Goal: Task Accomplishment & Management: Manage account settings

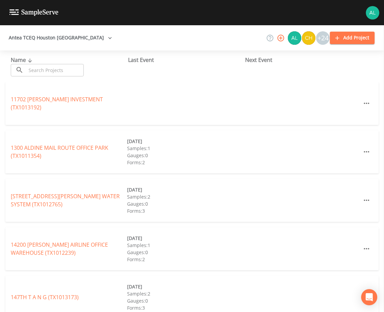
click at [49, 63] on div "Name ​ ​" at bounding box center [69, 66] width 117 height 21
click at [49, 65] on input "text" at bounding box center [55, 70] width 58 height 12
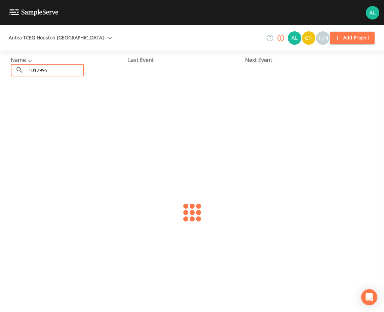
type input "1012995"
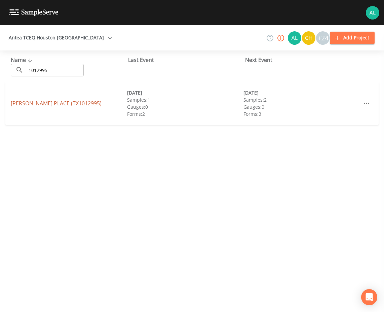
click at [31, 105] on link "[PERSON_NAME] PLACE (TX1012995)" at bounding box center [56, 103] width 91 height 7
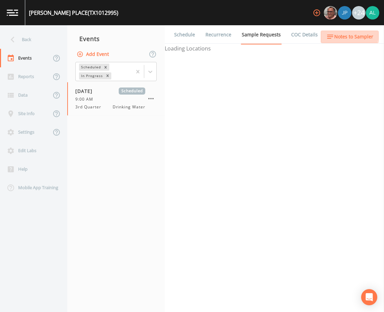
click at [346, 35] on span "Notes to Sampler" at bounding box center [353, 37] width 39 height 8
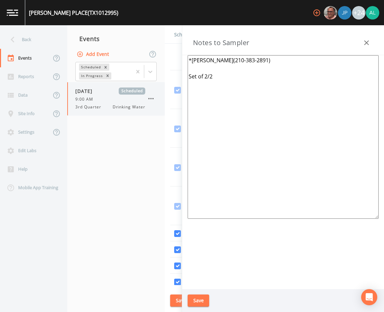
drag, startPoint x: 240, startPoint y: 83, endPoint x: 159, endPoint y: 85, distance: 81.1
click at [154, 86] on div "Back Events Reports Data Site Info Settings Edit Labs Help Mobile App Training …" at bounding box center [192, 168] width 384 height 287
drag, startPoint x: 227, startPoint y: 97, endPoint x: 169, endPoint y: 96, distance: 57.9
click at [169, 96] on div "Back Events Reports Data Site Info Settings Edit Labs Help Mobile App Training …" at bounding box center [192, 168] width 384 height 287
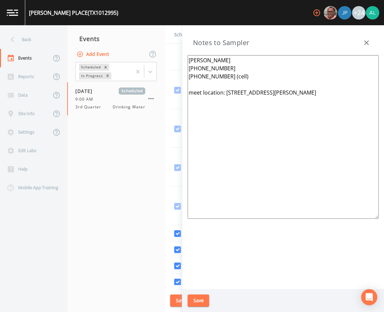
type textarea "[PERSON_NAME] [PHONE_NUMBER] [PHONE_NUMBER] (cell) meet location: [STREET_ADDRE…"
click at [201, 298] on button "Save" at bounding box center [199, 300] width 22 height 12
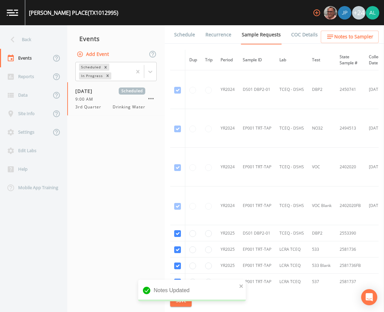
click at [363, 39] on span "Notes to Sampler" at bounding box center [353, 37] width 39 height 8
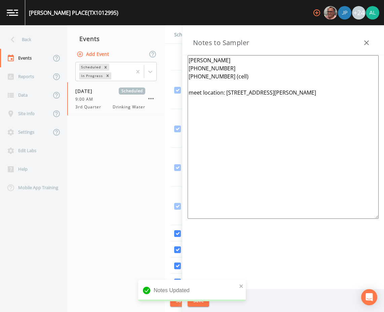
drag, startPoint x: 330, startPoint y: 94, endPoint x: 227, endPoint y: 96, distance: 103.0
click at [227, 96] on textarea "[PERSON_NAME] [PHONE_NUMBER] [PHONE_NUMBER] (cell) meet location: [STREET_ADDRE…" at bounding box center [283, 137] width 191 height 164
click at [199, 299] on button "Save" at bounding box center [199, 300] width 22 height 12
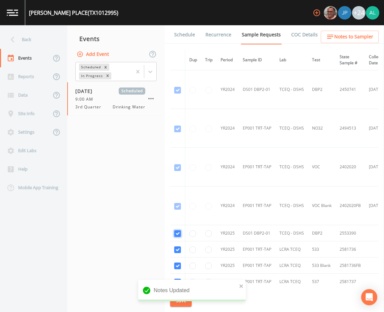
click at [177, 94] on input "checkbox" at bounding box center [177, 90] width 7 height 7
checkbox input "false"
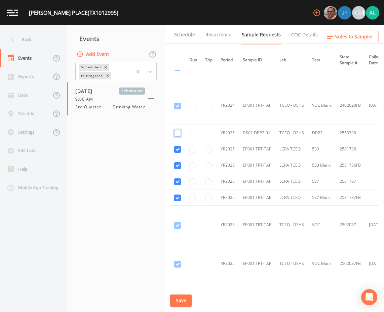
scroll to position [101, 0]
click at [184, 293] on div "Schedule Recurrence Sample Requests COC Details Forms Dup Trip Period Sample ID…" at bounding box center [274, 168] width 219 height 287
click at [189, 300] on button "Save" at bounding box center [181, 300] width 22 height 12
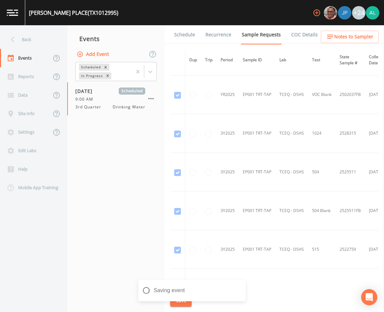
scroll to position [425, 0]
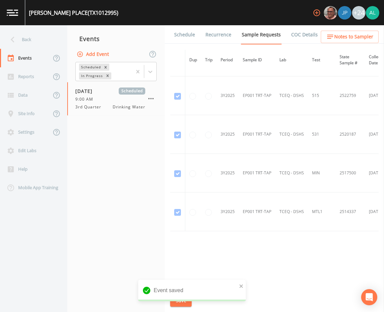
click at [175, 38] on link "Schedule" at bounding box center [184, 34] width 23 height 19
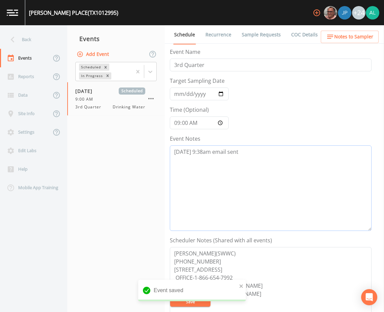
click at [256, 155] on textarea "[DATE] 9:38am email sent" at bounding box center [271, 187] width 202 height 85
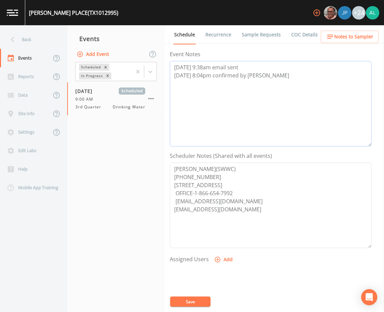
scroll to position [101, 0]
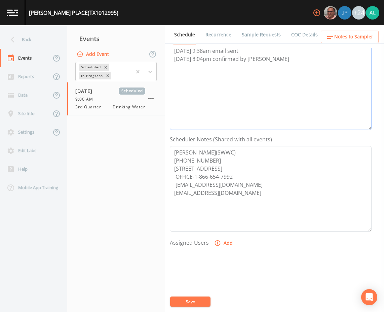
type textarea "[DATE] 9:38am email sent [DATE] 8:04pm confirmed by [PERSON_NAME]"
click at [223, 239] on form "Event Name 3rd Quarter Target Sampling Date [DATE] Time (Optional) 09:00:00 Eve…" at bounding box center [271, 133] width 202 height 373
drag, startPoint x: 223, startPoint y: 239, endPoint x: 223, endPoint y: 247, distance: 8.4
click at [223, 247] on button "Add" at bounding box center [224, 243] width 23 height 12
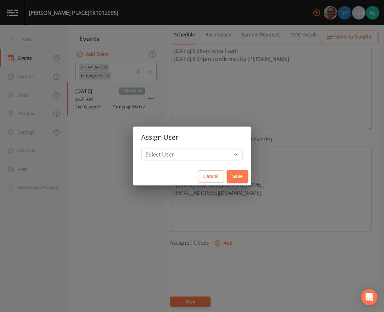
click at [202, 144] on h2 "Assign User" at bounding box center [192, 138] width 118 height 22
click at [202, 150] on select "Select User [PERSON_NAME] [PERSON_NAME] [PERSON_NAME] [PERSON_NAME] [PERSON_NAM…" at bounding box center [192, 154] width 102 height 13
select select "1051c3a1-6c84-4a22-a0dd-c999b59f2b39"
click at [156, 148] on select "Select User [PERSON_NAME] [PERSON_NAME] [PERSON_NAME] [PERSON_NAME] [PERSON_NAM…" at bounding box center [192, 154] width 102 height 13
click at [227, 175] on button "Save" at bounding box center [238, 176] width 22 height 12
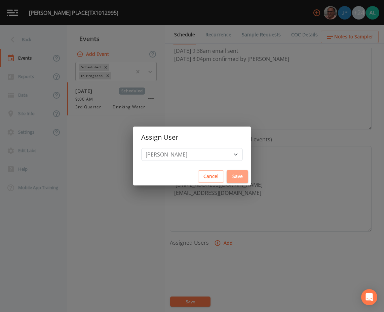
select select
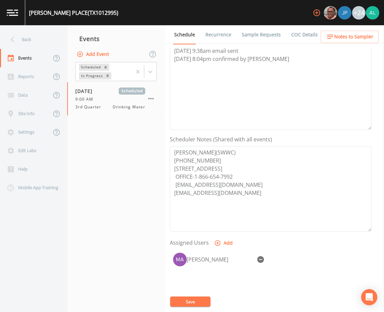
click at [199, 297] on button "Save" at bounding box center [190, 301] width 40 height 10
click at [340, 41] on button "Notes to Sampler" at bounding box center [350, 37] width 58 height 12
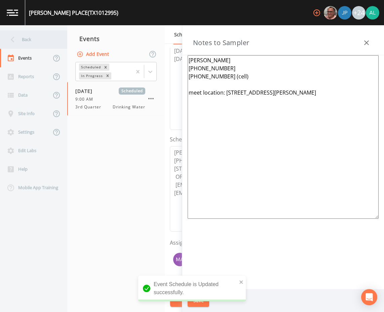
click at [32, 35] on div "Back" at bounding box center [30, 39] width 61 height 19
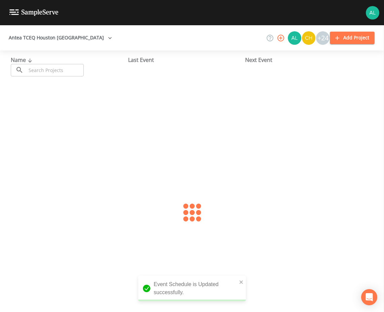
click at [39, 70] on input "text" at bounding box center [55, 70] width 58 height 12
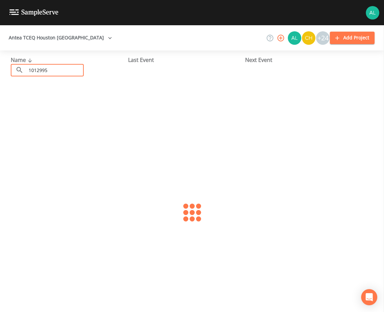
type input "1012995"
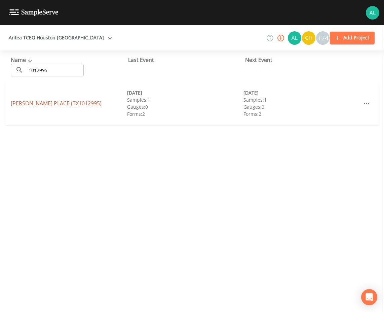
click at [65, 104] on link "[PERSON_NAME] PLACE (TX1012995)" at bounding box center [56, 103] width 91 height 7
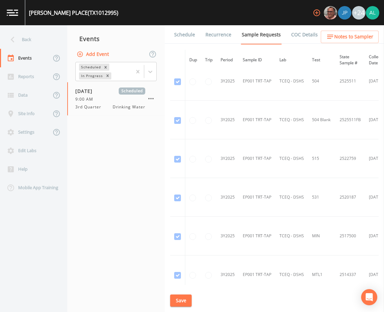
scroll to position [459, 0]
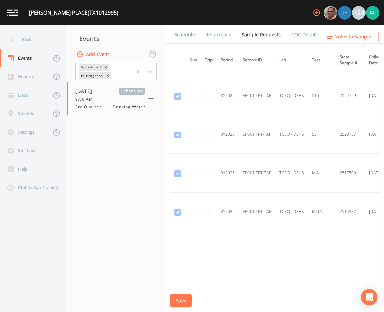
click at [183, 38] on link "Schedule" at bounding box center [184, 34] width 23 height 19
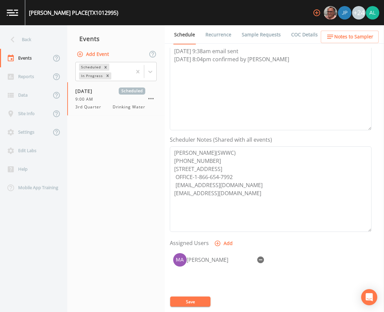
scroll to position [101, 0]
click at [194, 302] on button "Save" at bounding box center [190, 301] width 40 height 10
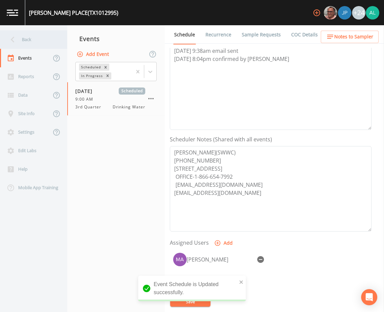
click at [44, 39] on div "Back" at bounding box center [30, 39] width 61 height 19
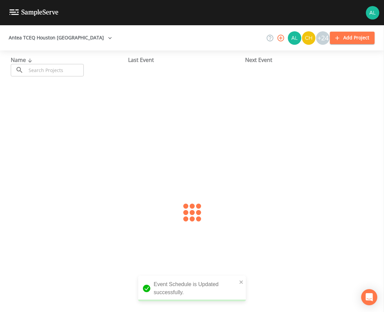
click at [43, 64] on div "Name ​ ​" at bounding box center [69, 66] width 117 height 21
click at [43, 66] on input "text" at bounding box center [55, 70] width 58 height 12
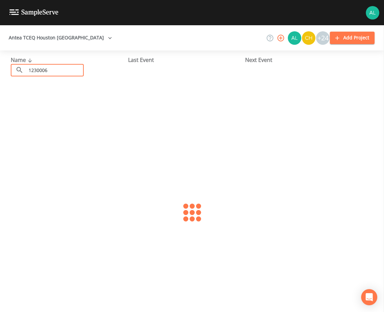
type input "1230006"
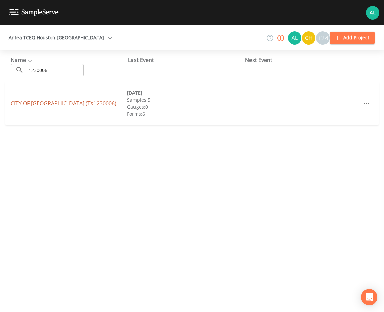
click at [24, 100] on link "CITY OF [GEOGRAPHIC_DATA] (TX1230006)" at bounding box center [64, 103] width 106 height 7
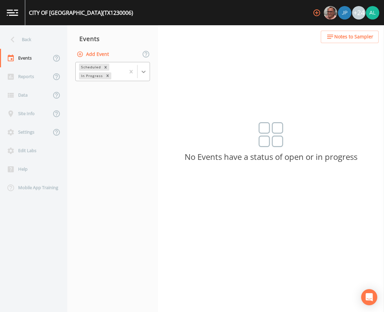
click at [145, 69] on icon at bounding box center [143, 71] width 7 height 7
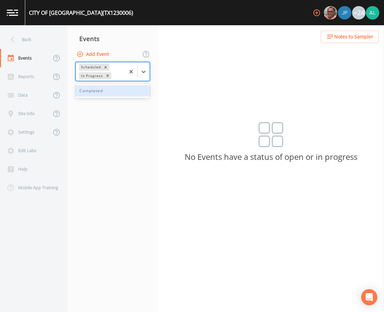
click at [110, 88] on div "Completed" at bounding box center [112, 90] width 75 height 11
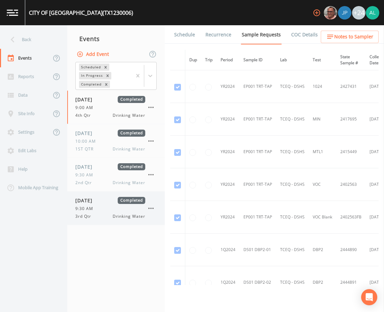
click at [96, 212] on div "[DATE] Completed 9:30 AM 3rd Qtr Drinking Water" at bounding box center [110, 208] width 70 height 23
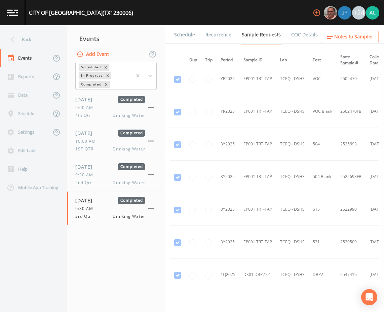
scroll to position [1043, 0]
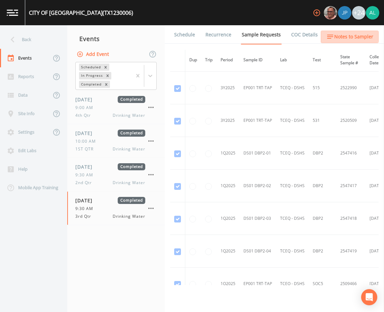
click at [345, 34] on span "Notes to Sampler" at bounding box center [353, 37] width 39 height 8
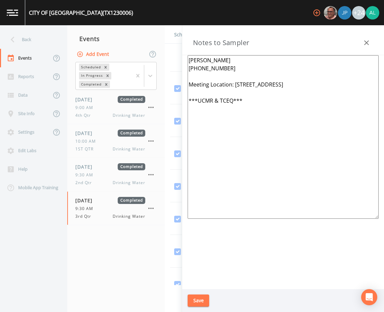
click at [203, 301] on button "Save" at bounding box center [199, 300] width 22 height 12
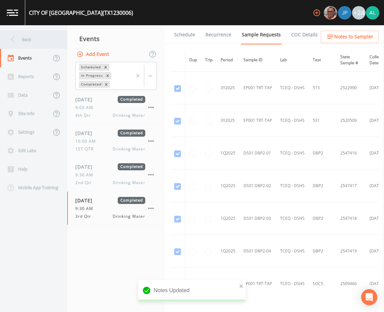
click at [26, 33] on div "Back" at bounding box center [30, 39] width 61 height 19
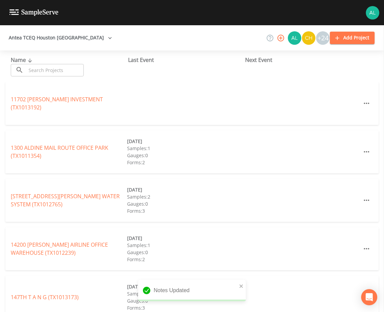
click at [57, 71] on input "text" at bounding box center [55, 70] width 58 height 12
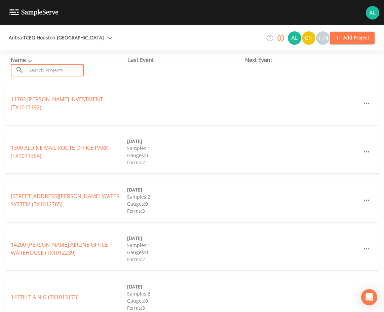
click at [42, 74] on input "text" at bounding box center [55, 70] width 58 height 12
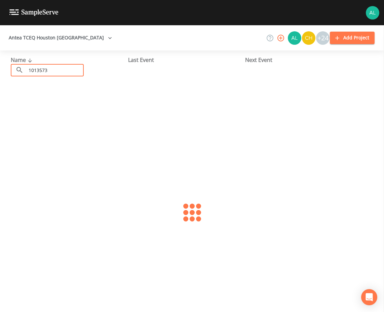
type input "1013573"
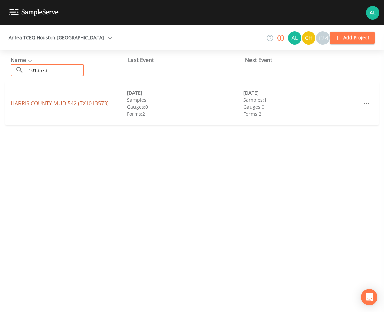
click at [35, 106] on link "[GEOGRAPHIC_DATA] 542 (TX1013573)" at bounding box center [60, 103] width 98 height 7
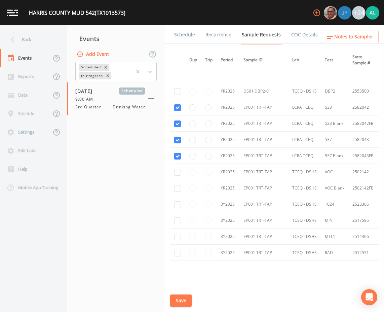
scroll to position [715, 0]
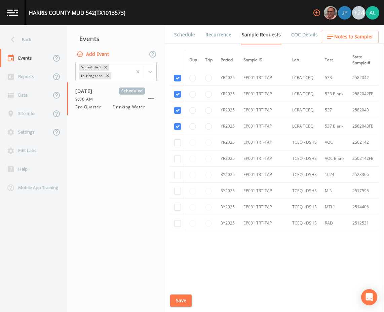
click at [177, 31] on link "Schedule" at bounding box center [184, 34] width 23 height 19
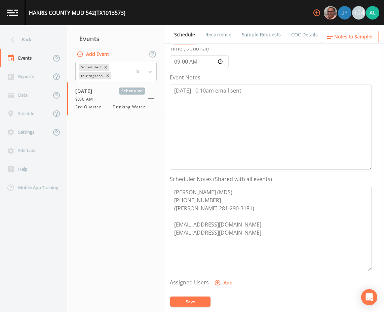
scroll to position [34, 0]
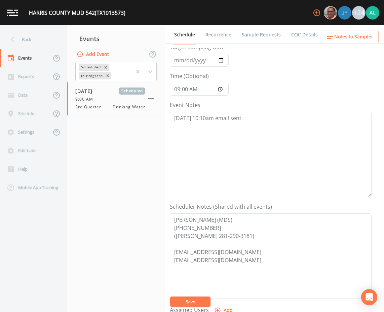
click at [192, 299] on button "Save" at bounding box center [190, 301] width 40 height 10
click at [238, 283] on div "Event Schedule is Updated successfully." at bounding box center [192, 289] width 108 height 26
click at [239, 281] on div "Event Schedule is Updated successfully." at bounding box center [192, 289] width 108 height 26
click at [242, 281] on icon "close" at bounding box center [241, 281] width 3 height 3
click at [189, 302] on button "Save" at bounding box center [190, 301] width 40 height 10
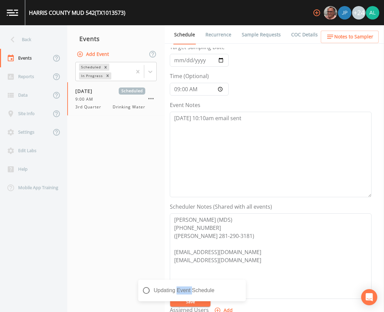
click at [190, 301] on div "Updating Event Schedule" at bounding box center [192, 293] width 108 height 27
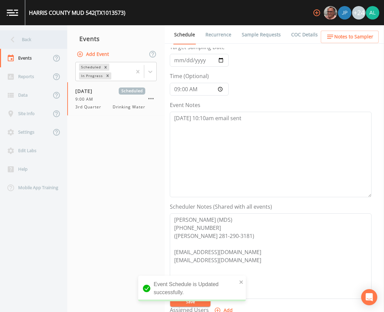
click at [24, 40] on div "Back" at bounding box center [30, 39] width 61 height 19
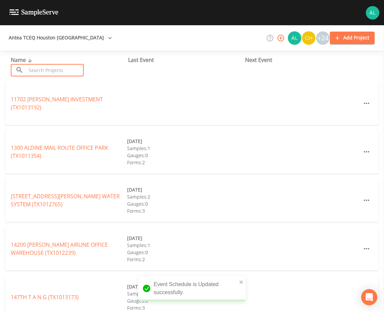
click at [49, 66] on input "text" at bounding box center [55, 70] width 58 height 12
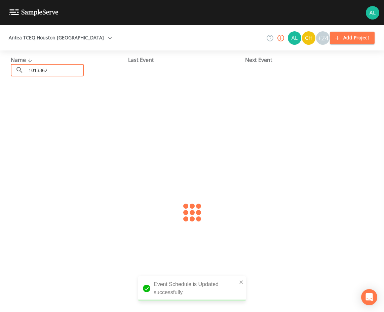
type input "1013362"
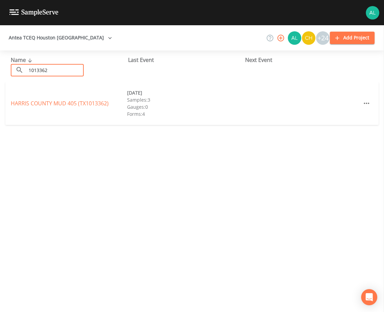
click at [11, 108] on div "[GEOGRAPHIC_DATA] 405 (TX1013362) [DATE] Samples: 3 Gauges: 0 Forms: 4" at bounding box center [191, 103] width 373 height 43
click at [15, 105] on link "[GEOGRAPHIC_DATA] 405 (TX1013362)" at bounding box center [60, 103] width 98 height 7
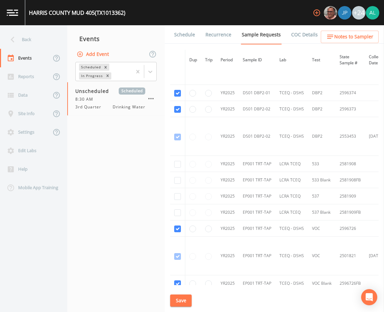
scroll to position [236, 0]
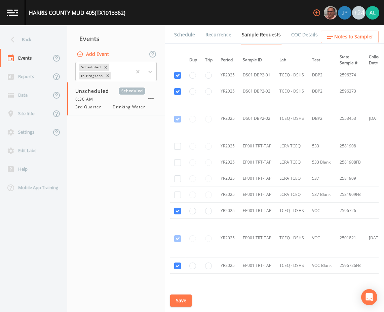
click at [178, 38] on link "Schedule" at bounding box center [184, 34] width 23 height 19
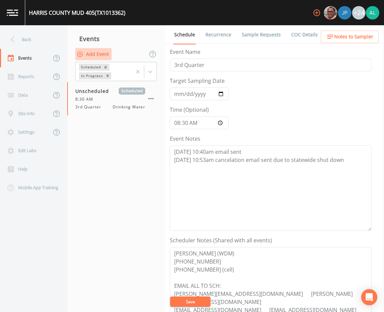
click at [99, 52] on button "Add Event" at bounding box center [93, 54] width 36 height 12
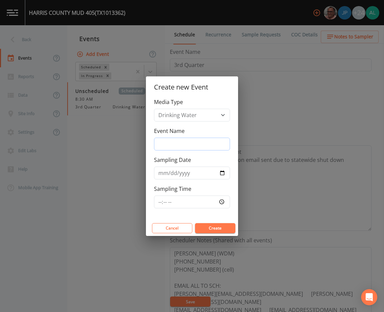
click at [177, 141] on input "Event Name" at bounding box center [192, 144] width 76 height 13
type input "3rd Quarter"
click at [171, 168] on input "[DATE]" at bounding box center [192, 173] width 76 height 13
type input "[DATE]"
click at [158, 203] on input "Sampling Time" at bounding box center [192, 201] width 76 height 13
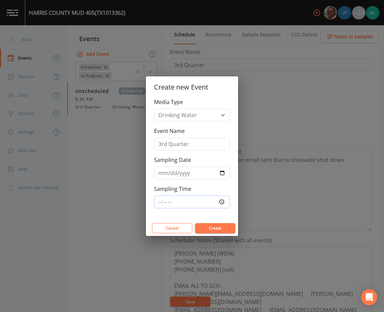
type input "09:30"
click at [195, 223] on button "Create" at bounding box center [215, 228] width 40 height 10
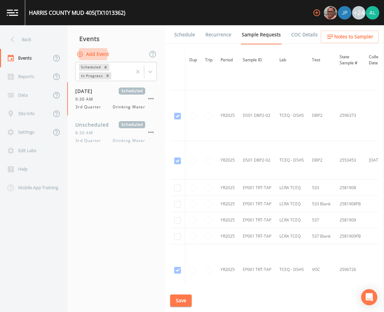
scroll to position [303, 0]
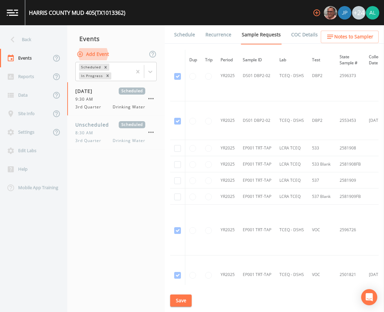
click at [174, 146] on td at bounding box center [177, 148] width 15 height 16
click at [177, 147] on input "checkbox" at bounding box center [177, 148] width 7 height 7
checkbox input "true"
click at [178, 159] on td at bounding box center [177, 164] width 15 height 16
click at [179, 167] on input "checkbox" at bounding box center [177, 164] width 7 height 7
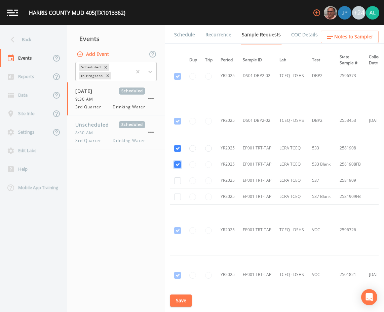
checkbox input "true"
click at [173, 182] on td at bounding box center [177, 180] width 15 height 16
click at [177, 182] on input "checkbox" at bounding box center [177, 180] width 7 height 7
checkbox input "true"
click at [179, 197] on input "checkbox" at bounding box center [177, 196] width 7 height 7
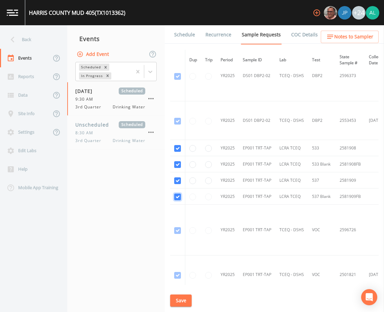
checkbox input "true"
click at [182, 295] on button "Save" at bounding box center [181, 300] width 22 height 12
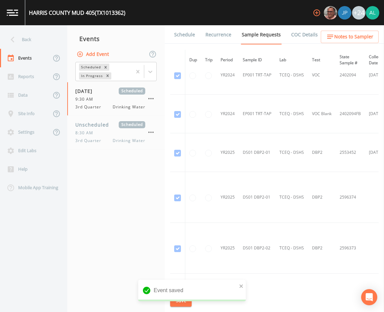
scroll to position [23, 0]
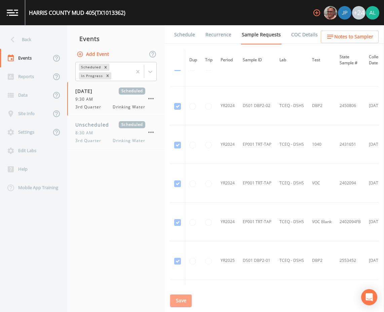
click at [179, 304] on button "Save" at bounding box center [181, 300] width 22 height 12
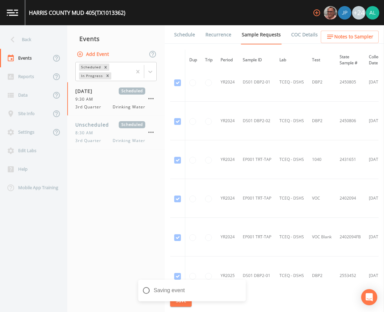
scroll to position [0, 0]
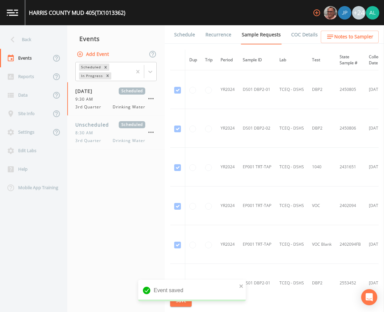
click at [186, 31] on link "Schedule" at bounding box center [184, 34] width 23 height 19
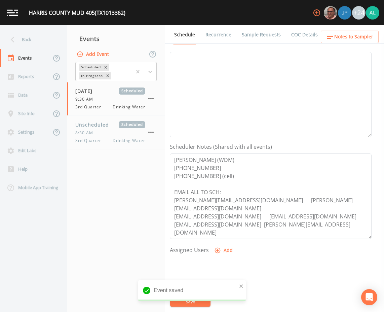
scroll to position [101, 0]
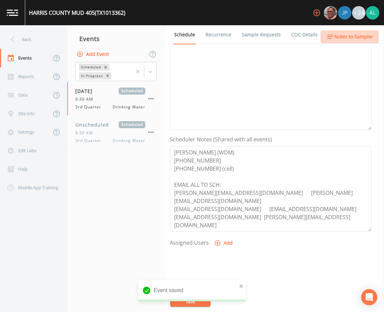
click at [349, 34] on span "Notes to Sampler" at bounding box center [353, 37] width 39 height 8
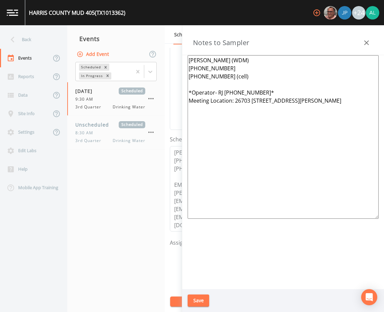
click at [229, 125] on textarea "[PERSON_NAME] (WDM) [PHONE_NUMBER] [PHONE_NUMBER] (cell) *Operator- RJ [PHONE_N…" at bounding box center [283, 137] width 191 height 164
click at [203, 127] on textarea "[PERSON_NAME] (WDM) [PHONE_NUMBER] [PHONE_NUMBER] (cell) *Operator- RJ [PHONE_N…" at bounding box center [283, 137] width 191 height 164
click at [249, 132] on textarea "[PERSON_NAME] (WDM) [PHONE_NUMBER] [PHONE_NUMBER] (cell) *Operator- RJ [PHONE_N…" at bounding box center [283, 137] width 191 height 164
drag, startPoint x: 229, startPoint y: 139, endPoint x: 181, endPoint y: 45, distance: 105.3
click at [181, 45] on div "Back Events Reports Data Site Info Settings Edit Labs Help Mobile App Training …" at bounding box center [192, 168] width 384 height 287
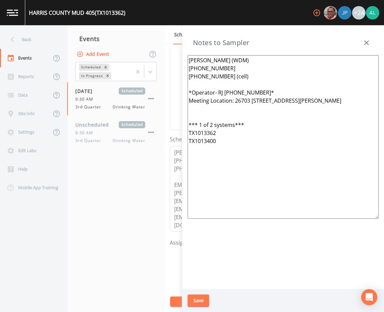
type textarea "[PERSON_NAME] (WDM) [PHONE_NUMBER] [PHONE_NUMBER] (cell) *Operator- RJ [PHONE_N…"
click at [205, 303] on button "Save" at bounding box center [199, 300] width 22 height 12
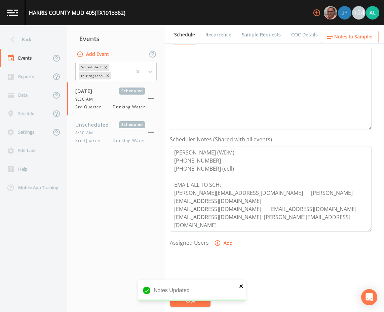
click at [243, 284] on icon "close" at bounding box center [241, 285] width 5 height 5
click at [189, 299] on button "Save" at bounding box center [190, 301] width 40 height 10
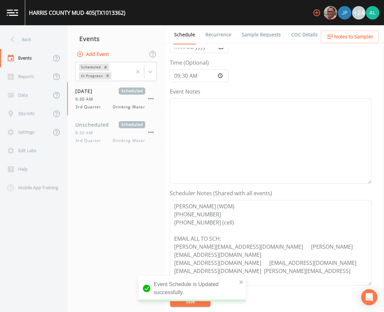
scroll to position [0, 0]
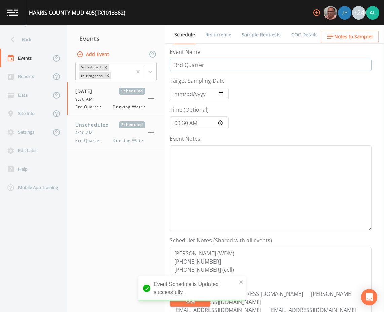
click at [173, 65] on input "3rd Quarter" at bounding box center [271, 65] width 202 height 13
type input "PFAS 3rd Quarter"
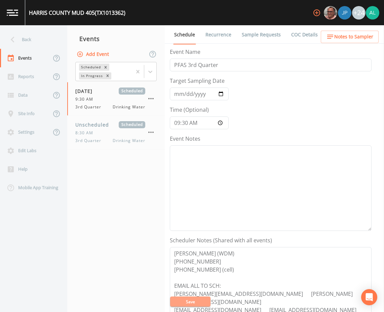
click at [182, 297] on button "Save" at bounding box center [190, 301] width 40 height 10
click at [198, 301] on button "Save" at bounding box center [190, 301] width 40 height 10
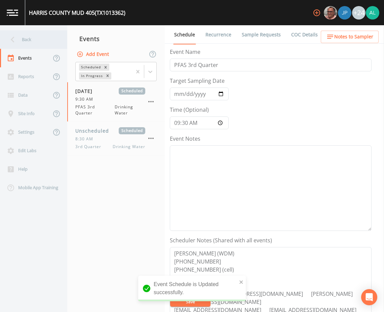
click at [41, 42] on div "Back" at bounding box center [30, 39] width 61 height 19
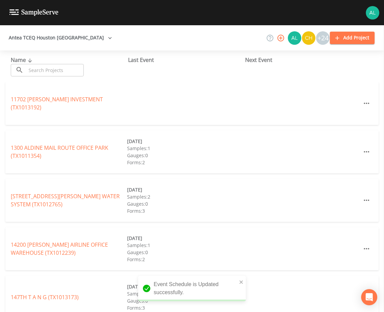
click at [53, 69] on input "text" at bounding box center [55, 70] width 58 height 12
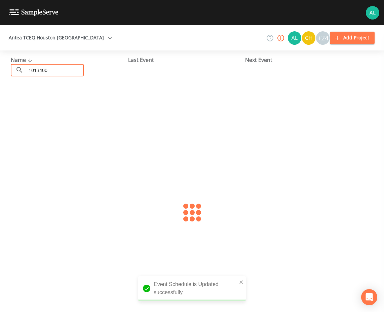
type input "1013400"
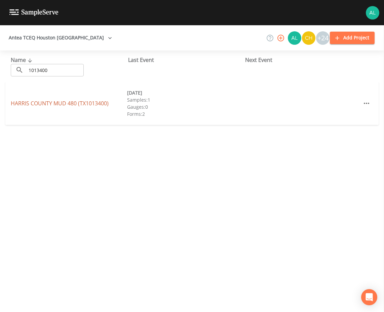
click at [38, 105] on link "HARRIS COUNTY MUD 480 (TX1013400)" at bounding box center [60, 103] width 98 height 7
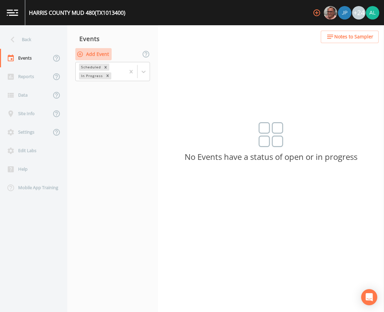
click at [106, 55] on button "Add Event" at bounding box center [93, 54] width 36 height 12
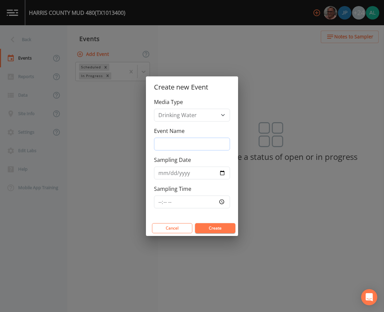
click at [183, 148] on input "Event Name" at bounding box center [192, 144] width 76 height 13
type input "3rd Quarter"
type input "[DATE]"
click at [163, 201] on input "Sampling Time" at bounding box center [192, 201] width 76 height 13
type input "09:30"
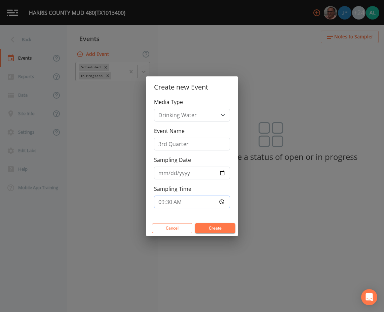
click at [195, 223] on button "Create" at bounding box center [215, 228] width 40 height 10
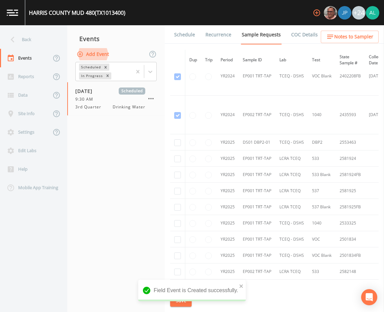
scroll to position [202, 0]
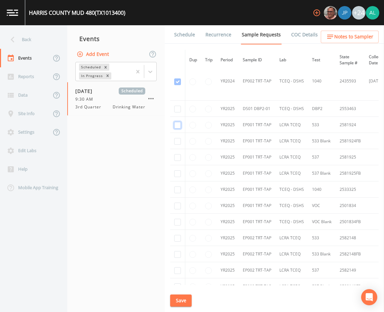
click at [177, 127] on input "checkbox" at bounding box center [177, 125] width 7 height 7
checkbox input "true"
click at [177, 140] on input "checkbox" at bounding box center [177, 141] width 7 height 7
checkbox input "true"
click at [177, 158] on input "checkbox" at bounding box center [177, 157] width 7 height 7
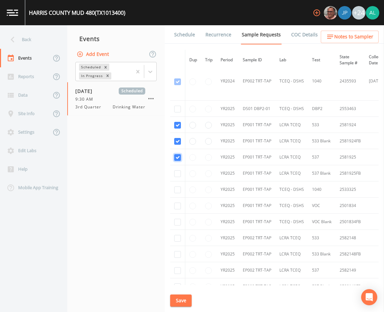
checkbox input "true"
click at [174, 177] on td at bounding box center [177, 173] width 15 height 16
click at [177, 175] on input "checkbox" at bounding box center [177, 173] width 7 height 7
checkbox input "true"
click at [183, 302] on button "Save" at bounding box center [181, 300] width 22 height 12
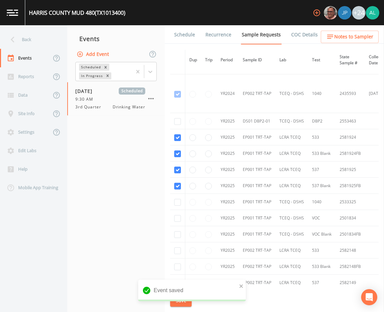
scroll to position [179, 0]
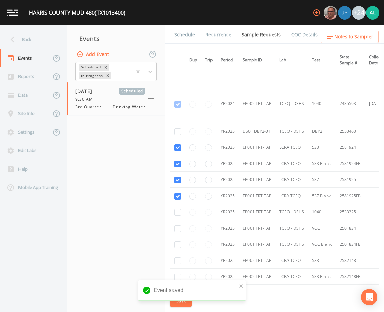
click at [343, 37] on span "Notes to Sampler" at bounding box center [353, 37] width 39 height 8
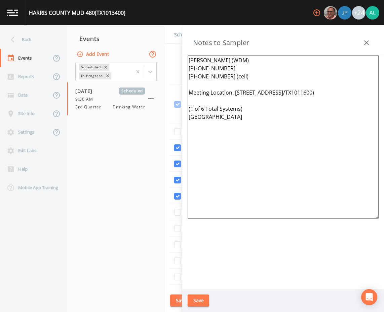
drag, startPoint x: 354, startPoint y: 127, endPoint x: 152, endPoint y: 56, distance: 213.7
click at [152, 56] on div "Back Events Reports Data Site Info Settings Edit Labs Help Mobile App Training …" at bounding box center [192, 168] width 384 height 287
paste textarea "[PERSON_NAME] (WDM) [PHONE_NUMBER] [PHONE_NUMBER] (cell) *Operator- RJ [PHONE_N…"
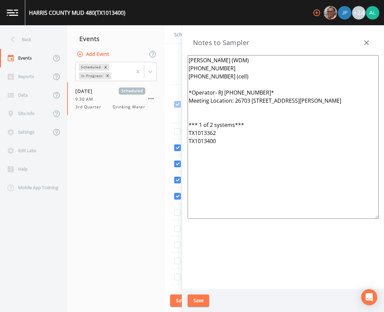
type textarea "[PERSON_NAME] (WDM) [PHONE_NUMBER] [PHONE_NUMBER] (cell) *Operator- RJ [PHONE_N…"
click at [370, 45] on icon "button" at bounding box center [367, 43] width 8 height 8
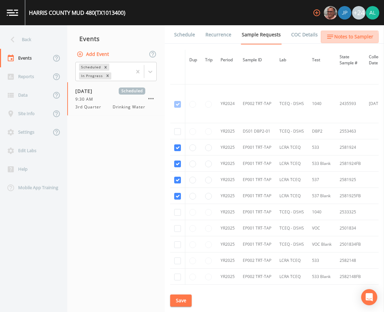
click at [347, 39] on span "Notes to Sampler" at bounding box center [353, 37] width 39 height 8
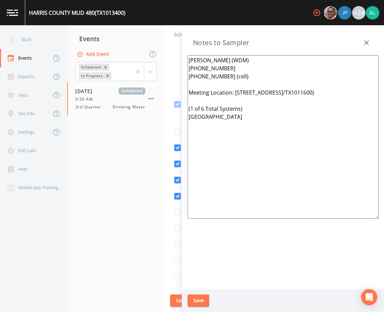
drag, startPoint x: 339, startPoint y: 135, endPoint x: 180, endPoint y: 88, distance: 165.5
click at [180, 88] on div "Back Events Reports Data Site Info Settings Edit Labs Help Mobile App Training …" at bounding box center [192, 168] width 384 height 287
paste textarea "[PERSON_NAME] (WDM) [PHONE_NUMBER] [PHONE_NUMBER] (cell) *Operator- RJ [PHONE_N…"
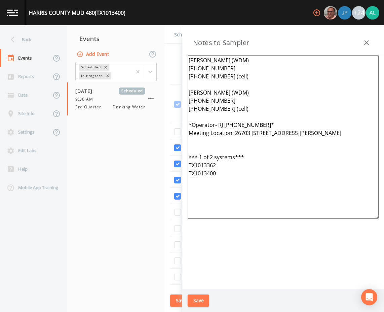
type textarea "[PERSON_NAME] (WDM) [PHONE_NUMBER] [PHONE_NUMBER] (cell) [PERSON_NAME] (WDM) [P…"
click at [201, 302] on button "Save" at bounding box center [199, 300] width 22 height 12
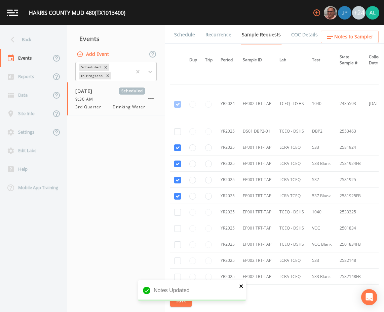
click at [243, 289] on button "close" at bounding box center [241, 286] width 5 height 8
click at [190, 301] on button "Save" at bounding box center [181, 300] width 22 height 12
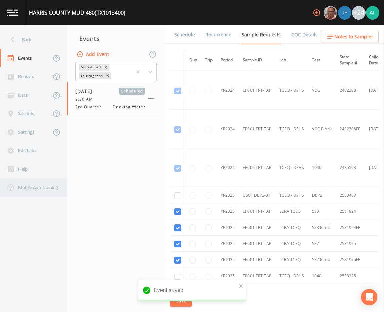
scroll to position [112, 0]
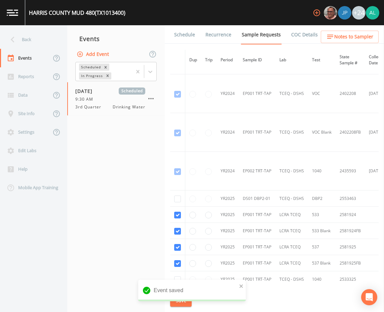
click at [239, 284] on div "Event saved" at bounding box center [192, 291] width 108 height 22
click at [240, 285] on icon "close" at bounding box center [241, 285] width 3 height 3
click at [190, 300] on div "HARRIS COUNTY MUD 480 (TX1013400) +24 Back Events Reports Data Site Info Settin…" at bounding box center [192, 156] width 384 height 312
click at [179, 303] on button "Save" at bounding box center [181, 300] width 22 height 12
click at [175, 300] on button "Save" at bounding box center [181, 300] width 22 height 12
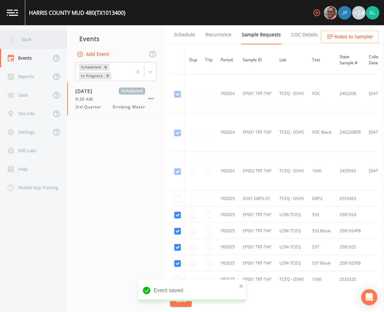
click at [37, 42] on div "Back" at bounding box center [30, 39] width 61 height 19
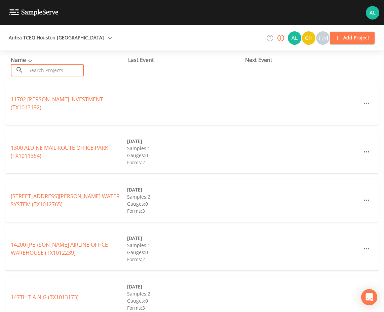
click at [75, 74] on input "text" at bounding box center [55, 70] width 58 height 12
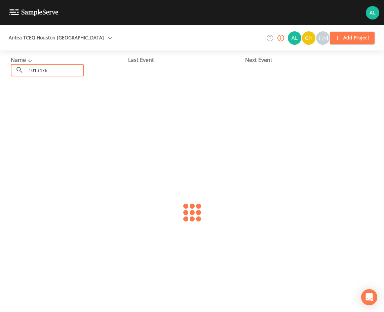
type input "1013476"
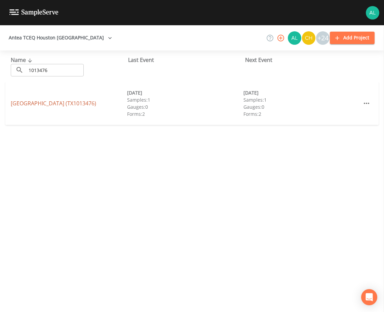
click at [53, 104] on link "[GEOGRAPHIC_DATA] (TX1013476)" at bounding box center [53, 103] width 85 height 7
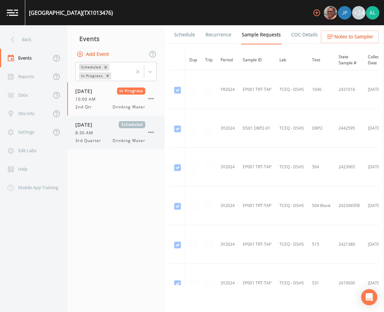
click at [132, 145] on div "[DATE] Scheduled 8:30 AM 3rd Quarter Drinking Water" at bounding box center [116, 132] width 98 height 33
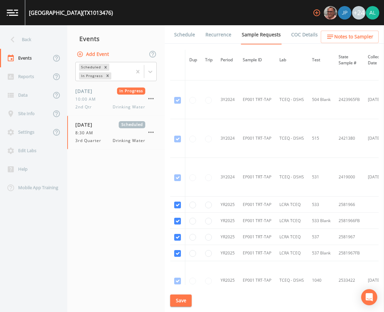
scroll to position [176, 0]
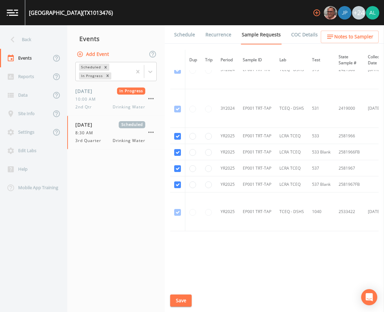
click at [179, 40] on link "Schedule" at bounding box center [184, 34] width 23 height 19
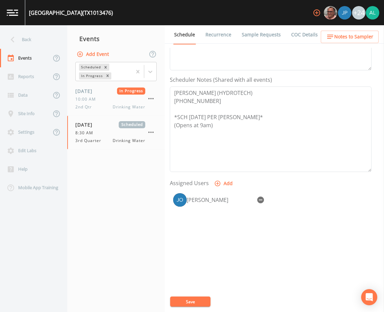
scroll to position [163, 0]
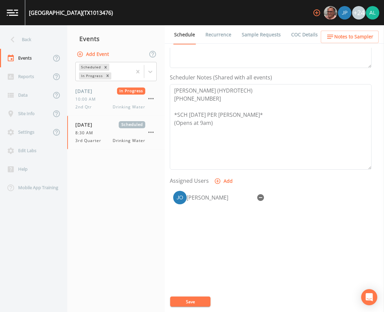
click at [264, 31] on link "Sample Requests" at bounding box center [261, 34] width 41 height 19
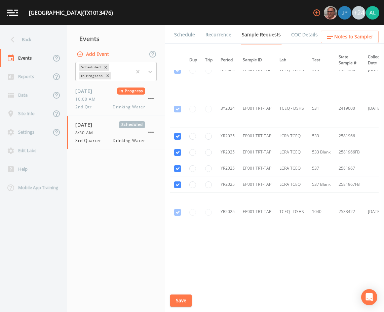
scroll to position [176, 0]
click at [342, 34] on span "Notes to Sampler" at bounding box center [353, 37] width 39 height 8
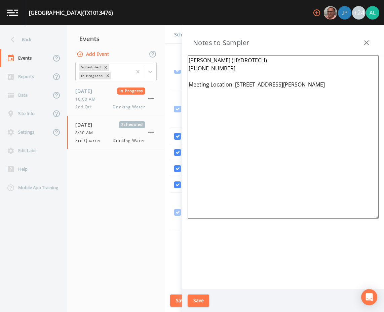
click at [194, 299] on button "Save" at bounding box center [199, 300] width 22 height 12
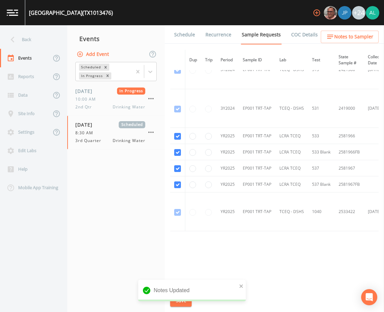
click at [180, 302] on div "Notes Updated" at bounding box center [192, 293] width 108 height 27
click at [32, 43] on div "Back" at bounding box center [30, 39] width 61 height 19
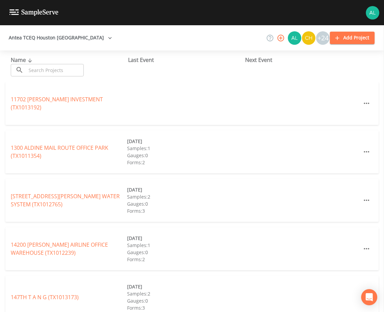
drag, startPoint x: 51, startPoint y: 76, endPoint x: 50, endPoint y: 72, distance: 4.1
click at [51, 76] on input "text" at bounding box center [55, 70] width 58 height 12
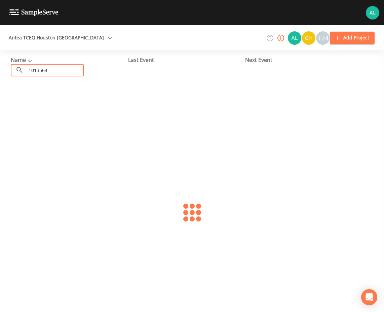
type input "1013564"
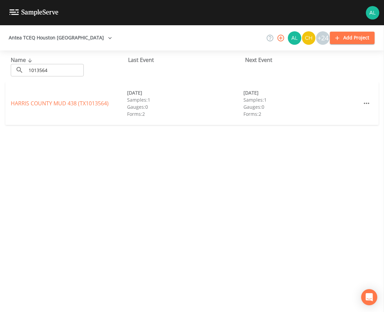
click at [10, 105] on div "HARRIS COUNTY MUD 438 (TX1013564) [DATE] Samples: 1 Gauges: 0 Forms: 2 [DATE] S…" at bounding box center [191, 103] width 373 height 43
click at [15, 105] on link "[GEOGRAPHIC_DATA] 438 (TX1013564)" at bounding box center [60, 103] width 98 height 7
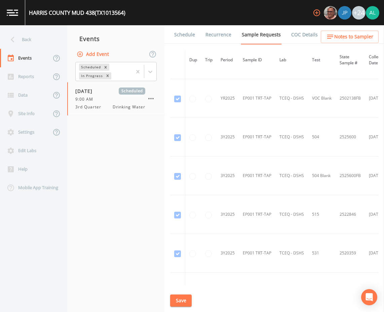
scroll to position [502, 0]
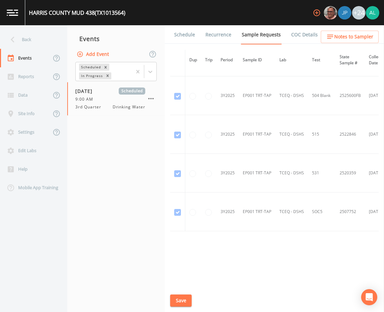
click at [186, 36] on link "Schedule" at bounding box center [184, 34] width 23 height 19
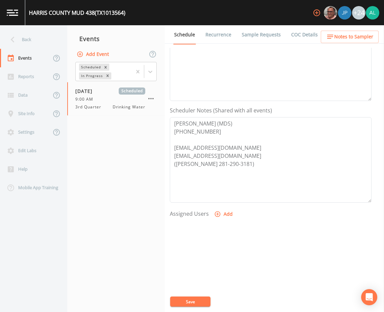
scroll to position [28, 0]
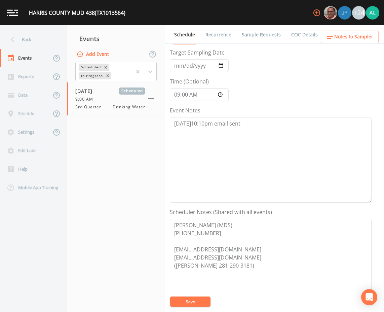
click at [350, 32] on button "Notes to Sampler" at bounding box center [350, 37] width 58 height 12
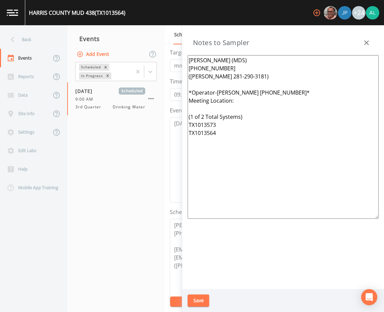
drag, startPoint x: 226, startPoint y: 138, endPoint x: 189, endPoint y: 136, distance: 37.0
click at [189, 136] on textarea "[PERSON_NAME] (MDS) [PHONE_NUMBER] ([PERSON_NAME] 281-290-3181) *Operator-[PERS…" at bounding box center [283, 137] width 191 height 164
click at [246, 100] on textarea "[PERSON_NAME] (MDS) [PHONE_NUMBER] ([PERSON_NAME] 281-290-3181) *Operator-[PERS…" at bounding box center [283, 137] width 191 height 164
paste textarea "House [PERSON_NAME][GEOGRAPHIC_DATA]"
drag, startPoint x: 228, startPoint y: 129, endPoint x: 186, endPoint y: 42, distance: 96.8
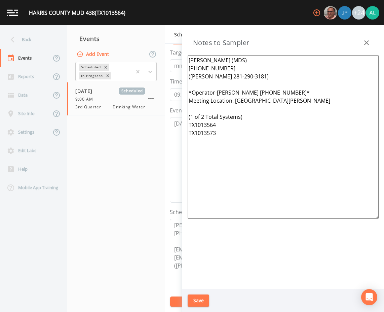
click at [186, 42] on div "Notes to Sampler [PERSON_NAME] (MDS) [PHONE_NUMBER] ([PERSON_NAME] 281-290-3181…" at bounding box center [283, 168] width 202 height 287
type textarea "[PERSON_NAME] (MDS) [PHONE_NUMBER] ([PERSON_NAME] 281-290-3181) *Operator-[PERS…"
click at [202, 295] on button "Save" at bounding box center [199, 300] width 22 height 12
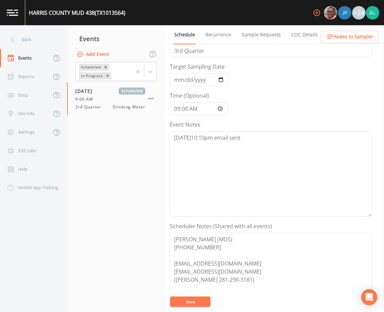
scroll to position [0, 0]
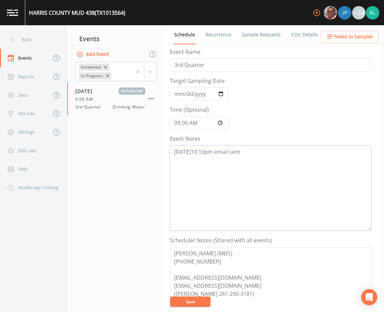
click at [254, 163] on textarea "[DATE]10:10pm email sent" at bounding box center [271, 187] width 202 height 85
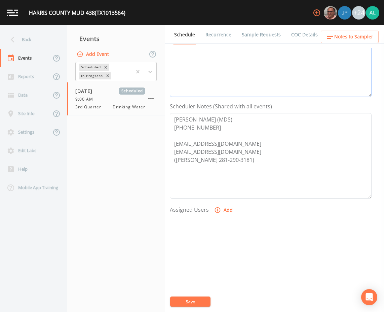
scroll to position [135, 0]
type textarea "[DATE]10:10pm email sent [DATE] 9:50am confirmed by [PERSON_NAME]"
click at [227, 208] on button "Add" at bounding box center [224, 209] width 23 height 12
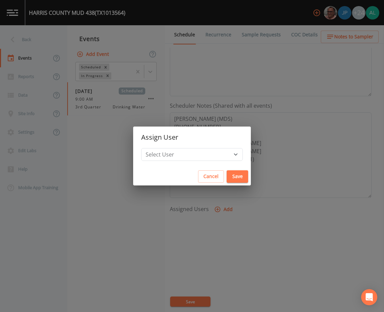
drag, startPoint x: 200, startPoint y: 144, endPoint x: 198, endPoint y: 156, distance: 11.6
click at [200, 145] on h2 "Assign User" at bounding box center [192, 138] width 118 height 22
click at [198, 156] on select "Select User [PERSON_NAME] [PERSON_NAME] [PERSON_NAME] [PERSON_NAME] [PERSON_NAM…" at bounding box center [192, 154] width 102 height 13
select select "37eecc1f-c5fe-476e-b72b-30cfa15dcfe6"
click at [156, 148] on select "Select User [PERSON_NAME] [PERSON_NAME] [PERSON_NAME] [PERSON_NAME] [PERSON_NAM…" at bounding box center [192, 154] width 102 height 13
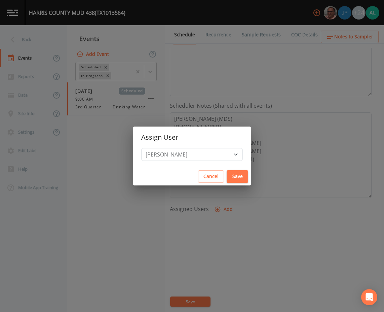
click at [227, 181] on button "Save" at bounding box center [238, 176] width 22 height 12
select select
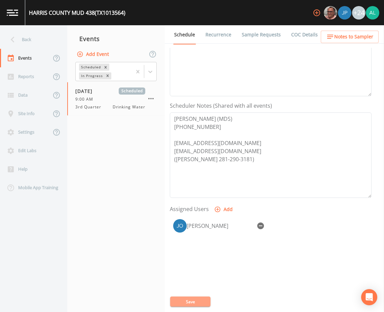
click at [189, 302] on button "Save" at bounding box center [190, 301] width 40 height 10
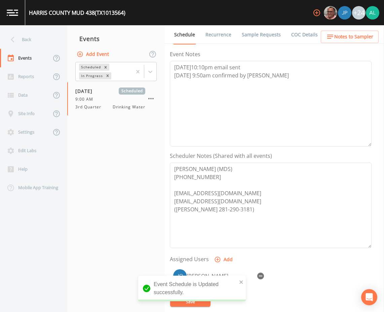
scroll to position [0, 0]
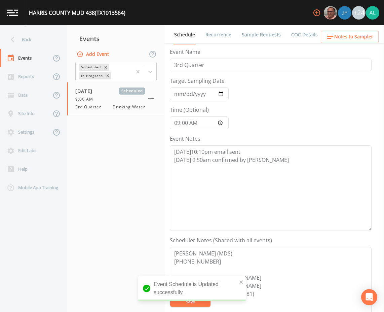
click at [343, 37] on span "Notes to Sampler" at bounding box center [353, 37] width 39 height 8
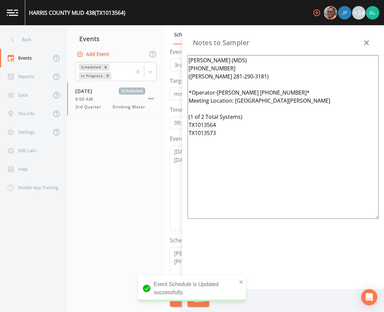
drag, startPoint x: 229, startPoint y: 151, endPoint x: 174, endPoint y: 37, distance: 126.6
click at [174, 37] on div "Back Events Reports Data Site Info Settings Edit Labs Help Mobile App Training …" at bounding box center [192, 168] width 384 height 287
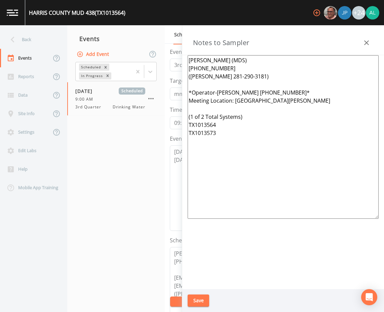
click at [243, 281] on div "[GEOGRAPHIC_DATA] 438 (TX1013564) +24 Back Events Reports Data Site Info Settin…" at bounding box center [192, 156] width 384 height 312
click at [199, 298] on button "Save" at bounding box center [199, 300] width 22 height 12
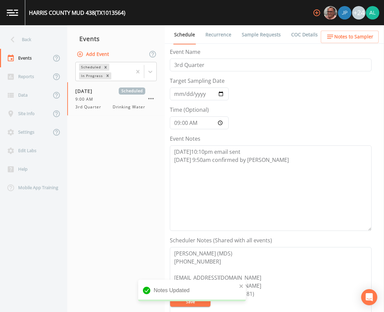
scroll to position [163, 0]
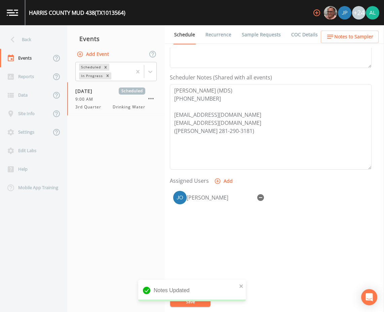
click at [239, 287] on div "Notes Updated" at bounding box center [192, 291] width 108 height 22
click at [240, 287] on icon "close" at bounding box center [241, 285] width 3 height 3
click at [191, 305] on div "Notes Updated" at bounding box center [192, 293] width 108 height 27
click at [192, 301] on button "Save" at bounding box center [190, 301] width 40 height 10
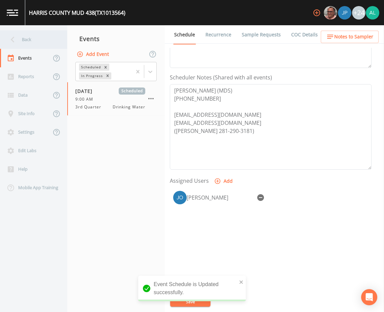
click at [39, 39] on div "Back" at bounding box center [30, 39] width 61 height 19
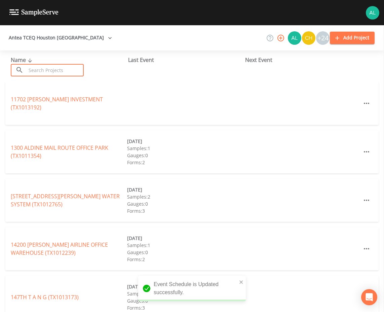
click at [57, 68] on input "text" at bounding box center [55, 70] width 58 height 12
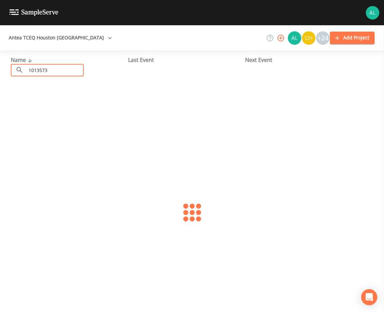
type input "1013573"
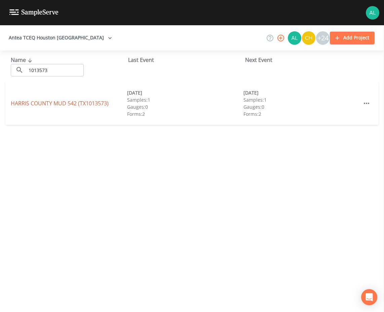
click at [35, 103] on link "[GEOGRAPHIC_DATA] 542 (TX1013573)" at bounding box center [60, 103] width 98 height 7
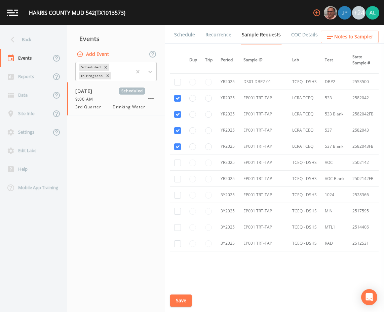
scroll to position [681, 0]
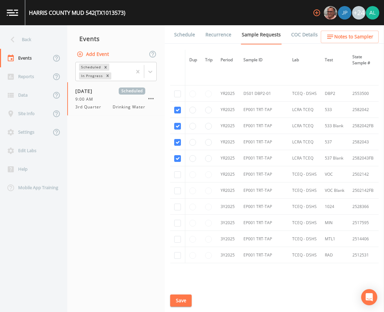
click at [340, 39] on span "Notes to Sampler" at bounding box center [353, 37] width 39 height 8
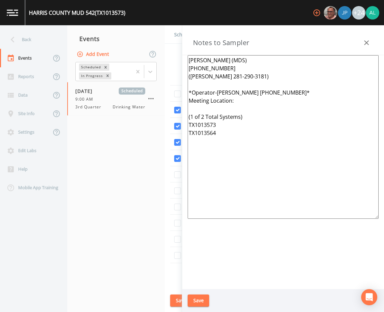
drag, startPoint x: 295, startPoint y: 143, endPoint x: 157, endPoint y: 36, distance: 174.1
click at [157, 36] on div "Back Events Reports Data Site Info Settings Edit Labs Help Mobile App Training …" at bounding box center [192, 168] width 384 height 287
paste textarea "House [PERSON_NAME][GEOGRAPHIC_DATA] (1 of 2 Total Systems) TX1013564 TX1013573"
type textarea "[PERSON_NAME] (MDS) [PHONE_NUMBER] ([PERSON_NAME] 281-290-3181) *Operator-[PERS…"
click at [206, 302] on button "Save" at bounding box center [199, 300] width 22 height 12
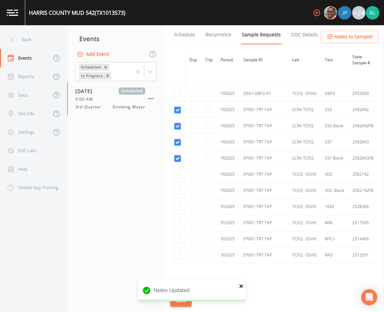
click at [242, 287] on icon "close" at bounding box center [241, 285] width 3 height 3
click at [182, 305] on button "Save" at bounding box center [181, 300] width 22 height 12
click at [192, 36] on link "Schedule" at bounding box center [184, 34] width 23 height 19
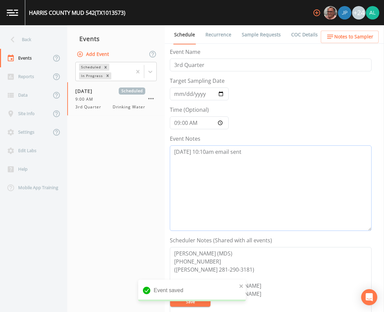
click at [262, 162] on textarea "[DATE] 10:10am email sent" at bounding box center [271, 187] width 202 height 85
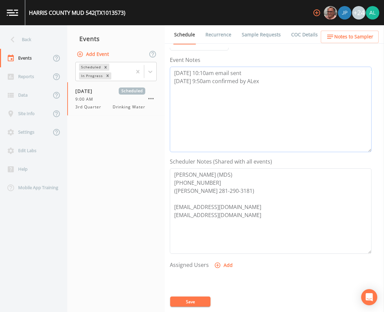
scroll to position [163, 0]
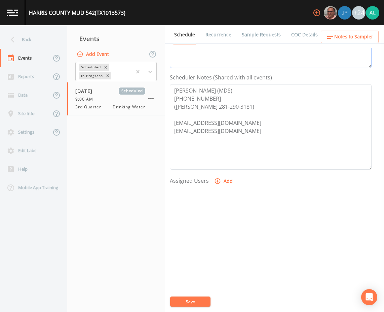
type textarea "[DATE] 10:10am email sent [DATE] 9:50am confirmed by ALex"
click at [219, 188] on div at bounding box center [271, 222] width 202 height 71
click at [221, 186] on button "Add" at bounding box center [224, 181] width 23 height 12
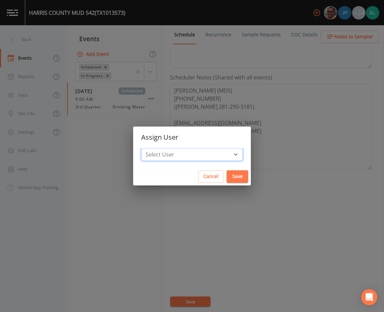
click at [200, 157] on select "Select User [PERSON_NAME] [PERSON_NAME] [PERSON_NAME] [PERSON_NAME] [PERSON_NAM…" at bounding box center [192, 154] width 102 height 13
select select "37eecc1f-c5fe-476e-b72b-30cfa15dcfe6"
click at [156, 148] on select "Select User [PERSON_NAME] [PERSON_NAME] [PERSON_NAME] [PERSON_NAME] [PERSON_NAM…" at bounding box center [192, 154] width 102 height 13
click at [227, 177] on button "Save" at bounding box center [238, 176] width 22 height 12
select select
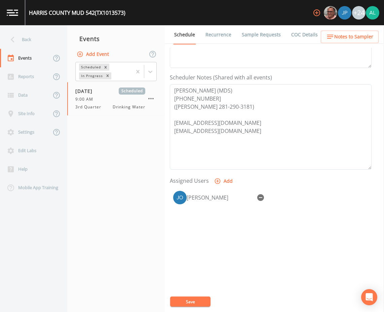
click at [186, 300] on button "Save" at bounding box center [190, 301] width 40 height 10
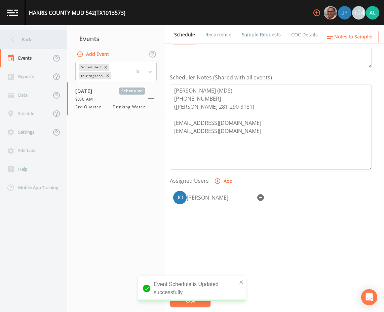
click at [46, 38] on div "Back" at bounding box center [30, 39] width 61 height 19
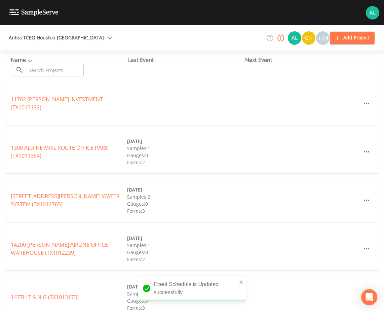
click at [45, 70] on input "text" at bounding box center [55, 70] width 58 height 12
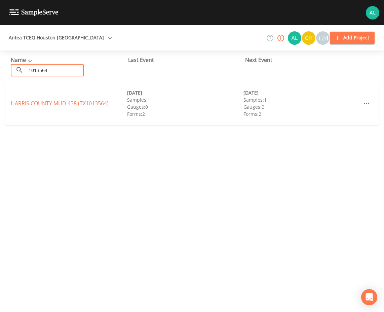
type input "1013564"
click at [26, 102] on link "[GEOGRAPHIC_DATA] 438 (TX1013564)" at bounding box center [60, 103] width 98 height 7
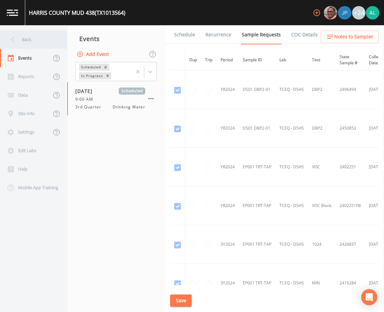
click at [22, 37] on div "Back" at bounding box center [30, 39] width 61 height 19
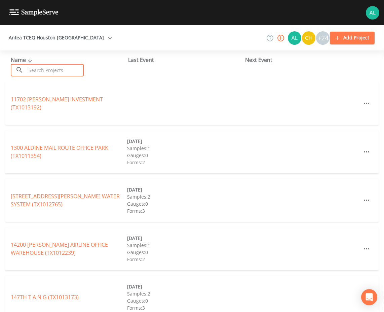
drag, startPoint x: 48, startPoint y: 69, endPoint x: 45, endPoint y: 71, distance: 3.6
click at [48, 69] on input "text" at bounding box center [55, 70] width 58 height 12
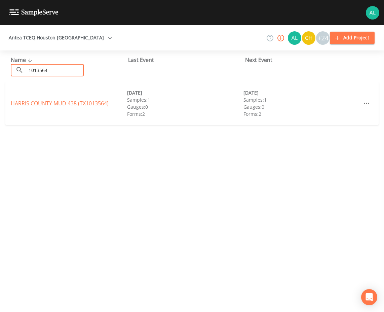
type input "1013564"
click at [22, 103] on link "[GEOGRAPHIC_DATA] 438 (TX1013564)" at bounding box center [60, 103] width 98 height 7
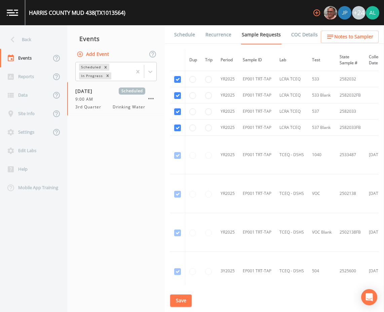
scroll to position [437, 0]
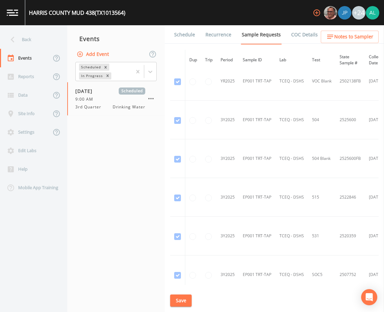
click at [186, 34] on link "Schedule" at bounding box center [184, 34] width 23 height 19
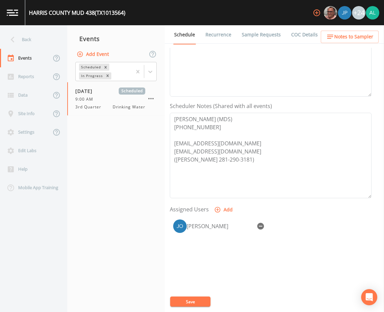
scroll to position [135, 0]
click at [352, 31] on button "Notes to Sampler" at bounding box center [350, 37] width 58 height 12
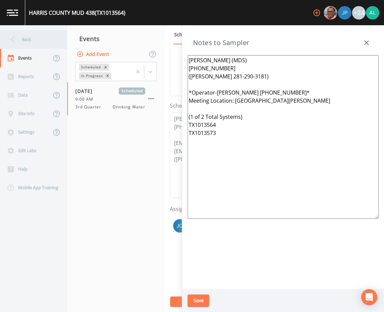
click at [35, 42] on div "Back" at bounding box center [30, 39] width 61 height 19
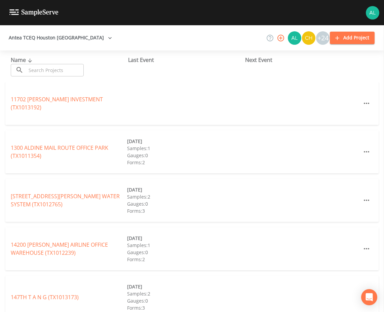
click at [43, 69] on input "text" at bounding box center [55, 70] width 58 height 12
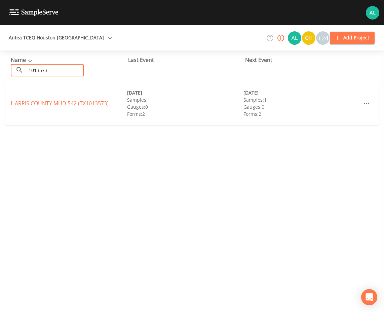
type input "1013573"
click at [33, 102] on link "[GEOGRAPHIC_DATA] 542 (TX1013573)" at bounding box center [60, 103] width 98 height 7
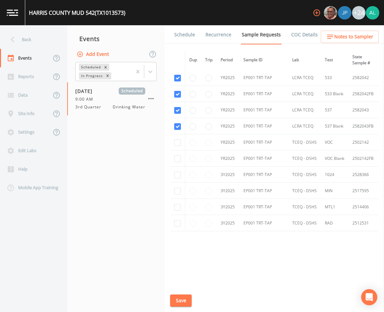
scroll to position [715, 0]
click at [179, 30] on link "Schedule" at bounding box center [184, 34] width 23 height 19
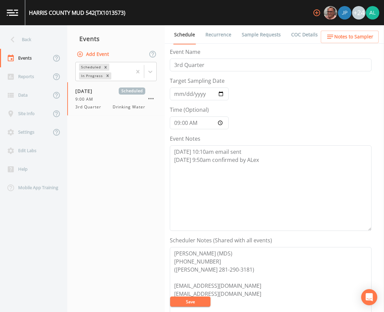
scroll to position [101, 0]
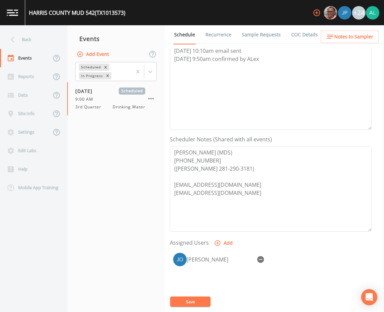
click at [348, 41] on button "Notes to Sampler" at bounding box center [350, 37] width 58 height 12
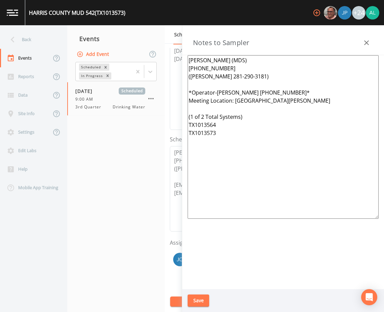
click at [202, 296] on button "Save" at bounding box center [199, 300] width 22 height 12
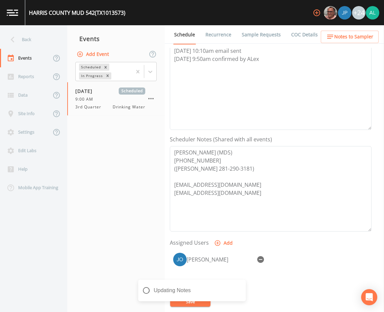
click at [179, 298] on div "Updating Notes" at bounding box center [192, 293] width 108 height 27
click at [21, 30] on nav "Back Events Reports Data Site Info Settings Edit Labs Help Mobile App Training" at bounding box center [33, 168] width 67 height 287
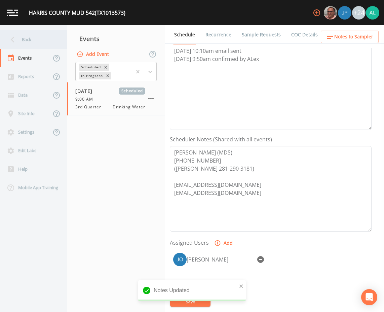
click at [21, 34] on div "Back" at bounding box center [30, 39] width 61 height 19
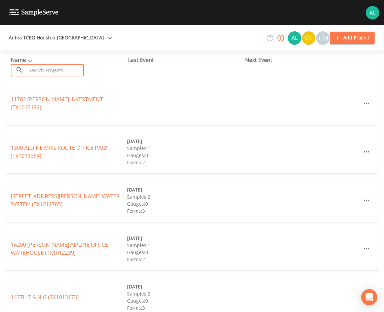
click at [31, 70] on input "text" at bounding box center [55, 70] width 58 height 12
click at [40, 72] on input "text" at bounding box center [55, 70] width 58 height 12
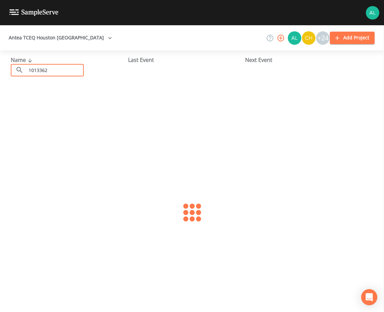
type input "1013362"
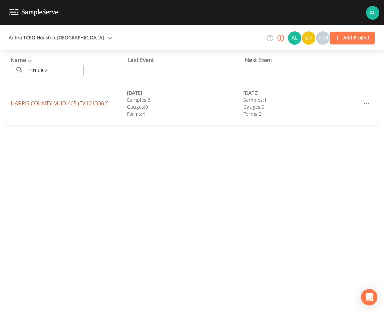
click at [27, 105] on link "[GEOGRAPHIC_DATA] 405 (TX1013362)" at bounding box center [60, 103] width 98 height 7
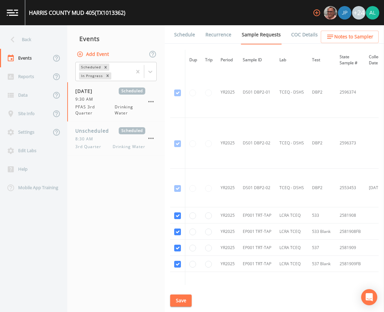
scroll to position [471, 0]
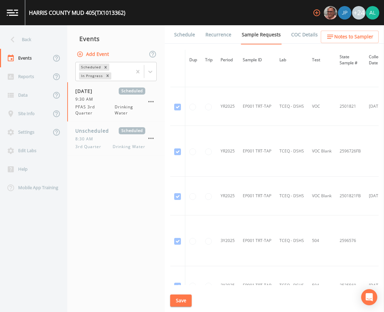
click at [188, 41] on link "Schedule" at bounding box center [184, 34] width 23 height 19
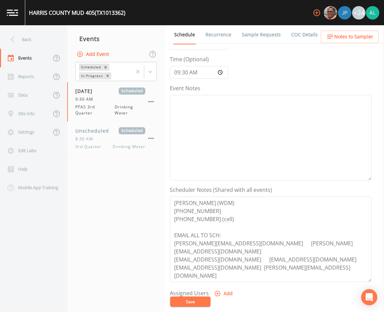
scroll to position [135, 0]
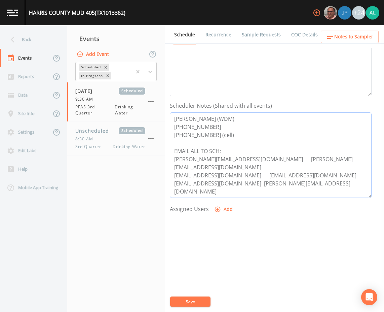
drag, startPoint x: 235, startPoint y: 158, endPoint x: 159, endPoint y: 158, distance: 75.7
click at [159, 158] on div "Back Events Reports Data Site Info Settings Edit Labs Help Mobile App Training …" at bounding box center [192, 168] width 384 height 287
drag, startPoint x: 312, startPoint y: 161, endPoint x: 241, endPoint y: 163, distance: 71.0
click at [241, 163] on textarea "[PERSON_NAME] (WDM) [PHONE_NUMBER] [PHONE_NUMBER] (cell) EMAIL ALL TO SCH: [PER…" at bounding box center [271, 154] width 202 height 85
drag, startPoint x: 234, startPoint y: 169, endPoint x: 192, endPoint y: 167, distance: 41.7
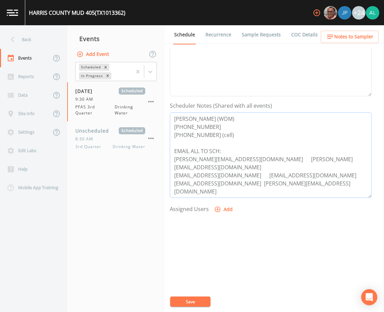
click at [167, 169] on div "Schedule Recurrence Sample Requests COC Details Forms Event Name PFAS 3rd Quart…" at bounding box center [274, 168] width 219 height 287
drag, startPoint x: 312, startPoint y: 168, endPoint x: 242, endPoint y: 170, distance: 69.7
click at [242, 170] on textarea "[PERSON_NAME] (WDM) [PHONE_NUMBER] [PHONE_NUMBER] (cell) EMAIL ALL TO SCH: [PER…" at bounding box center [271, 154] width 202 height 85
drag, startPoint x: 240, startPoint y: 176, endPoint x: 169, endPoint y: 177, distance: 71.3
click at [169, 177] on div "Schedule Recurrence Sample Requests COC Details Forms Event Name PFAS 3rd Quart…" at bounding box center [274, 168] width 219 height 287
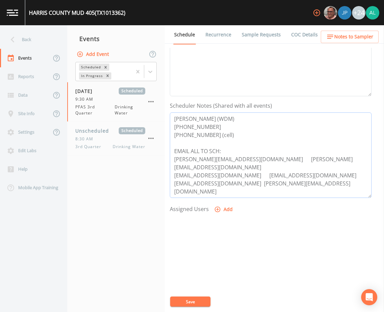
drag, startPoint x: 312, startPoint y: 179, endPoint x: 243, endPoint y: 178, distance: 69.0
click at [243, 178] on textarea "[PERSON_NAME] (WDM) [PHONE_NUMBER] [PHONE_NUMBER] (cell) EMAIL ALL TO SCH: [PER…" at bounding box center [271, 154] width 202 height 85
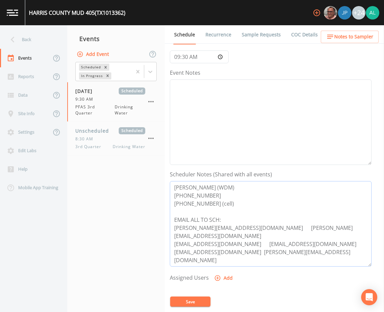
scroll to position [0, 0]
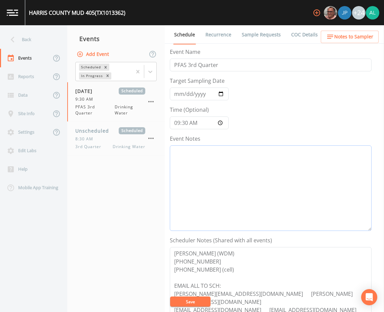
click at [208, 178] on textarea "Event Notes" at bounding box center [271, 187] width 202 height 85
type textarea "[DATE] 10:12am email sent"
click at [192, 305] on button "Save" at bounding box center [190, 301] width 40 height 10
click at [191, 301] on button "Save" at bounding box center [190, 301] width 40 height 10
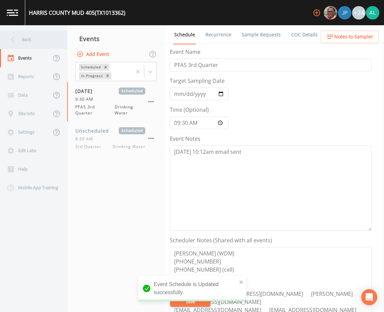
click at [45, 39] on div "Back" at bounding box center [30, 39] width 61 height 19
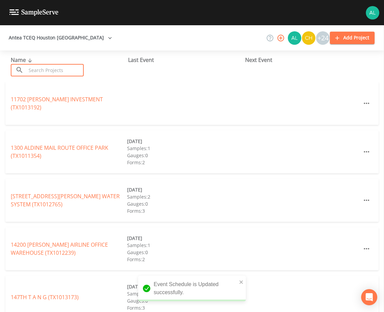
click at [43, 70] on input "text" at bounding box center [55, 70] width 58 height 12
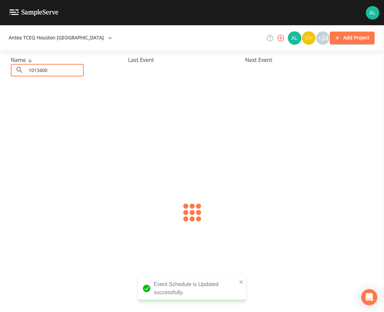
type input "1013400"
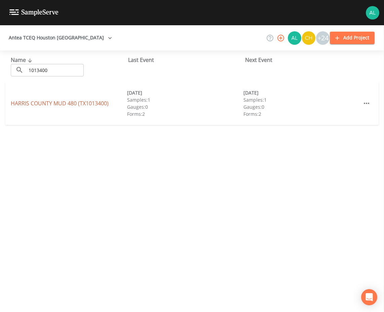
click at [11, 102] on link "HARRIS COUNTY MUD 480 (TX1013400)" at bounding box center [60, 103] width 98 height 7
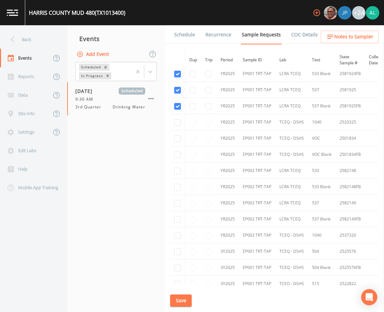
scroll to position [348, 0]
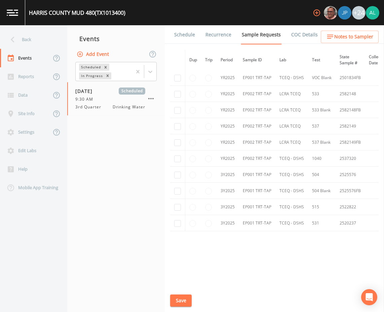
click at [187, 27] on link "Schedule" at bounding box center [184, 34] width 23 height 19
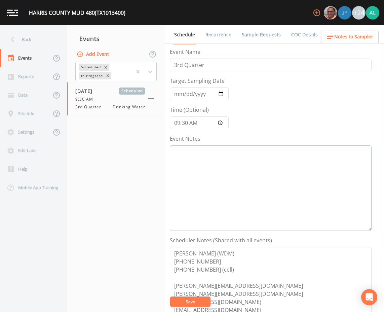
click at [226, 170] on textarea "Event Notes" at bounding box center [271, 187] width 202 height 85
type textarea "[DATE] 10:12am email sent"
click at [195, 300] on button "Save" at bounding box center [190, 301] width 40 height 10
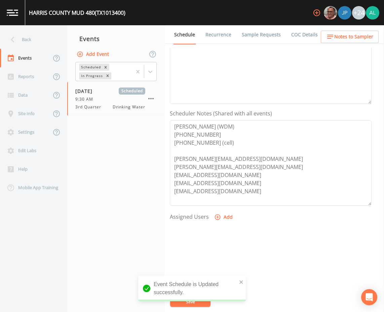
scroll to position [135, 0]
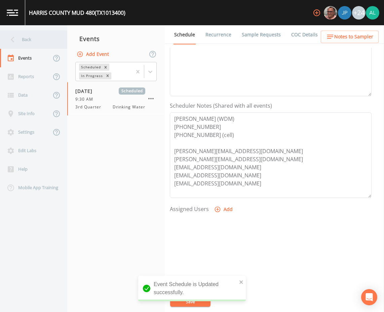
click at [34, 43] on div "Back" at bounding box center [30, 39] width 61 height 19
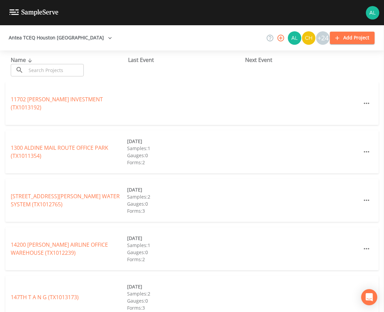
click at [37, 70] on input "text" at bounding box center [55, 70] width 58 height 12
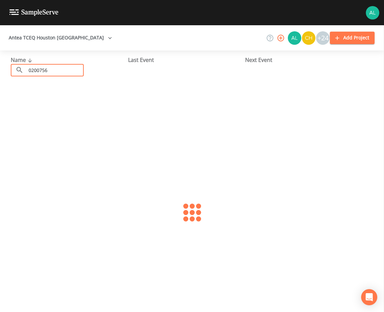
type input "0200756"
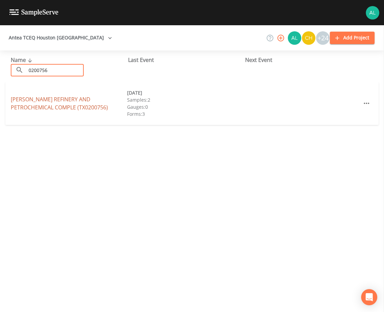
click at [56, 101] on link "[PERSON_NAME] REFINERY AND PETROCHEMICAL COMPLE (TX0200756)" at bounding box center [59, 103] width 97 height 15
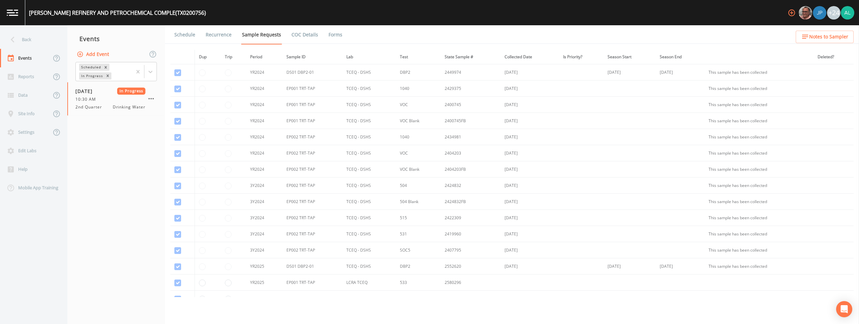
click at [329, 32] on link "Forms" at bounding box center [335, 34] width 16 height 19
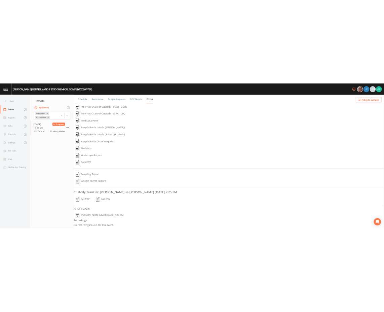
scroll to position [1, 0]
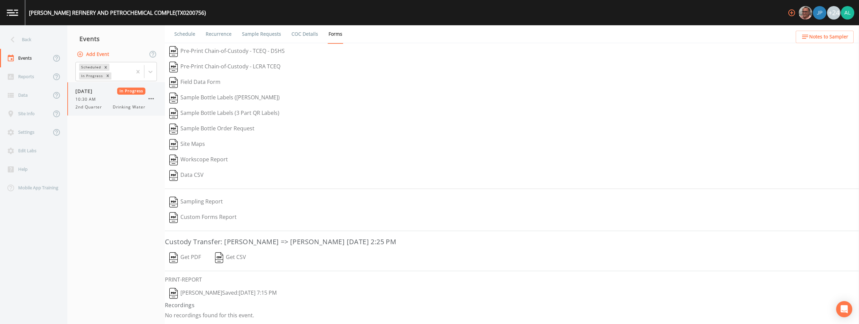
click at [153, 96] on icon "button" at bounding box center [151, 99] width 8 height 8
click at [193, 116] on span "Mark Complete" at bounding box center [185, 114] width 45 height 8
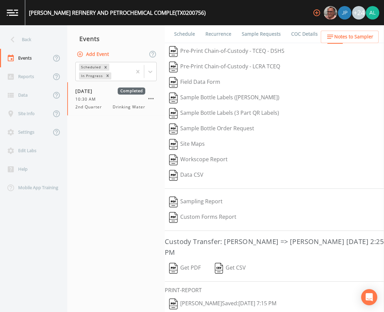
click at [115, 142] on nav "Events Add Event Scheduled In Progress [DATE] Completed 10:30 AM 2nd Quarter Dr…" at bounding box center [116, 168] width 98 height 287
click at [183, 40] on link "Schedule" at bounding box center [184, 34] width 23 height 19
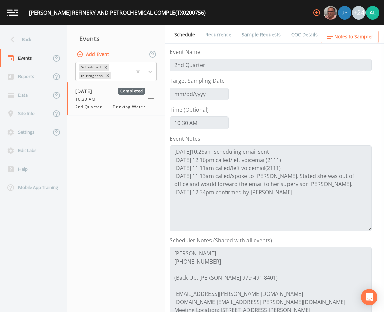
click at [269, 33] on link "Sample Requests" at bounding box center [261, 34] width 41 height 19
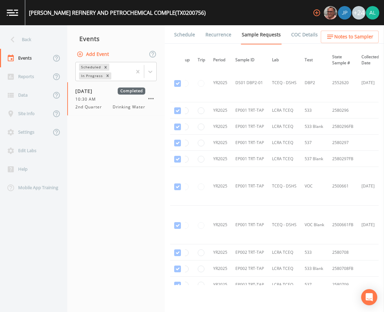
scroll to position [471, 0]
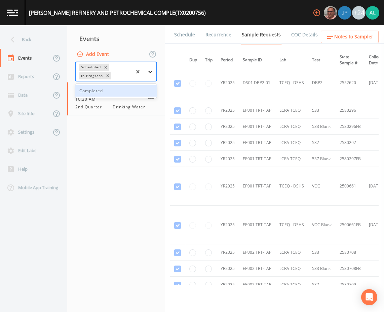
click at [151, 69] on icon at bounding box center [150, 71] width 7 height 7
click at [126, 91] on div "Completed" at bounding box center [115, 90] width 81 height 11
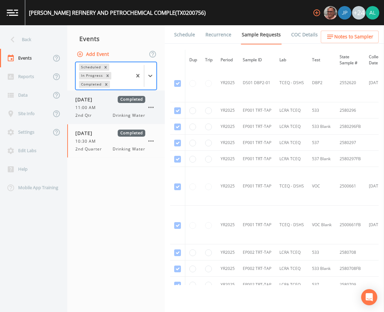
click at [98, 106] on span "11:00 AM" at bounding box center [87, 108] width 25 height 6
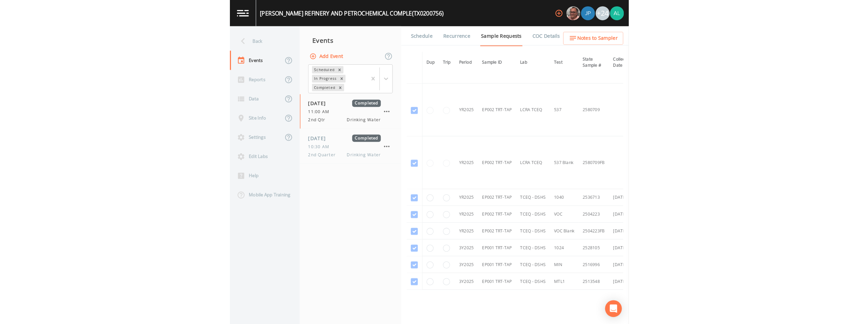
scroll to position [290, 0]
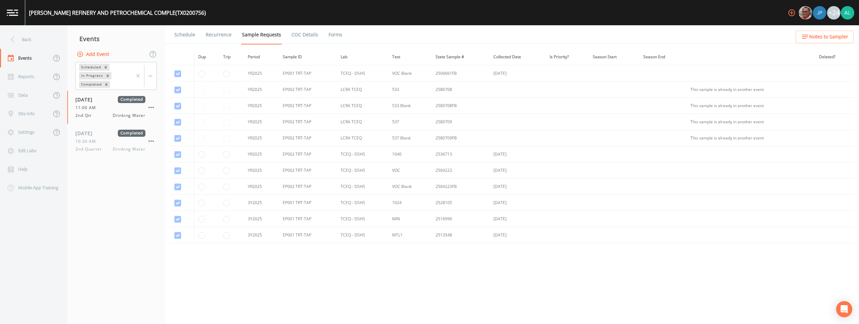
click at [339, 30] on ul "Schedule Recurrence Sample Requests COC Details Forms" at bounding box center [512, 34] width 694 height 19
click at [335, 34] on link "Forms" at bounding box center [335, 34] width 16 height 19
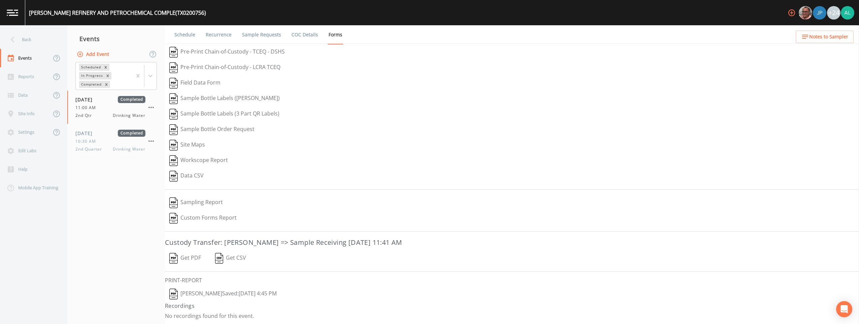
click at [208, 298] on button "[PERSON_NAME]  Saved: [DATE] 4:45 PM" at bounding box center [223, 293] width 116 height 15
click at [115, 153] on div "[DATE] Completed 10:30 AM 2nd Quarter Drinking Water" at bounding box center [116, 140] width 98 height 33
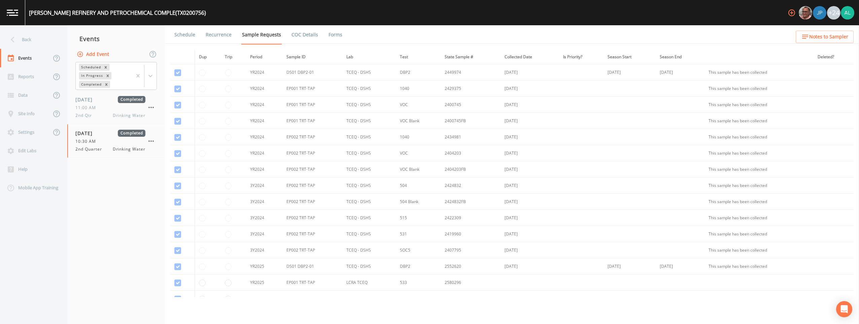
click at [330, 33] on link "Forms" at bounding box center [335, 34] width 16 height 19
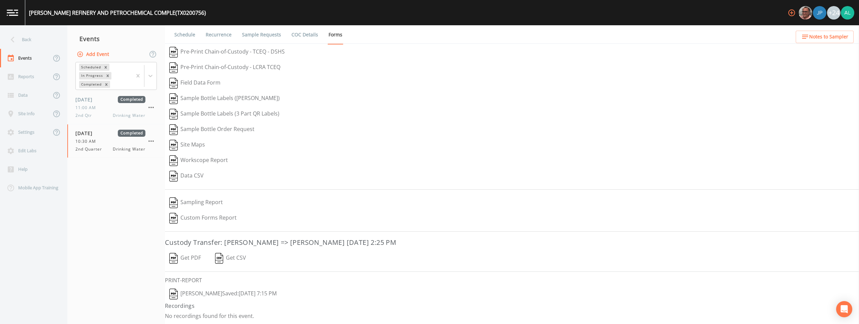
click at [213, 292] on button "[PERSON_NAME]  Saved: [DATE] 7:15 PM" at bounding box center [223, 293] width 116 height 15
click at [24, 44] on div "Back" at bounding box center [30, 39] width 61 height 19
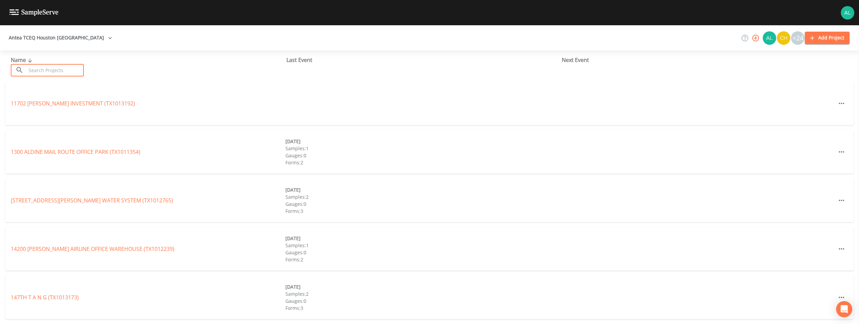
click at [52, 69] on input "text" at bounding box center [55, 70] width 58 height 12
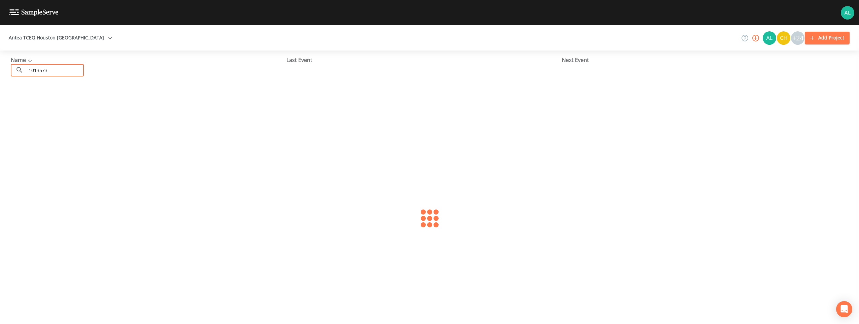
type input "1013573"
click at [18, 104] on link "[GEOGRAPHIC_DATA] 542 (TX1013573)" at bounding box center [60, 103] width 98 height 7
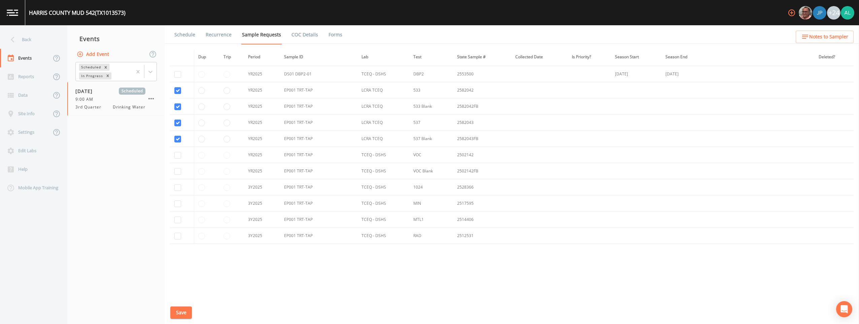
scroll to position [290, 0]
click at [184, 36] on link "Schedule" at bounding box center [184, 34] width 23 height 19
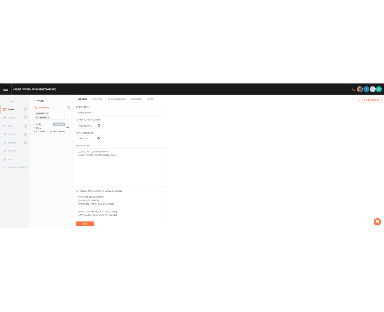
scroll to position [151, 0]
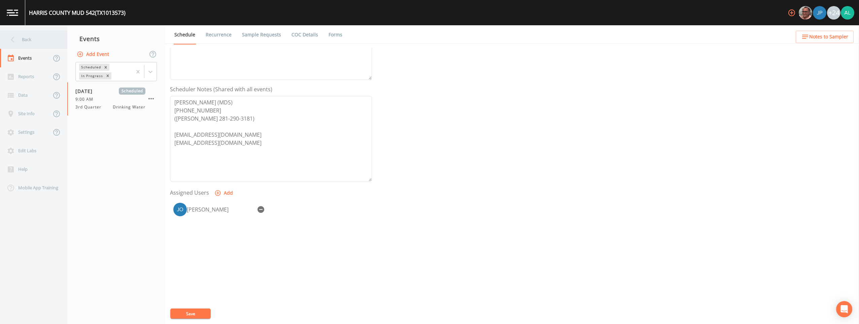
click at [39, 41] on div "Back" at bounding box center [30, 39] width 61 height 19
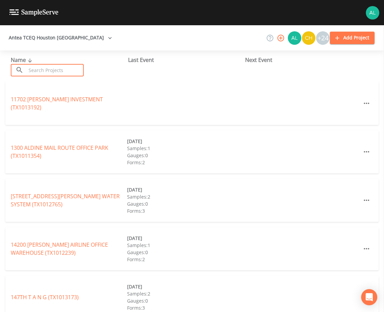
click at [42, 72] on input "text" at bounding box center [55, 70] width 58 height 12
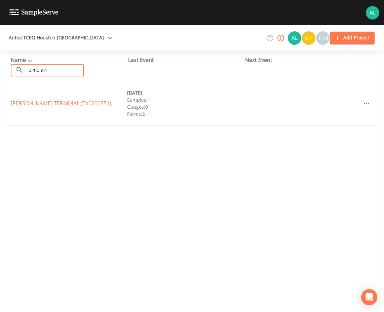
type input "0200551"
click at [38, 103] on link "[PERSON_NAME][GEOGRAPHIC_DATA] (TX0200551)" at bounding box center [61, 103] width 101 height 7
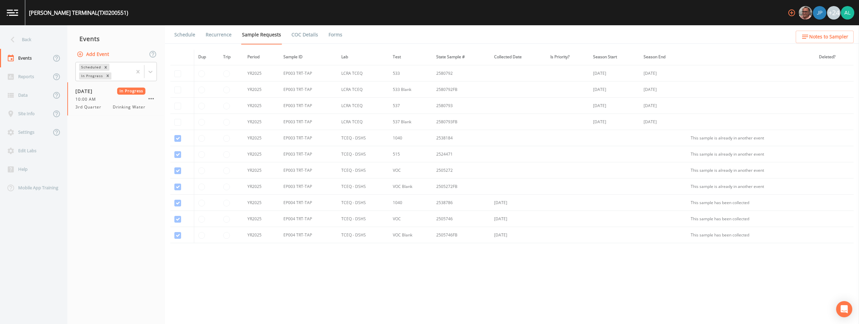
scroll to position [609, 0]
click at [332, 35] on link "Forms" at bounding box center [335, 34] width 16 height 19
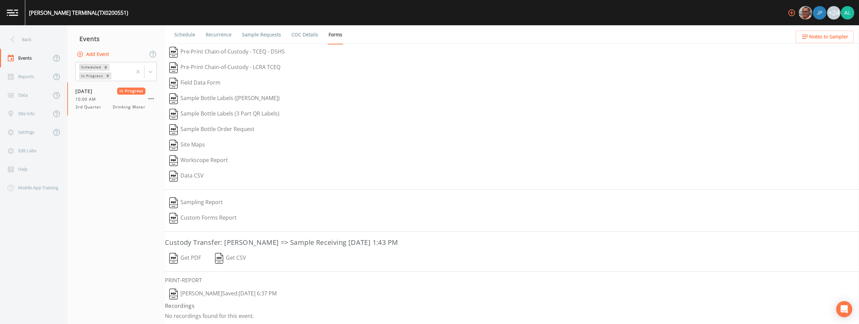
click at [216, 295] on button "[PERSON_NAME]  Saved: [DATE] 6:37 PM" at bounding box center [223, 293] width 116 height 15
click at [154, 97] on icon "button" at bounding box center [151, 99] width 8 height 8
click at [168, 113] on span "Mark Complete" at bounding box center [185, 114] width 45 height 8
click at [103, 52] on button "Add Event" at bounding box center [93, 54] width 36 height 12
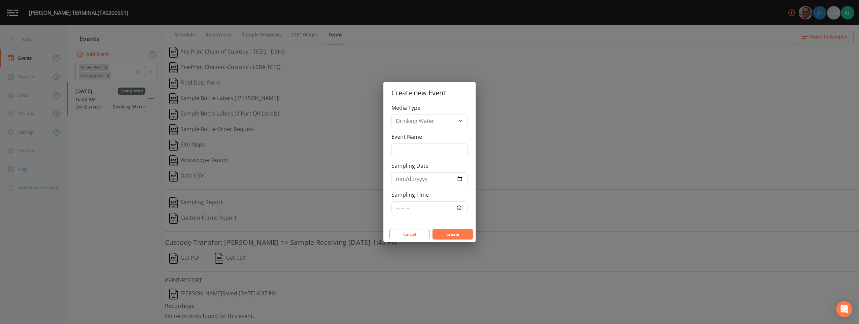
click at [384, 133] on div "Media Type Drinking Water Event Name Sampling Date Sampling Time" at bounding box center [429, 165] width 92 height 122
click at [384, 148] on input "Event Name" at bounding box center [429, 149] width 76 height 13
type input "3rd Quarter"
type input "[DATE]"
click at [384, 152] on input "3rd Quarter" at bounding box center [429, 149] width 76 height 13
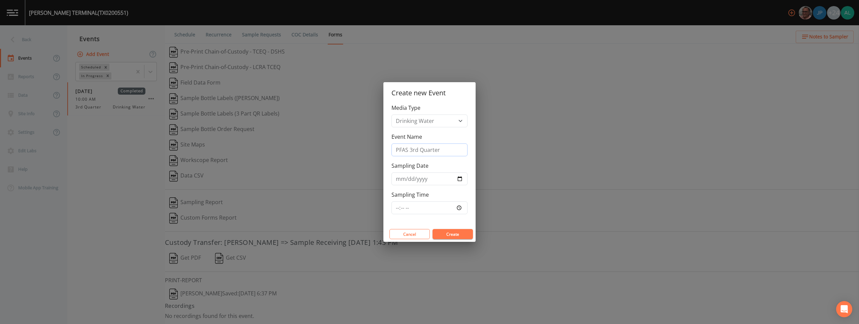
type input "PFAS 3rd Quarter"
click at [384, 206] on input "Sampling Time" at bounding box center [429, 207] width 76 height 13
type input "09:30"
click at [384, 229] on button "Create" at bounding box center [452, 234] width 40 height 10
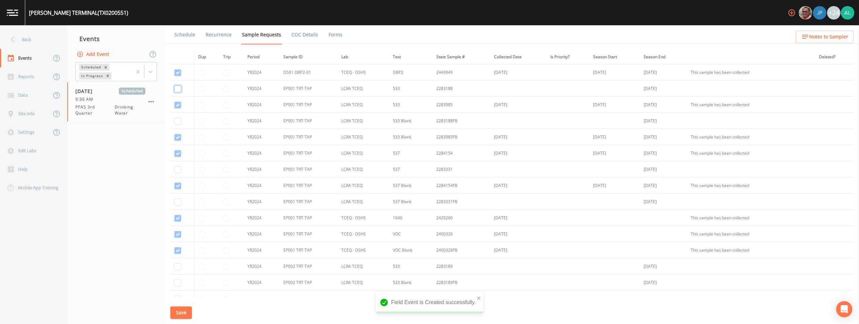
click at [179, 87] on input "checkbox" at bounding box center [177, 88] width 7 height 7
checkbox input "true"
click at [176, 121] on input "checkbox" at bounding box center [177, 121] width 7 height 7
checkbox input "true"
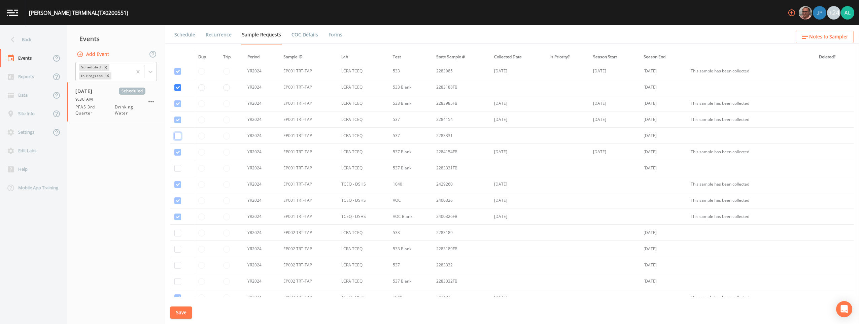
click at [178, 123] on input "checkbox" at bounding box center [177, 119] width 7 height 7
checkbox input "true"
click at [180, 155] on input "checkbox" at bounding box center [177, 152] width 7 height 7
checkbox input "true"
click at [181, 232] on input "checkbox" at bounding box center [177, 232] width 7 height 7
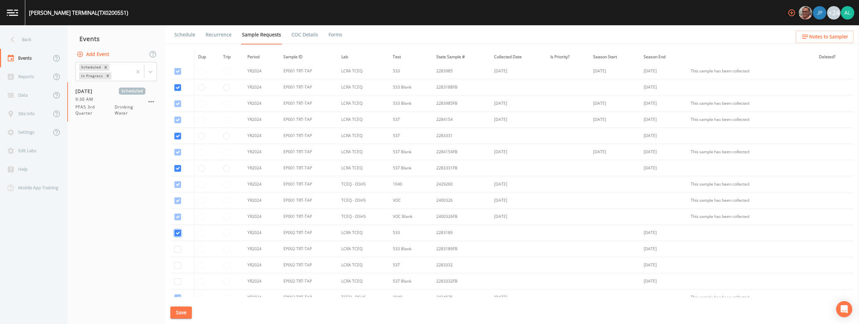
checkbox input "true"
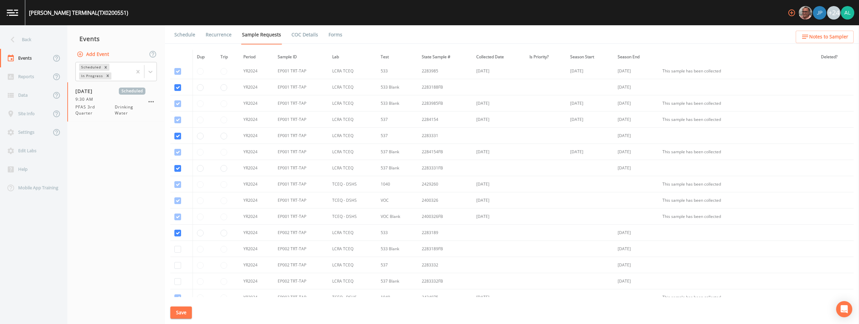
click at [180, 244] on td at bounding box center [181, 249] width 22 height 16
click at [181, 249] on td at bounding box center [181, 249] width 22 height 16
click at [175, 247] on input "checkbox" at bounding box center [177, 249] width 7 height 7
checkbox input "true"
click at [175, 263] on input "checkbox" at bounding box center [177, 265] width 7 height 7
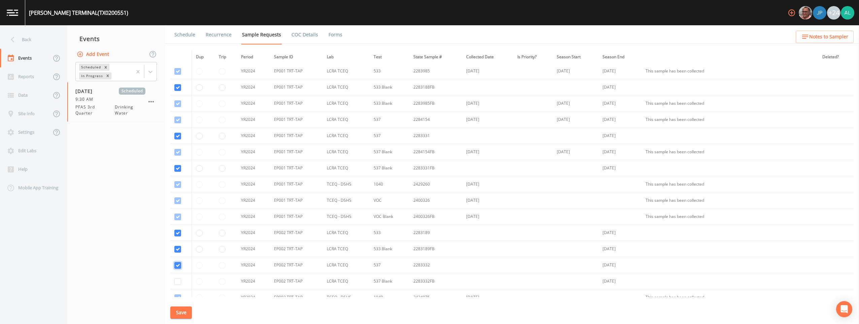
checkbox input "true"
click at [178, 279] on input "checkbox" at bounding box center [177, 281] width 7 height 7
drag, startPoint x: 179, startPoint y: 149, endPoint x: 179, endPoint y: 128, distance: 21.9
click at [178, 149] on input "checkbox" at bounding box center [177, 146] width 7 height 7
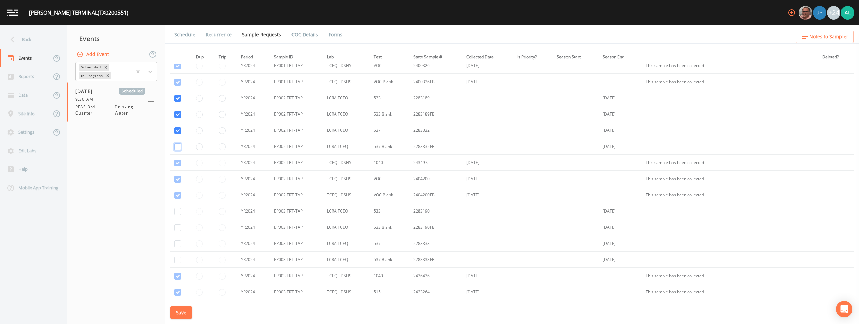
checkbox input "false"
click at [179, 127] on td at bounding box center [181, 130] width 22 height 16
click at [179, 112] on input "checkbox" at bounding box center [177, 114] width 7 height 7
checkbox input "false"
click at [183, 97] on td at bounding box center [181, 98] width 22 height 16
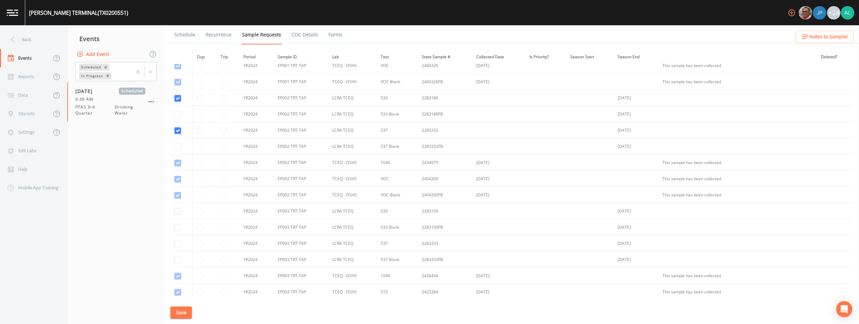
click at [173, 96] on td at bounding box center [181, 98] width 22 height 16
click at [174, 96] on td at bounding box center [181, 98] width 22 height 16
drag, startPoint x: 174, startPoint y: 96, endPoint x: 177, endPoint y: 100, distance: 4.6
click at [177, 100] on input "checkbox" at bounding box center [177, 98] width 7 height 7
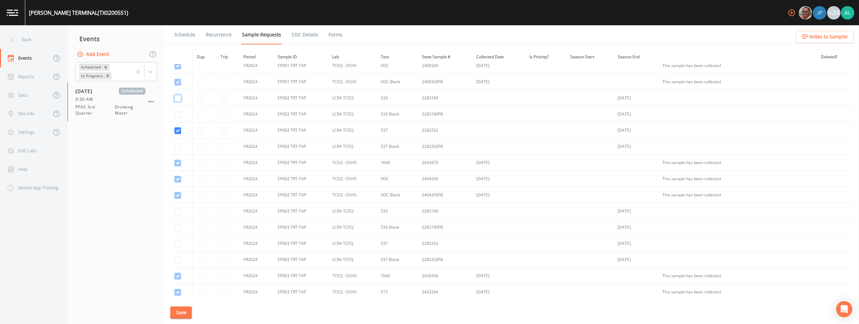
checkbox input "false"
click at [177, 134] on td at bounding box center [181, 130] width 22 height 16
click at [178, 131] on input "checkbox" at bounding box center [177, 130] width 7 height 7
checkbox input "false"
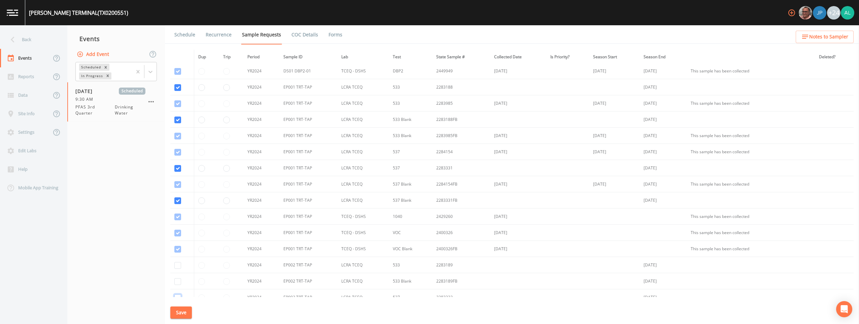
scroll to position [0, 0]
click at [176, 157] on input "checkbox" at bounding box center [177, 153] width 7 height 7
checkbox input "false"
click at [175, 189] on input "checkbox" at bounding box center [177, 185] width 7 height 7
checkbox input "false"
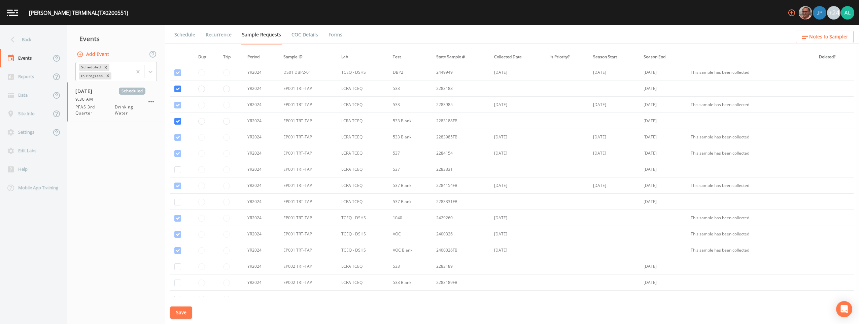
click at [176, 117] on td at bounding box center [182, 121] width 24 height 16
click at [178, 121] on input "checkbox" at bounding box center [177, 121] width 7 height 7
checkbox input "false"
click at [176, 86] on input "checkbox" at bounding box center [177, 88] width 7 height 7
checkbox input "false"
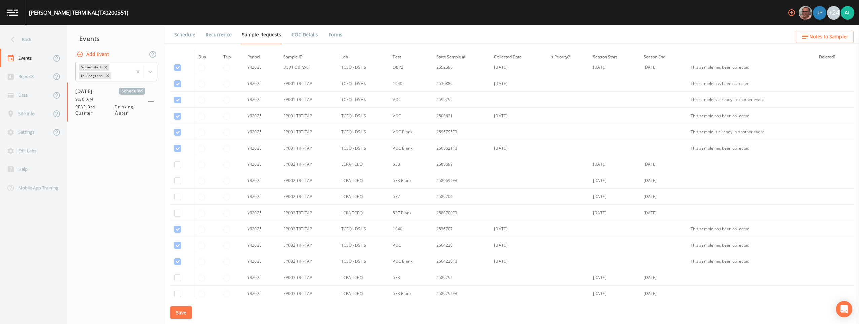
scroll to position [673, 0]
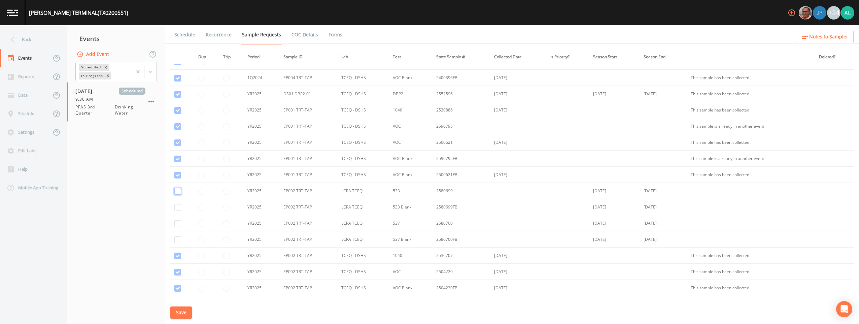
checkbox input "true"
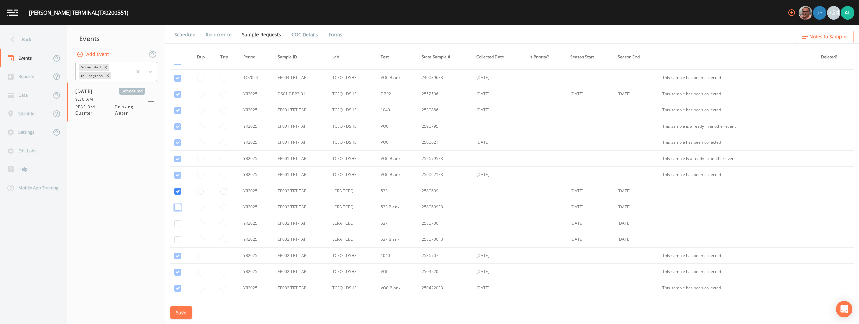
checkbox input "true"
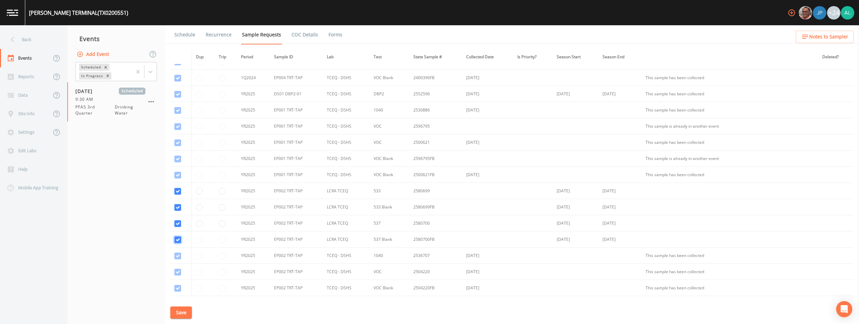
checkbox input "true"
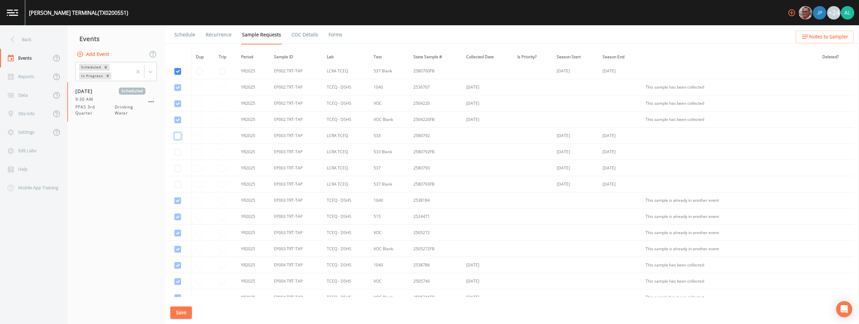
checkbox input "true"
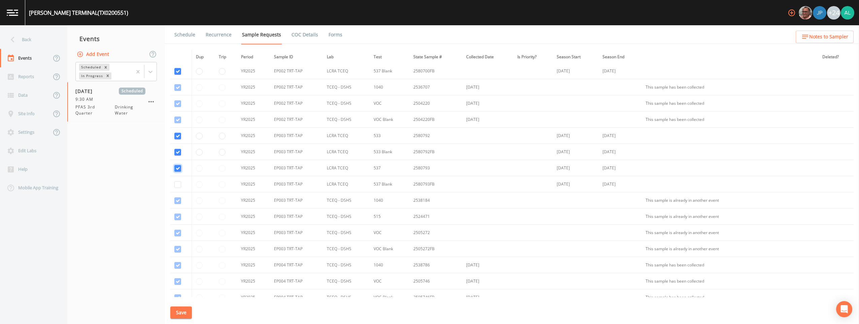
checkbox input "true"
click at [181, 184] on td at bounding box center [181, 184] width 22 height 16
checkbox input "true"
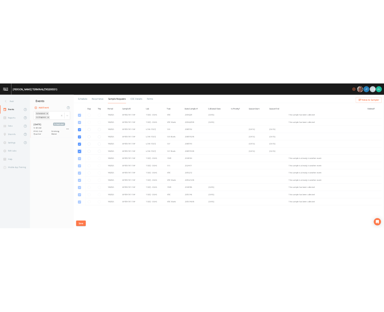
scroll to position [903, 0]
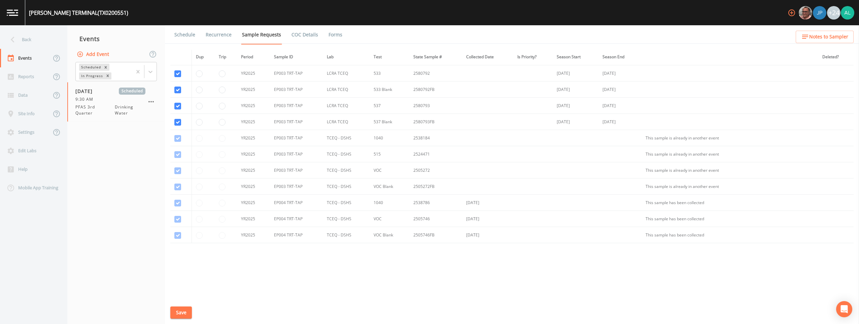
click at [182, 309] on button "Save" at bounding box center [181, 312] width 22 height 12
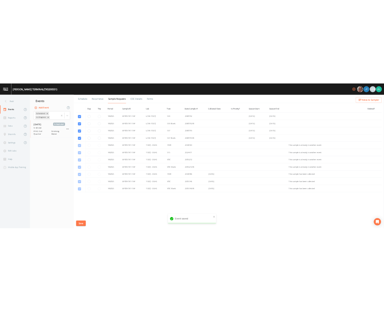
scroll to position [1736, 0]
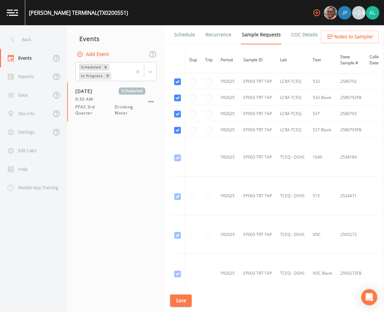
click at [188, 298] on button "Save" at bounding box center [181, 300] width 22 height 12
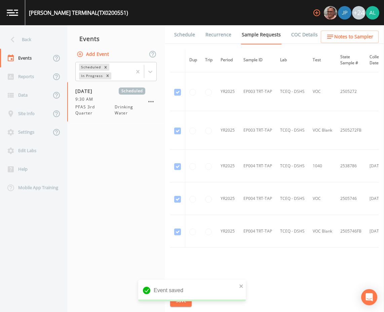
scroll to position [1897, 0]
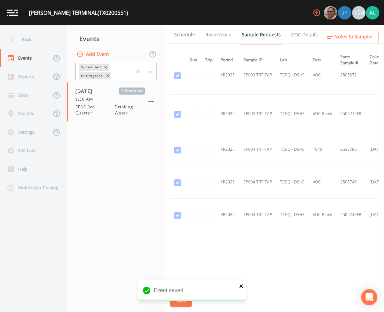
click at [241, 284] on icon "close" at bounding box center [241, 285] width 5 height 5
click at [185, 303] on div "[PERSON_NAME][GEOGRAPHIC_DATA] (TX0200551) +24 Back Events Reports Data Site In…" at bounding box center [192, 156] width 384 height 312
click at [192, 44] on div "Schedule Recurrence Sample Requests COC Details Forms Dup Trip Period Sample ID…" at bounding box center [274, 168] width 219 height 287
click at [188, 38] on link "Schedule" at bounding box center [184, 34] width 23 height 19
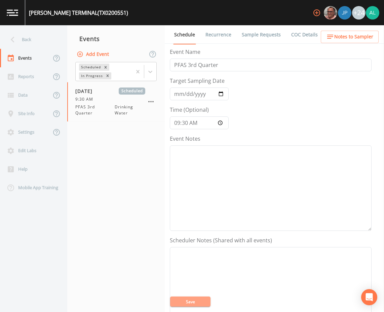
click at [185, 300] on button "Save" at bounding box center [190, 301] width 40 height 10
click at [28, 38] on div "Back" at bounding box center [30, 39] width 61 height 19
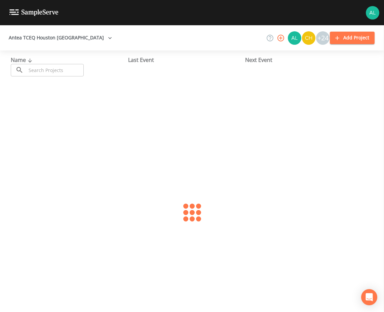
click at [35, 73] on input "text" at bounding box center [55, 70] width 58 height 12
type input "0200551"
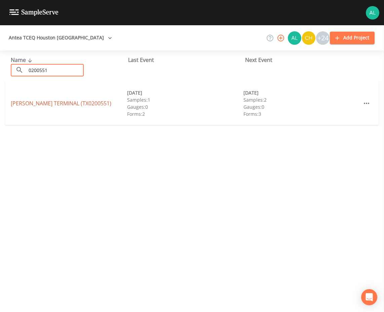
click at [34, 107] on link "[PERSON_NAME][GEOGRAPHIC_DATA] (TX0200551)" at bounding box center [61, 103] width 101 height 7
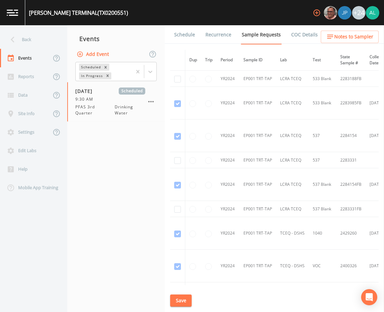
scroll to position [80, 0]
click at [173, 300] on button "Save" at bounding box center [181, 300] width 22 height 12
click at [192, 40] on link "Schedule" at bounding box center [184, 34] width 23 height 19
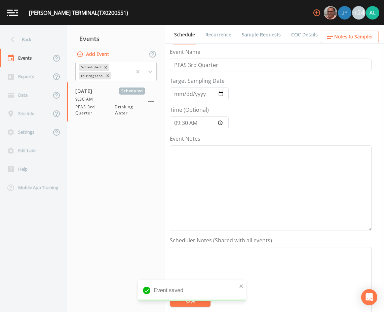
click at [331, 35] on icon "button" at bounding box center [330, 37] width 6 height 4
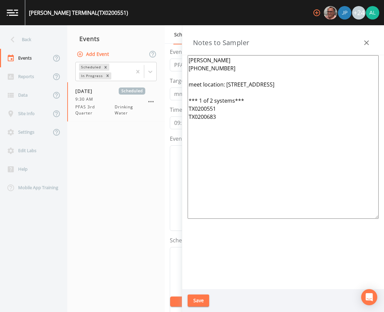
drag, startPoint x: 223, startPoint y: 117, endPoint x: 176, endPoint y: 95, distance: 52.1
click at [176, 95] on div "Back Events Reports Data Site Info Settings Edit Labs Help Mobile App Training …" at bounding box center [192, 168] width 384 height 287
drag, startPoint x: 310, startPoint y: 82, endPoint x: 335, endPoint y: 91, distance: 26.6
click at [335, 91] on textarea "[PERSON_NAME] [PHONE_NUMBER] meet location: [STREET_ADDRESS]" at bounding box center [283, 137] width 191 height 164
click at [296, 121] on textarea "[PERSON_NAME] [PHONE_NUMBER] meet location: [STREET_ADDRESS]" at bounding box center [283, 137] width 191 height 164
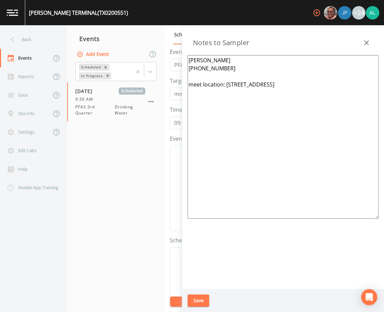
type textarea "[PERSON_NAME] [PHONE_NUMBER] meet location: [STREET_ADDRESS]"
click at [209, 297] on button "Save" at bounding box center [199, 300] width 22 height 12
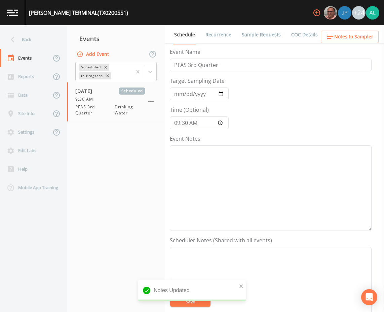
click at [341, 41] on span "Notes to Sampler" at bounding box center [353, 37] width 39 height 8
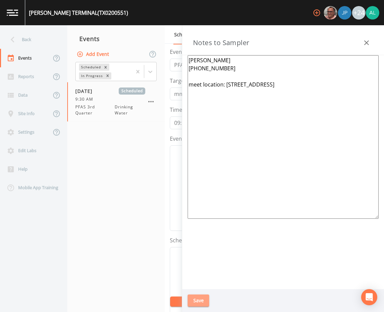
click at [204, 297] on button "Save" at bounding box center [199, 300] width 22 height 12
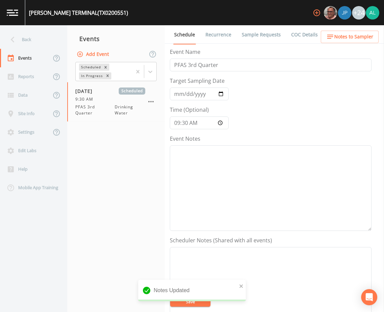
click at [227, 145] on div "Event Notes" at bounding box center [271, 183] width 202 height 96
click at [230, 154] on textarea "Event Notes" at bounding box center [271, 187] width 202 height 85
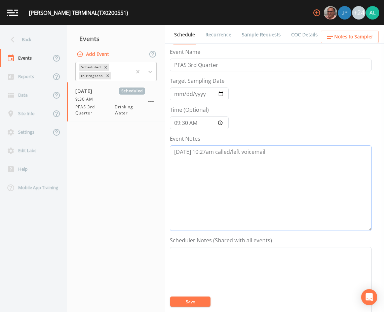
type textarea "[DATE] 10:27am called/left voicemail"
click at [194, 304] on button "Save" at bounding box center [190, 301] width 40 height 10
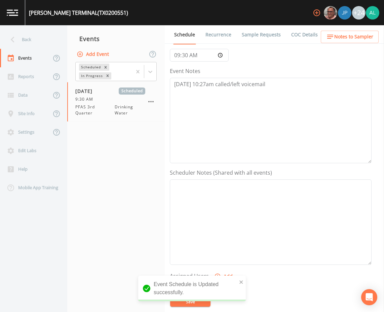
scroll to position [67, 0]
click at [353, 39] on span "Notes to Sampler" at bounding box center [353, 37] width 39 height 8
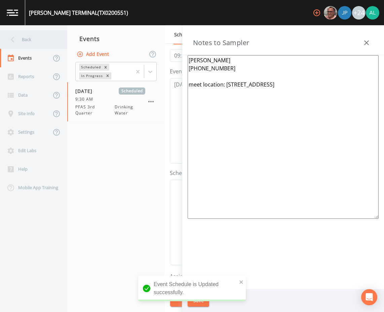
click at [20, 37] on div "Back" at bounding box center [30, 39] width 61 height 19
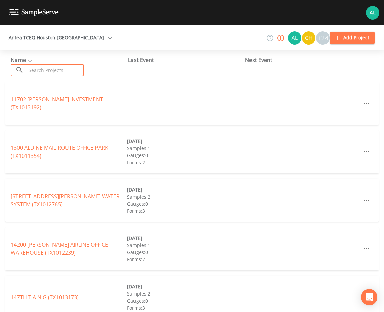
click at [52, 72] on input "text" at bounding box center [55, 70] width 58 height 12
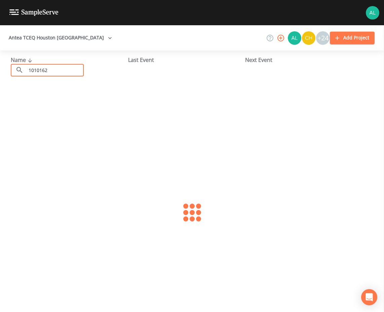
type input "1010162"
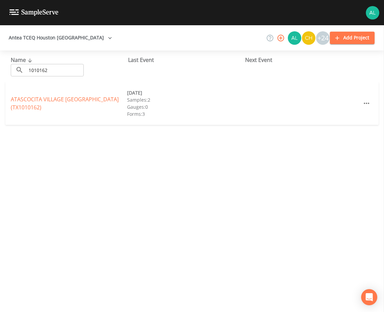
click at [32, 93] on div "ATASCOCITA VILLAGE [GEOGRAPHIC_DATA] (TX1010162) [DATE] Samples: 2 Gauges: 0 Fo…" at bounding box center [191, 103] width 373 height 43
click at [31, 97] on link "ATASCOCITA VILLAGE [GEOGRAPHIC_DATA] (TX1010162)" at bounding box center [65, 103] width 108 height 15
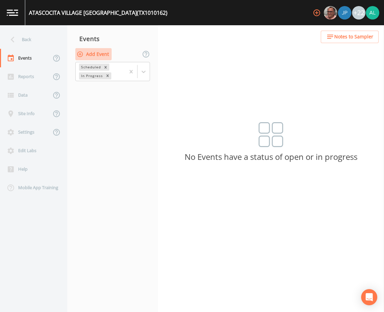
click at [107, 55] on button "Add Event" at bounding box center [93, 54] width 36 height 12
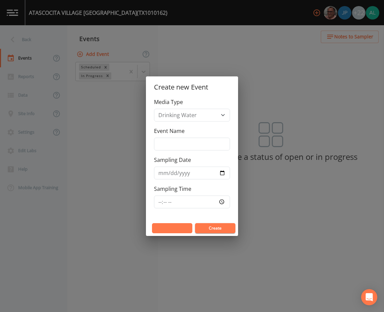
click at [175, 225] on button "Cancel" at bounding box center [172, 228] width 40 height 10
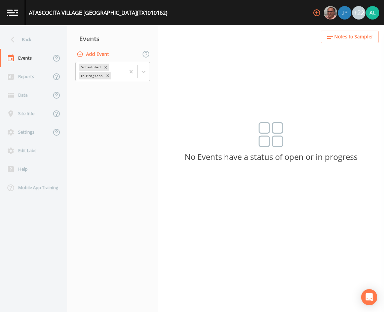
click at [154, 76] on div "Scheduled In Progress" at bounding box center [112, 71] width 91 height 21
click at [146, 73] on icon at bounding box center [143, 71] width 7 height 7
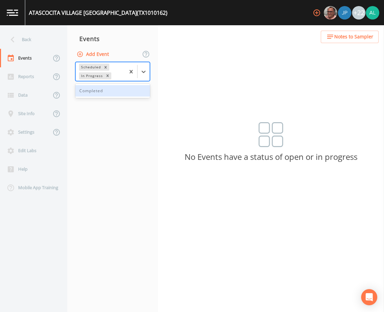
click at [110, 92] on div "Completed" at bounding box center [112, 90] width 75 height 11
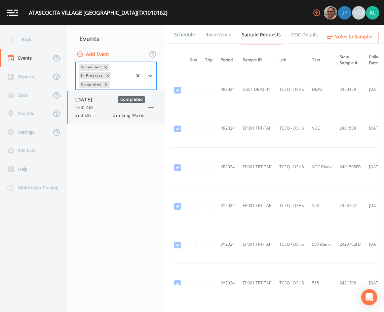
click at [105, 123] on div "[DATE] Completed 9:00 AM 2nd Qtr Drinking Water" at bounding box center [116, 107] width 98 height 33
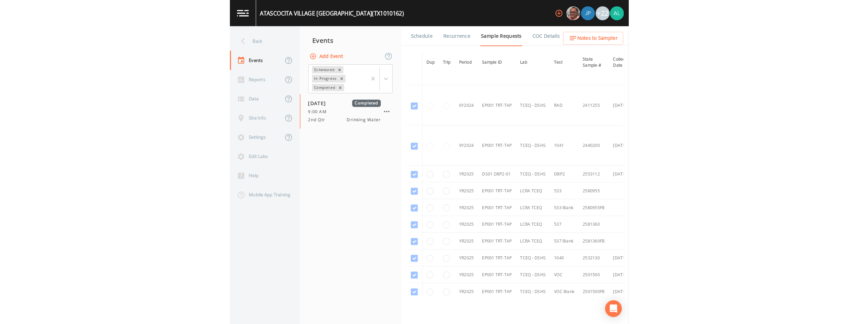
scroll to position [139, 0]
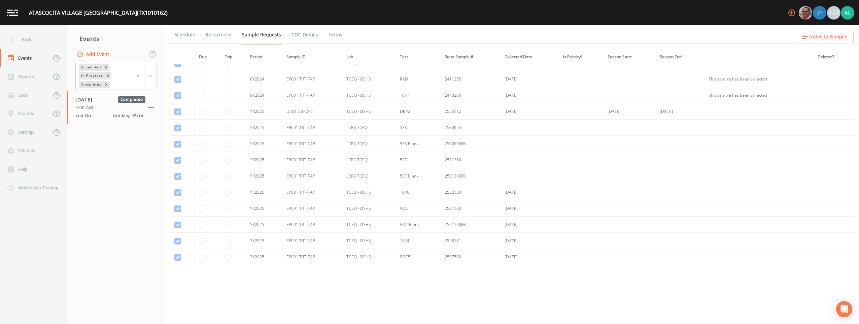
click at [327, 31] on link "Forms" at bounding box center [335, 34] width 16 height 19
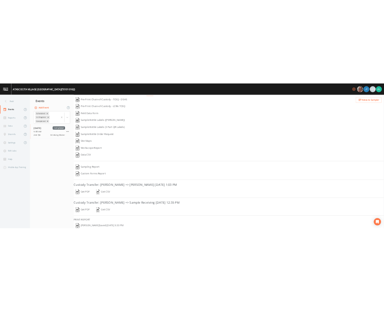
scroll to position [41, 0]
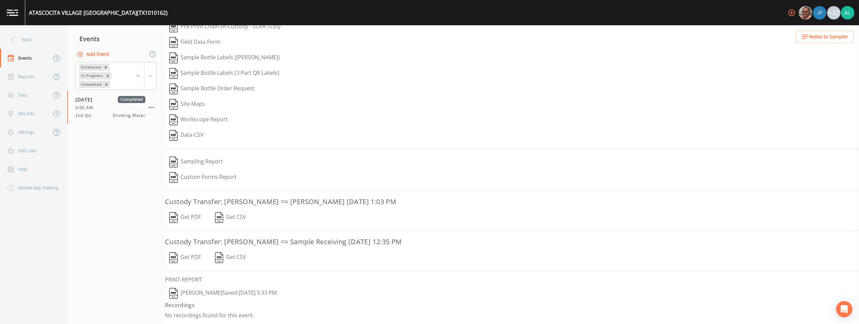
click at [193, 291] on button "[PERSON_NAME]  Saved: [DATE] 5:33 PM" at bounding box center [223, 292] width 116 height 15
click at [51, 33] on div "Back" at bounding box center [30, 39] width 61 height 19
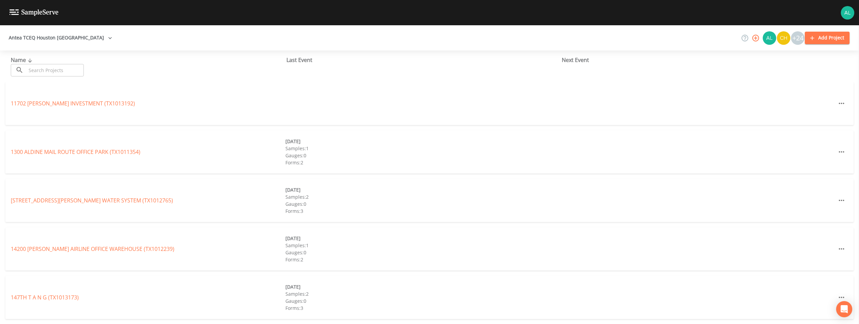
click at [25, 72] on div "​ ​" at bounding box center [47, 70] width 73 height 12
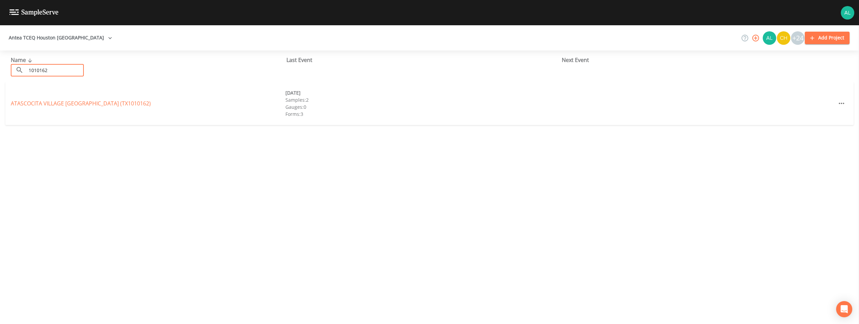
type input "1010162"
click at [60, 104] on link "ATASCOCITA VILLAGE [GEOGRAPHIC_DATA] (TX1010162)" at bounding box center [81, 103] width 140 height 7
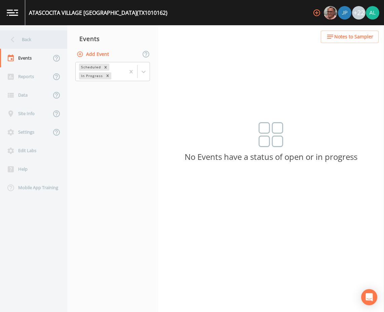
click at [38, 46] on div "Back" at bounding box center [30, 39] width 61 height 19
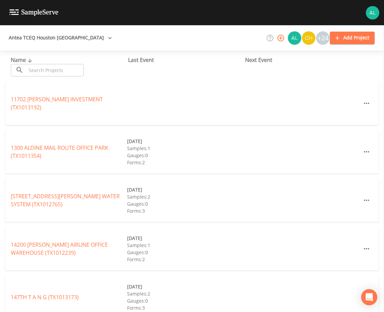
click at [65, 73] on input "text" at bounding box center [55, 70] width 58 height 12
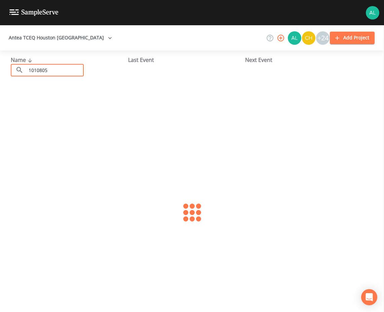
type input "1010805"
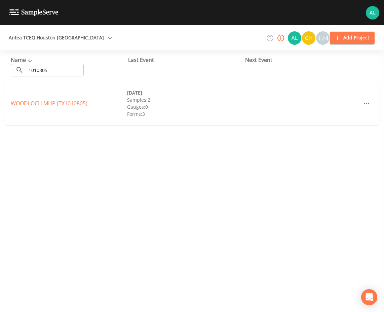
click at [49, 101] on link "WOODLOCH MHP (TX1010805)" at bounding box center [49, 103] width 77 height 7
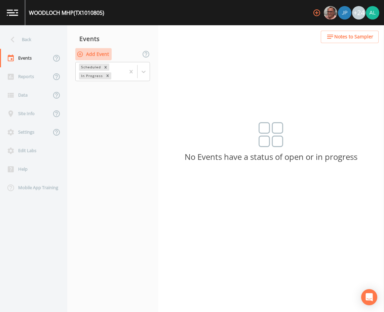
click at [102, 52] on button "Add Event" at bounding box center [93, 54] width 36 height 12
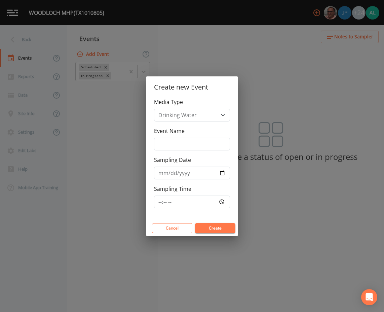
click at [171, 135] on div "Event Name" at bounding box center [192, 139] width 76 height 24
click at [173, 143] on input "Event Name" at bounding box center [192, 144] width 76 height 13
type input "PFAS 3rd Quarter"
type input "[DATE]"
click at [159, 199] on input "Sampling Time" at bounding box center [192, 201] width 76 height 13
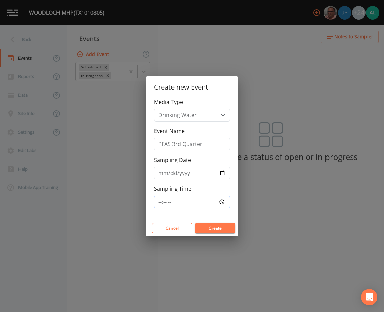
type input "09:00"
click at [195, 223] on button "Create" at bounding box center [215, 228] width 40 height 10
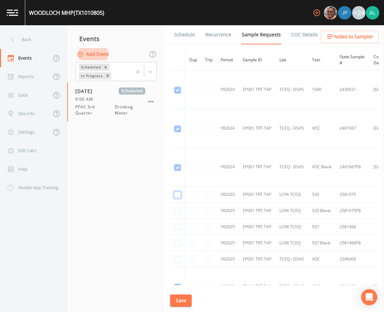
click at [177, 194] on input "checkbox" at bounding box center [177, 194] width 7 height 7
checkbox input "true"
click at [176, 211] on input "checkbox" at bounding box center [177, 211] width 7 height 7
checkbox input "true"
click at [180, 229] on input "checkbox" at bounding box center [177, 227] width 7 height 7
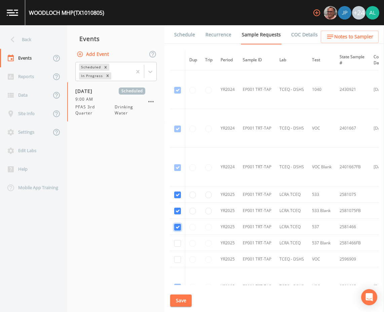
checkbox input "true"
click at [179, 238] on td at bounding box center [177, 243] width 15 height 16
click at [179, 245] on input "checkbox" at bounding box center [177, 243] width 7 height 7
checkbox input "true"
click at [187, 305] on button "Save" at bounding box center [181, 300] width 22 height 12
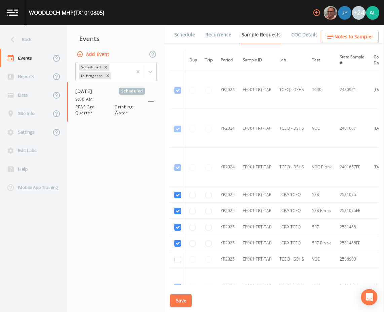
click at [192, 41] on link "Schedule" at bounding box center [184, 34] width 23 height 19
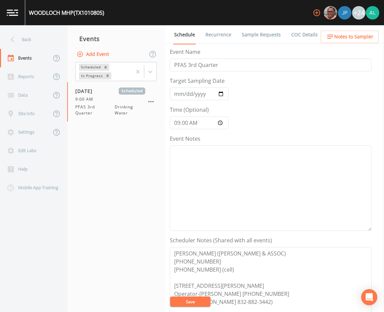
click at [328, 36] on icon "button" at bounding box center [330, 37] width 8 height 8
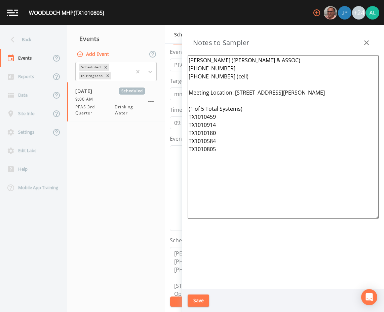
drag, startPoint x: 236, startPoint y: 161, endPoint x: 182, endPoint y: 104, distance: 78.8
click at [182, 104] on aside "Notes to Sampler [PERSON_NAME] ([PERSON_NAME] & ASSOC) [PHONE_NUMBER] [PHONE_NU…" at bounding box center [283, 168] width 202 height 287
type textarea "[PERSON_NAME] ([PERSON_NAME] & ASSOC) [PHONE_NUMBER] [PHONE_NUMBER] (cell) Meet…"
click at [211, 298] on div "Save" at bounding box center [283, 300] width 202 height 23
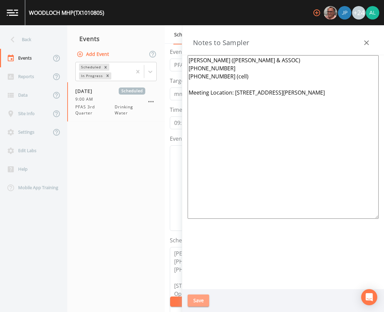
click at [207, 298] on button "Save" at bounding box center [199, 300] width 22 height 12
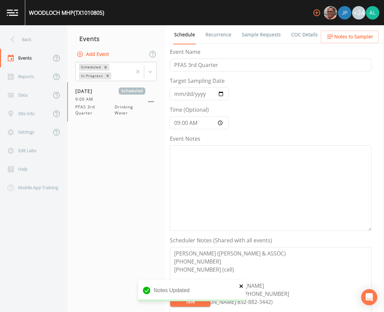
click at [241, 285] on icon "close" at bounding box center [241, 285] width 5 height 5
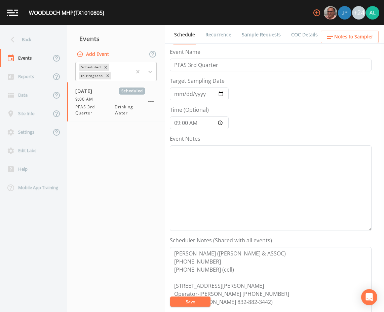
click at [191, 303] on div "Notes Updated" at bounding box center [192, 293] width 108 height 27
click at [191, 303] on div "WOODLOCH MHP (TX1010805) +24 Back Events Reports Data Site Info Settings Edit L…" at bounding box center [192, 156] width 384 height 312
click at [191, 303] on button "Save" at bounding box center [190, 301] width 40 height 10
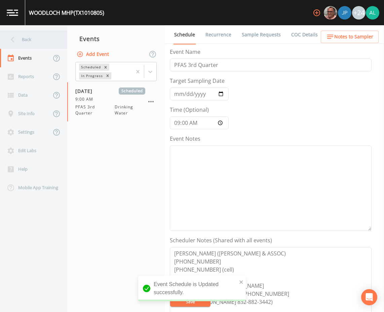
click at [45, 44] on div "Back" at bounding box center [30, 39] width 61 height 19
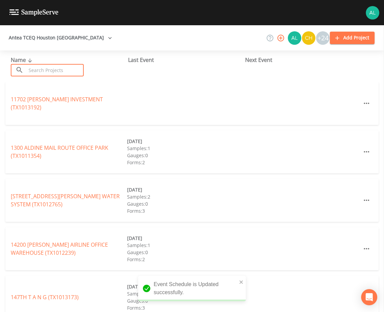
drag, startPoint x: 45, startPoint y: 68, endPoint x: 46, endPoint y: 71, distance: 3.6
click at [45, 68] on input "text" at bounding box center [55, 70] width 58 height 12
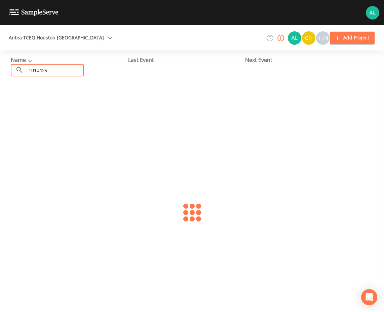
type input "1010459"
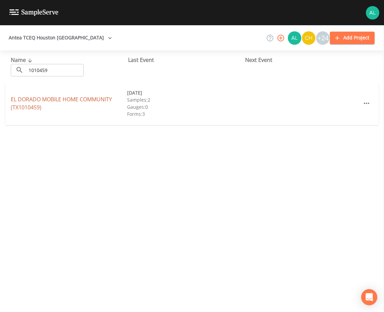
click at [32, 100] on link "EL DORADO MOBILE HOME COMMUNITY (TX1010459)" at bounding box center [61, 103] width 101 height 15
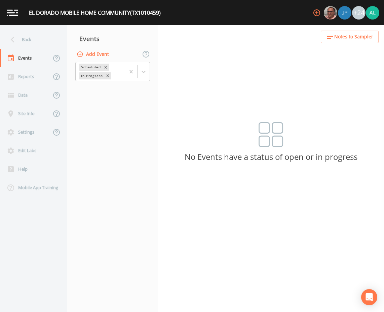
click at [106, 59] on button "Add Event" at bounding box center [93, 54] width 36 height 12
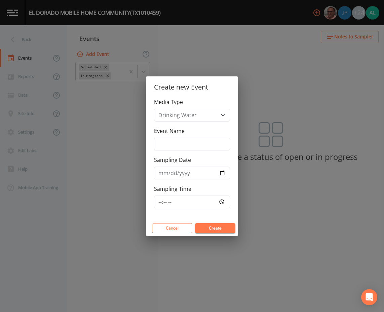
click at [162, 137] on div "Event Name" at bounding box center [192, 139] width 76 height 24
click at [162, 138] on input "Event Name" at bounding box center [192, 144] width 76 height 13
type input "PFAS 3rd Quarter"
type input "[DATE]"
click at [158, 204] on input "Sampling Time" at bounding box center [192, 201] width 76 height 13
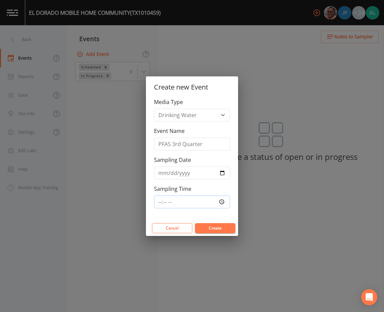
type input "09:00"
click at [195, 223] on button "Create" at bounding box center [215, 228] width 40 height 10
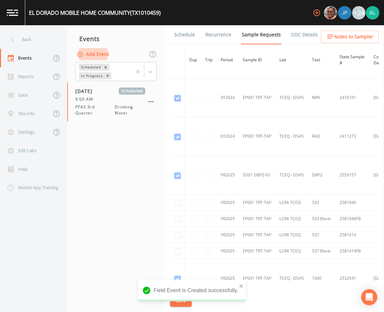
scroll to position [336, 0]
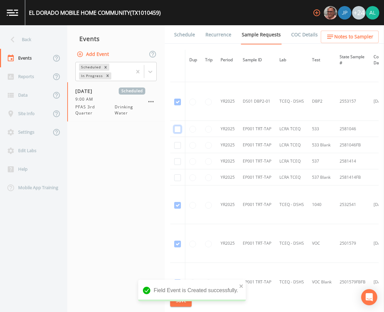
click at [180, 129] on input "checkbox" at bounding box center [177, 129] width 7 height 7
checkbox input "true"
click at [179, 146] on input "checkbox" at bounding box center [177, 145] width 7 height 7
checkbox input "true"
click at [174, 163] on td at bounding box center [177, 161] width 15 height 16
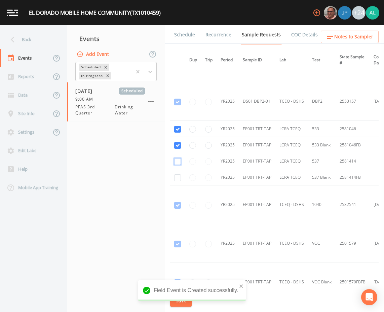
click at [176, 158] on input "checkbox" at bounding box center [177, 161] width 7 height 7
checkbox input "true"
click at [180, 175] on input "checkbox" at bounding box center [177, 177] width 7 height 7
checkbox input "true"
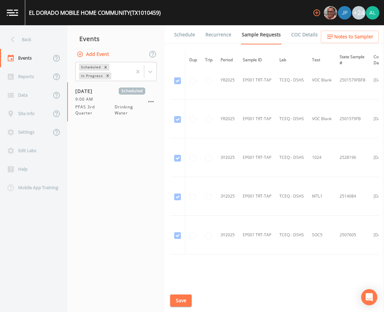
scroll to position [563, 0]
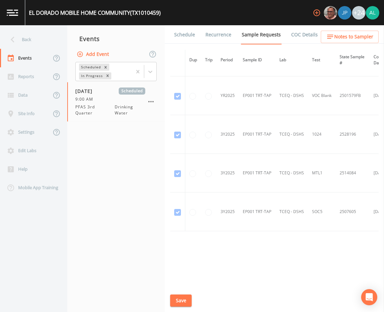
click at [179, 301] on button "Save" at bounding box center [181, 300] width 22 height 12
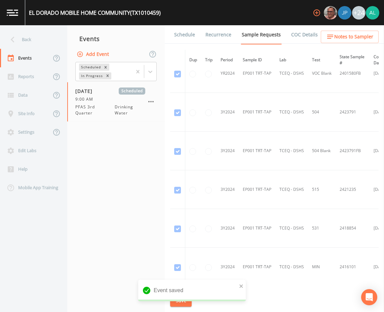
scroll to position [92, 0]
click at [342, 34] on span "Notes to Sampler" at bounding box center [353, 37] width 39 height 8
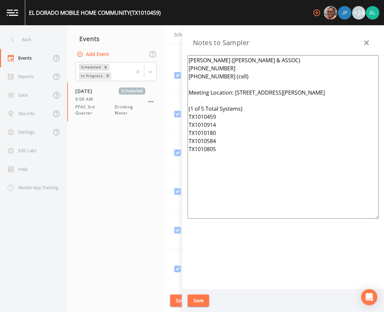
drag, startPoint x: 215, startPoint y: 139, endPoint x: 187, endPoint y: 128, distance: 30.4
click at [187, 128] on div "[PERSON_NAME] ([PERSON_NAME] & ASSOC) [PHONE_NUMBER] [PHONE_NUMBER] (cell) Meet…" at bounding box center [283, 172] width 202 height 234
click at [204, 108] on textarea "[PERSON_NAME] ([PERSON_NAME] & ASSOC) [PHONE_NUMBER] [PHONE_NUMBER] (cell) Meet…" at bounding box center [283, 137] width 191 height 164
drag, startPoint x: 240, startPoint y: 150, endPoint x: 178, endPoint y: 43, distance: 123.9
click at [178, 43] on div "Back Events Reports Data Site Info Settings Edit Labs Help Mobile App Training …" at bounding box center [192, 168] width 384 height 287
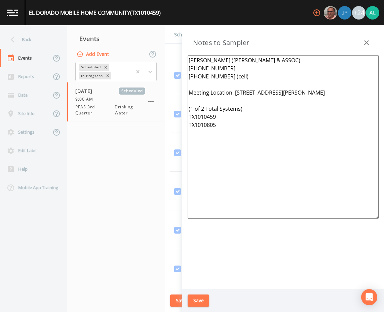
type textarea "[PERSON_NAME] ([PERSON_NAME] & ASSOC) [PHONE_NUMBER] [PHONE_NUMBER] (cell) Meet…"
click at [199, 302] on button "Save" at bounding box center [199, 300] width 22 height 12
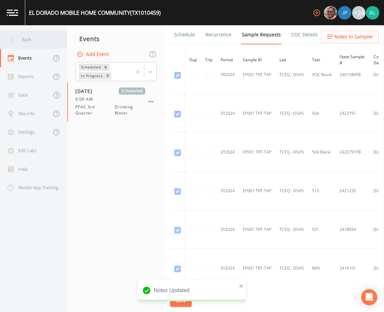
click at [41, 42] on div "Back" at bounding box center [30, 39] width 61 height 19
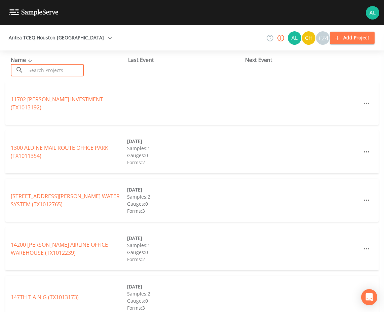
drag, startPoint x: 45, startPoint y: 66, endPoint x: 45, endPoint y: 71, distance: 4.7
click at [44, 66] on input "text" at bounding box center [55, 70] width 58 height 12
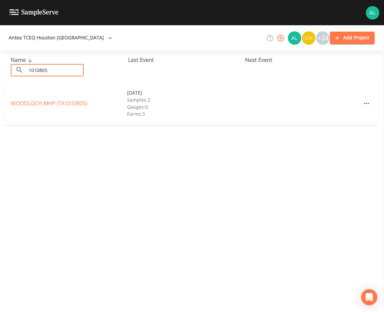
type input "1010805"
click at [59, 105] on link "WOODLOCH MHP (TX1010805)" at bounding box center [49, 103] width 77 height 7
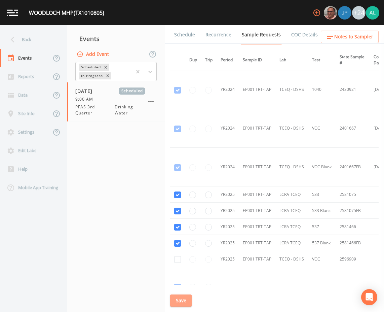
click at [180, 298] on button "Save" at bounding box center [181, 300] width 22 height 12
click at [178, 30] on link "Schedule" at bounding box center [184, 34] width 23 height 19
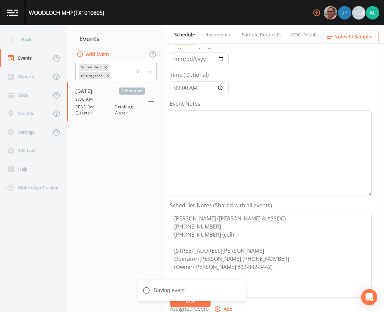
scroll to position [135, 0]
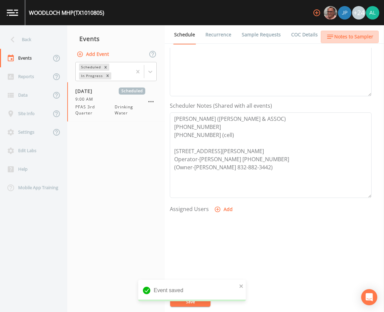
click at [355, 36] on span "Notes to Sampler" at bounding box center [353, 37] width 39 height 8
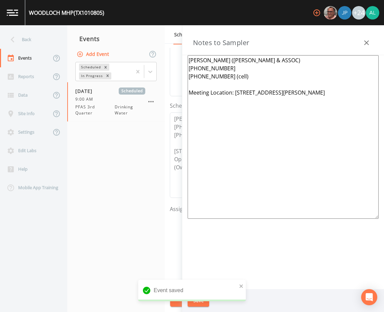
drag, startPoint x: 237, startPoint y: 140, endPoint x: 249, endPoint y: 129, distance: 16.9
click at [243, 136] on textarea "[PERSON_NAME] ([PERSON_NAME] & ASSOC) [PHONE_NUMBER] [PHONE_NUMBER] (cell) Meet…" at bounding box center [283, 137] width 191 height 164
drag, startPoint x: 300, startPoint y: 109, endPoint x: 101, endPoint y: 44, distance: 209.8
click at [101, 44] on div "Back Events Reports Data Site Info Settings Edit Labs Help Mobile App Training …" at bounding box center [192, 168] width 384 height 287
paste textarea "(1 of 2 Total Systems) TX1010459 TX1010805"
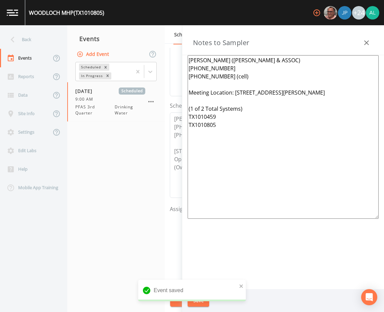
type textarea "[PERSON_NAME] ([PERSON_NAME] & ASSOC) [PHONE_NUMBER] [PHONE_NUMBER] (cell) Meet…"
click at [246, 285] on div "[PERSON_NAME] ([PERSON_NAME] & ASSOC) [PHONE_NUMBER] [PHONE_NUMBER] (cell) Meet…" at bounding box center [283, 172] width 202 height 234
click at [237, 285] on div "Event saved" at bounding box center [192, 291] width 108 height 22
click at [242, 285] on icon "close" at bounding box center [241, 285] width 5 height 5
click at [197, 302] on div "Event saved" at bounding box center [192, 293] width 108 height 27
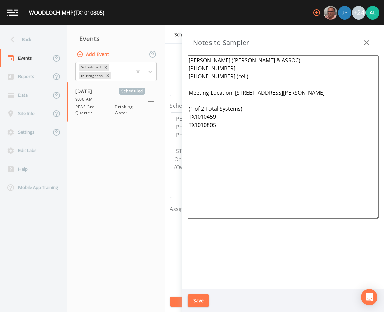
click at [197, 302] on div "WOODLOCH MHP (TX1010805) +24 Back Events Reports Data Site Info Settings Edit L…" at bounding box center [192, 156] width 384 height 312
click at [193, 293] on div "Save" at bounding box center [283, 300] width 202 height 23
click at [196, 299] on button "Save" at bounding box center [199, 300] width 22 height 12
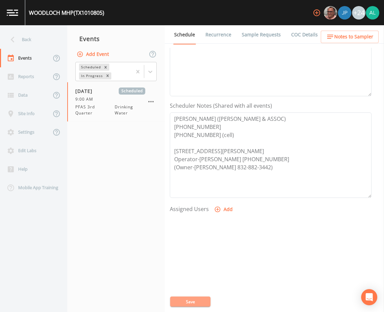
click at [184, 303] on button "Save" at bounding box center [190, 301] width 40 height 10
click at [205, 300] on button "Save" at bounding box center [190, 301] width 40 height 10
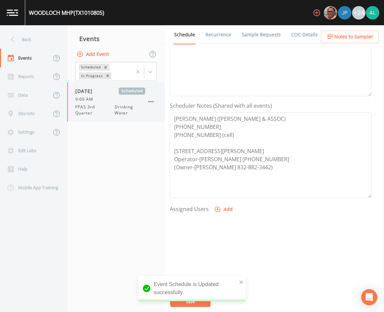
click at [149, 104] on icon "button" at bounding box center [151, 102] width 8 height 8
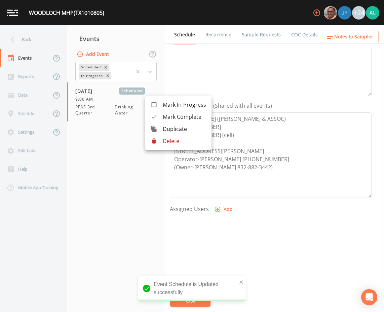
click at [185, 140] on p "Delete" at bounding box center [184, 141] width 43 height 8
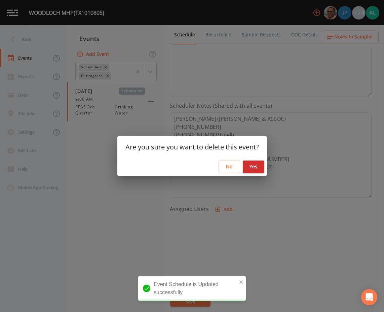
click at [258, 166] on button "Yes" at bounding box center [254, 166] width 22 height 12
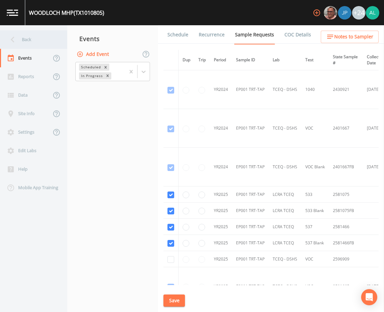
click at [36, 35] on div "Back" at bounding box center [30, 39] width 61 height 19
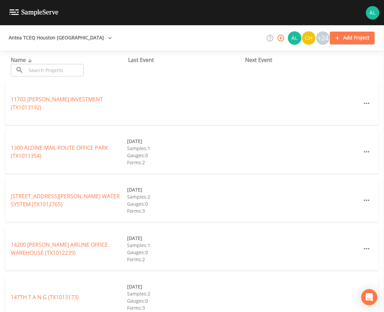
click at [64, 69] on input "text" at bounding box center [55, 70] width 58 height 12
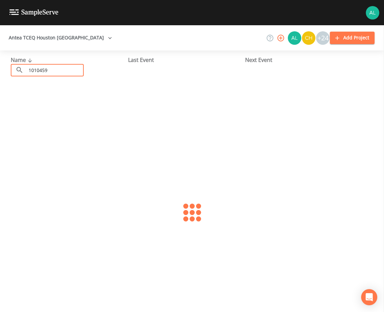
type input "1010459"
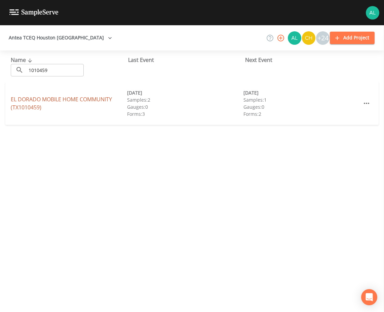
click at [39, 106] on link "EL DORADO MOBILE HOME COMMUNITY (TX1010459)" at bounding box center [61, 103] width 101 height 15
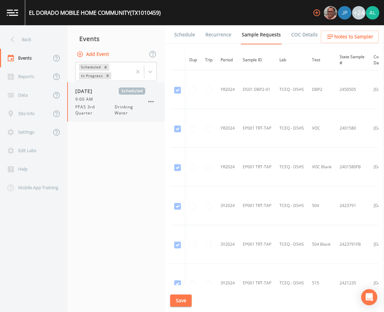
click at [150, 103] on icon "button" at bounding box center [151, 102] width 8 height 8
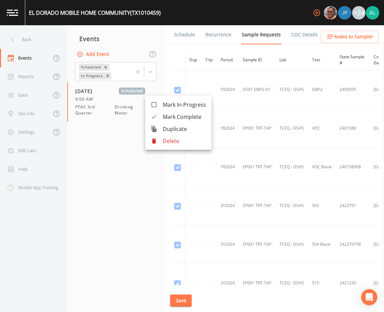
click at [177, 140] on p "Delete" at bounding box center [184, 141] width 43 height 8
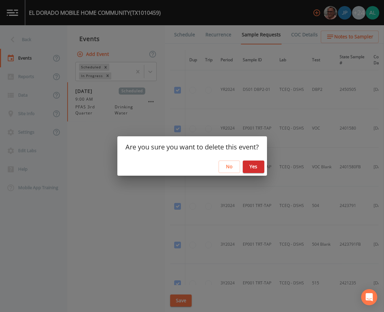
click at [251, 168] on button "Yes" at bounding box center [254, 166] width 22 height 12
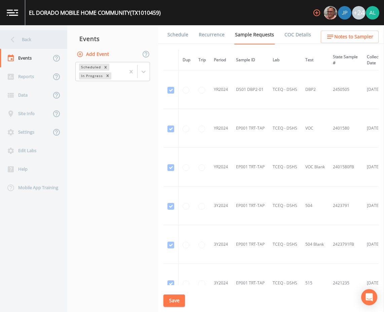
click at [6, 35] on div "Back" at bounding box center [30, 39] width 61 height 19
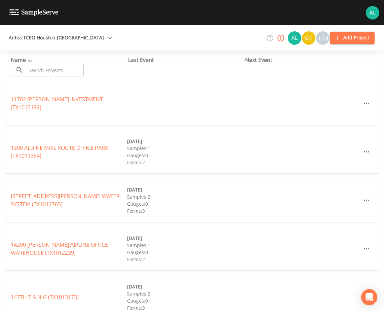
click at [63, 73] on input "text" at bounding box center [55, 70] width 58 height 12
click at [74, 72] on input "text" at bounding box center [55, 70] width 58 height 12
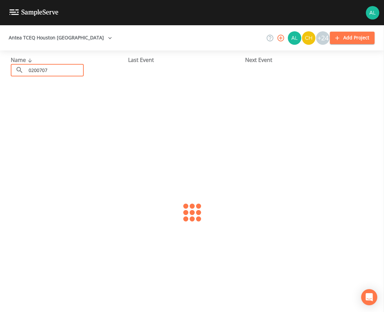
type input "0200707"
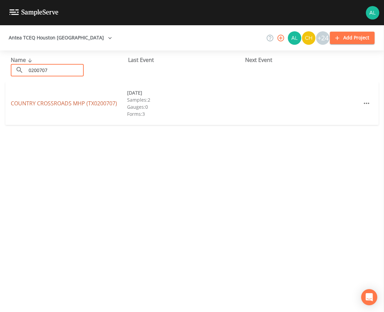
click at [58, 106] on link "COUNTRY CROSSROADS MHP (TX0200707)" at bounding box center [64, 103] width 106 height 7
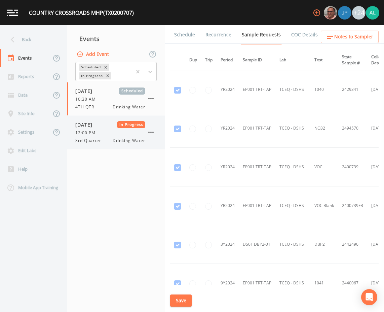
click at [99, 131] on span "12:00 PM" at bounding box center [87, 133] width 24 height 6
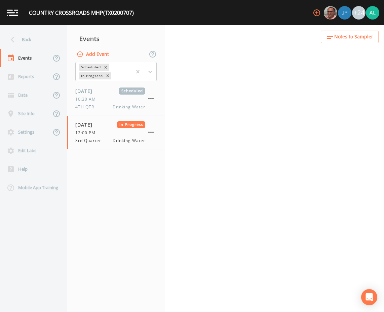
click at [114, 189] on nav "Events Add Event Scheduled In Progress [DATE] Scheduled 10:30 AM 4TH QTR Drinki…" at bounding box center [116, 168] width 98 height 287
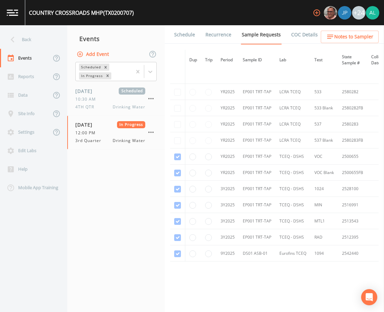
scroll to position [251, 0]
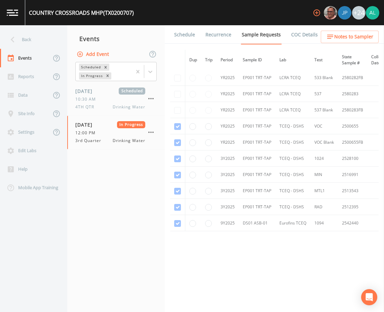
click at [334, 34] on icon "button" at bounding box center [330, 37] width 8 height 8
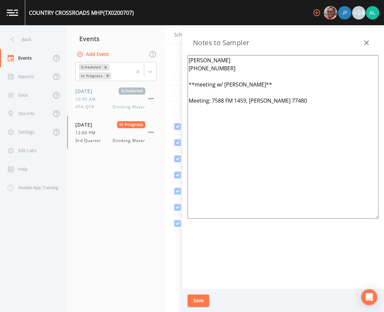
click at [196, 89] on textarea "[PERSON_NAME] [PHONE_NUMBER] **meeting w/ [PERSON_NAME]** Meeting: 7588 FM 1459…" at bounding box center [283, 137] width 191 height 164
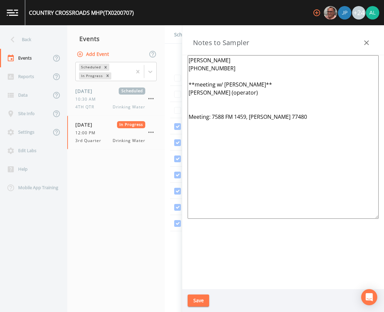
click at [193, 101] on textarea "[PERSON_NAME] [PHONE_NUMBER] **meeting w/ [PERSON_NAME]** [PERSON_NAME] (operat…" at bounding box center [283, 137] width 191 height 164
type textarea "[PERSON_NAME] [PHONE_NUMBER] **meeting w/ [PERSON_NAME]** [PERSON_NAME] (operat…"
click at [203, 305] on button "Save" at bounding box center [199, 300] width 22 height 12
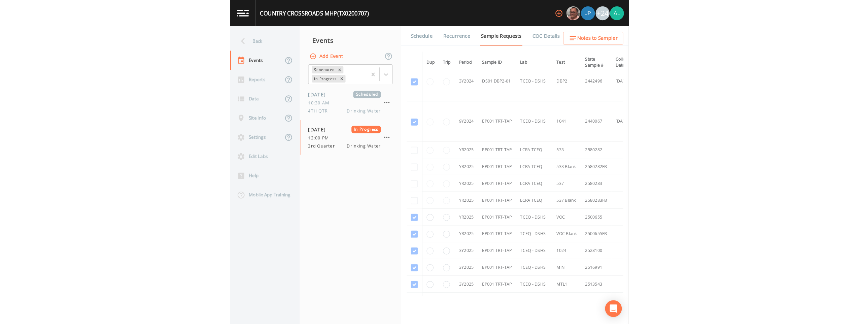
scroll to position [116, 0]
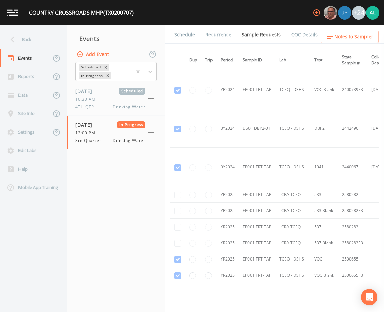
click at [299, 28] on link "COC Details" at bounding box center [304, 34] width 29 height 19
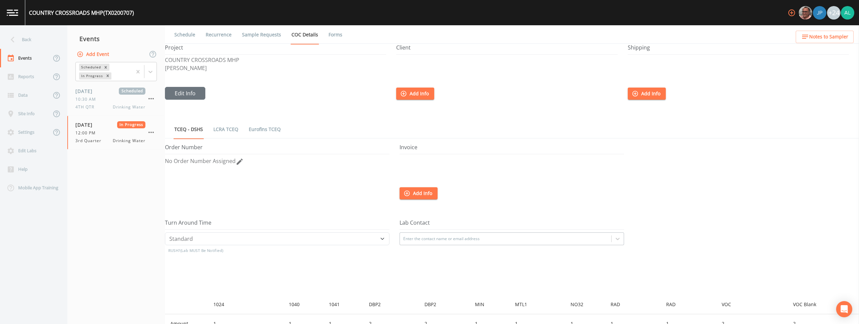
click at [333, 36] on link "Forms" at bounding box center [335, 34] width 16 height 19
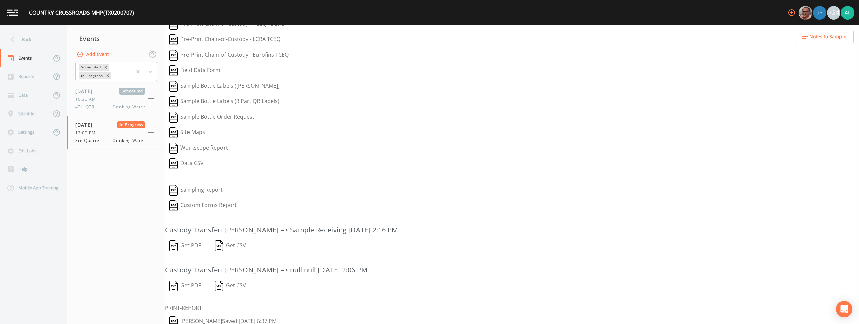
scroll to position [56, 0]
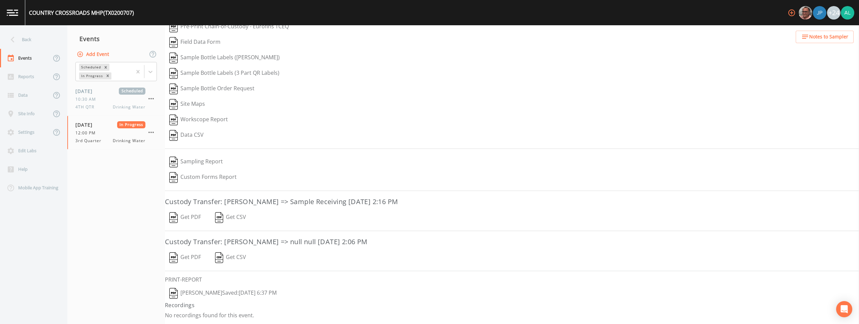
click at [193, 294] on button "[PERSON_NAME]  Saved: [DATE] 6:37 PM" at bounding box center [223, 292] width 116 height 15
click at [157, 136] on div "[DATE] In Progress 12:00 PM 3rd Quarter Drinking Water" at bounding box center [116, 132] width 98 height 33
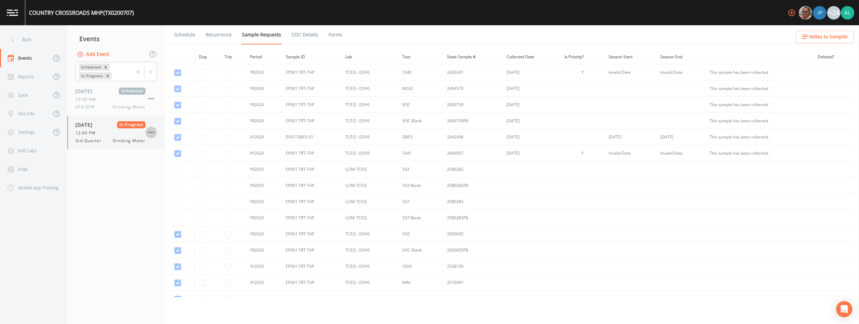
click at [154, 133] on icon "button" at bounding box center [151, 132] width 8 height 8
click at [185, 150] on span "Mark Complete" at bounding box center [185, 147] width 45 height 8
click at [101, 51] on button "Add Event" at bounding box center [93, 54] width 36 height 12
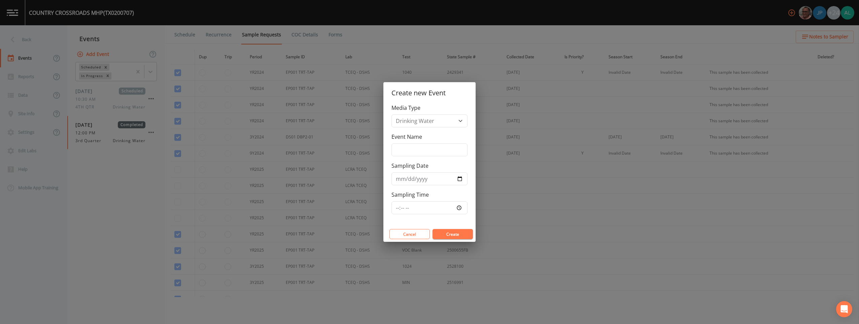
click at [384, 140] on label "Event Name" at bounding box center [406, 137] width 31 height 8
click at [384, 143] on input "Event Name" at bounding box center [429, 149] width 76 height 13
click at [384, 150] on input "Event Name" at bounding box center [429, 149] width 76 height 13
type input "PFAS 3rd Quarter"
type input "[DATE]"
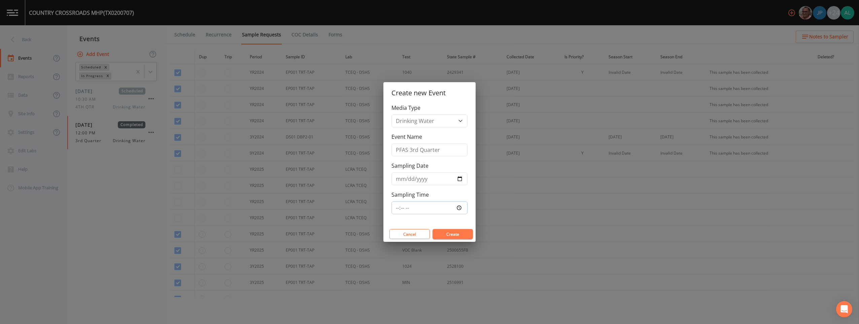
click at [384, 207] on input "Sampling Time" at bounding box center [429, 207] width 76 height 13
type input "09:00"
click at [384, 229] on button "Create" at bounding box center [452, 234] width 40 height 10
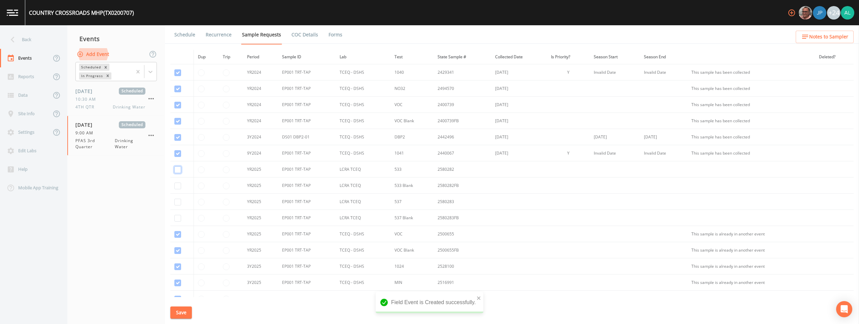
click at [175, 168] on input "checkbox" at bounding box center [177, 169] width 7 height 7
checkbox input "true"
click at [184, 185] on td at bounding box center [182, 185] width 24 height 16
click at [176, 186] on input "checkbox" at bounding box center [177, 185] width 7 height 7
checkbox input "true"
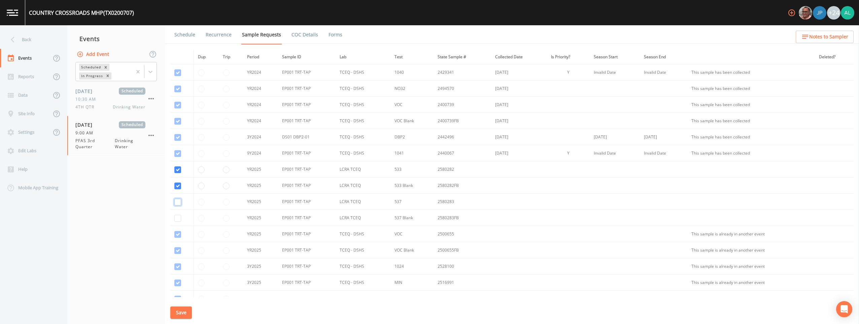
click at [178, 200] on input "checkbox" at bounding box center [177, 202] width 7 height 7
checkbox input "true"
click at [178, 219] on input "checkbox" at bounding box center [177, 218] width 7 height 7
checkbox input "true"
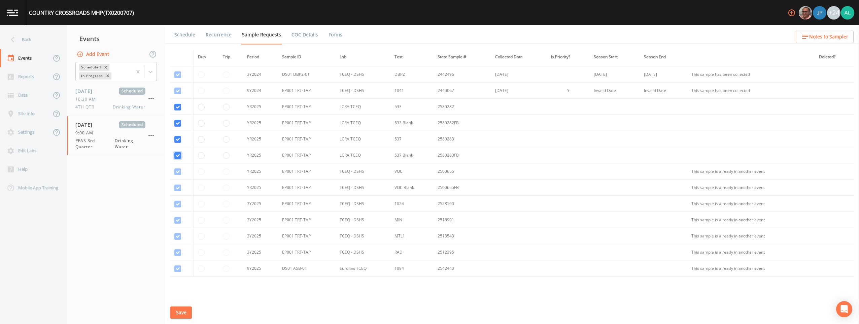
scroll to position [96, 0]
click at [178, 312] on button "Save" at bounding box center [181, 312] width 22 height 12
click at [184, 40] on link "Schedule" at bounding box center [184, 34] width 23 height 19
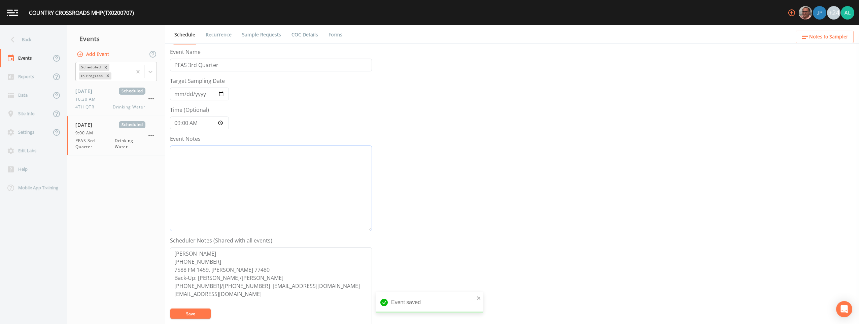
click at [222, 168] on textarea "Event Notes" at bounding box center [271, 187] width 202 height 85
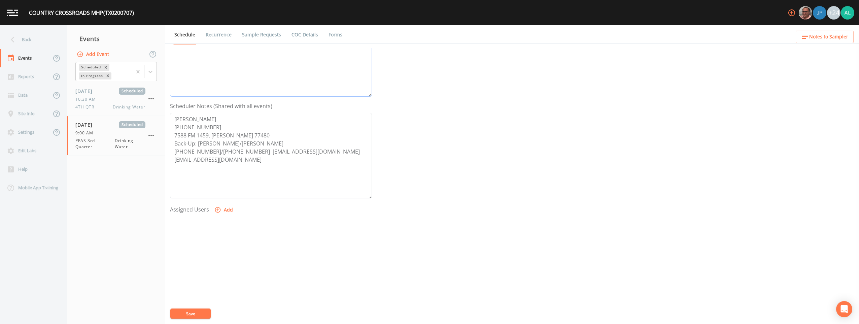
scroll to position [135, 0]
type textarea "[DATE] 10:56am confirmed by [PERSON_NAME]"
click at [225, 210] on button "Add" at bounding box center [224, 209] width 23 height 12
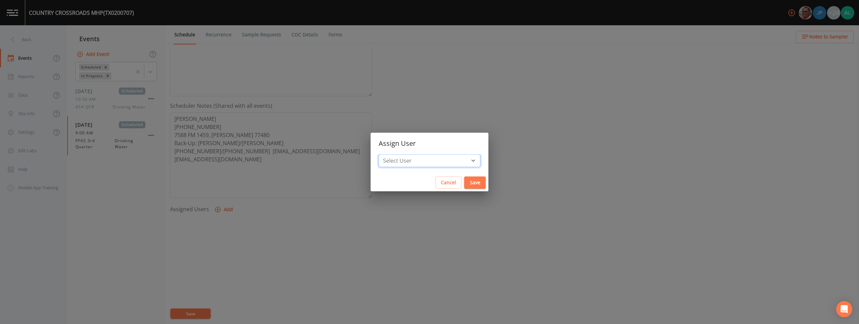
click at [384, 163] on select "Select User [PERSON_NAME] [PERSON_NAME] [PERSON_NAME] [PERSON_NAME] [PERSON_NAM…" at bounding box center [430, 160] width 102 height 13
select select "37eecc1f-c5fe-476e-b72b-30cfa15dcfe6"
click at [384, 154] on select "Select User [PERSON_NAME] [PERSON_NAME] [PERSON_NAME] [PERSON_NAME] [PERSON_NAM…" at bounding box center [430, 160] width 102 height 13
click at [384, 184] on button "Save" at bounding box center [475, 182] width 22 height 12
select select
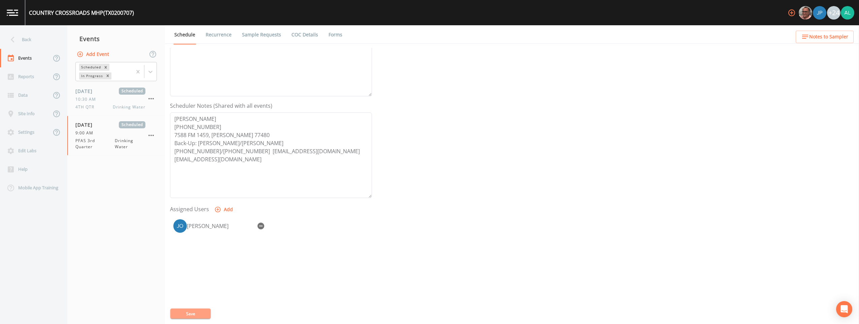
click at [204, 312] on button "Save" at bounding box center [190, 313] width 40 height 10
click at [384, 41] on button "Notes to Sampler" at bounding box center [824, 37] width 58 height 12
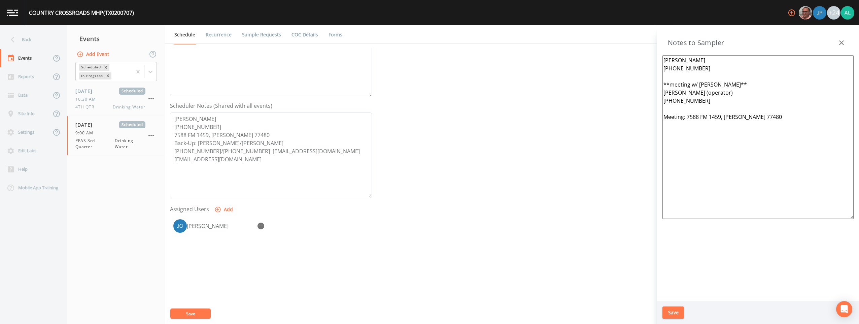
click at [384, 312] on div "Save" at bounding box center [758, 312] width 202 height 23
click at [186, 312] on button "Save" at bounding box center [190, 313] width 40 height 10
click at [384, 311] on button "Save" at bounding box center [673, 312] width 22 height 12
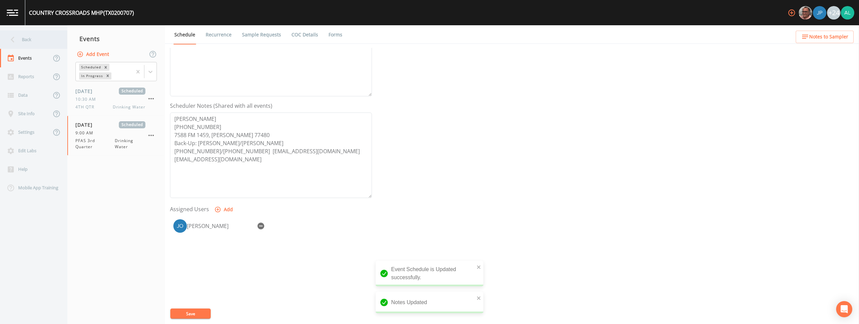
click at [20, 41] on div "Back" at bounding box center [30, 39] width 61 height 19
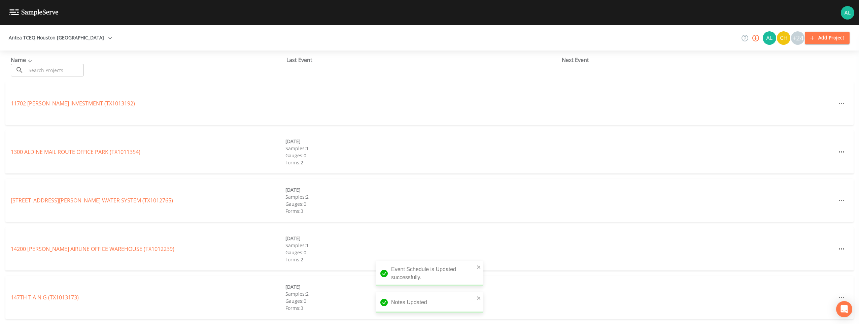
click at [43, 68] on input "text" at bounding box center [55, 70] width 58 height 12
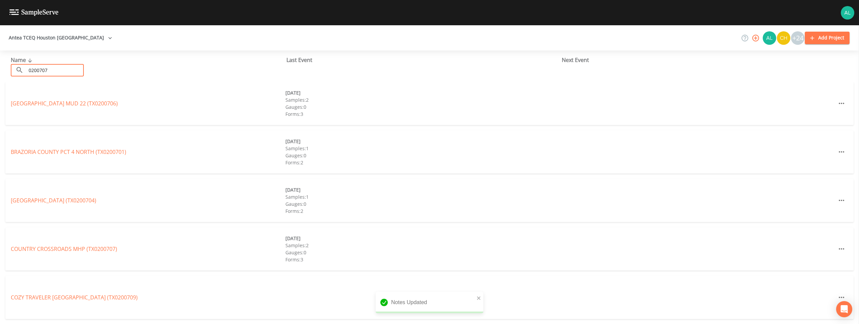
type input "0200707"
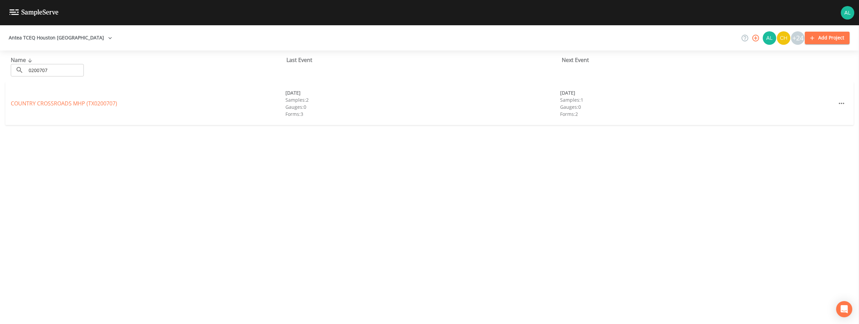
click at [51, 98] on div "COUNTRY CROSSROADS MHP (TX0200707) [DATE] Samples: 2 Gauges: 0 Forms: 3 [DATE] …" at bounding box center [429, 103] width 848 height 43
drag, startPoint x: 52, startPoint y: 98, endPoint x: 53, endPoint y: 103, distance: 4.6
click at [53, 103] on div "COUNTRY CROSSROADS MHP (TX0200707) [DATE] Samples: 2 Gauges: 0 Forms: 3 [DATE] …" at bounding box center [429, 103] width 848 height 43
drag, startPoint x: 53, startPoint y: 103, endPoint x: 54, endPoint y: 106, distance: 3.5
click at [54, 106] on link "COUNTRY CROSSROADS MHP (TX0200707)" at bounding box center [64, 103] width 106 height 7
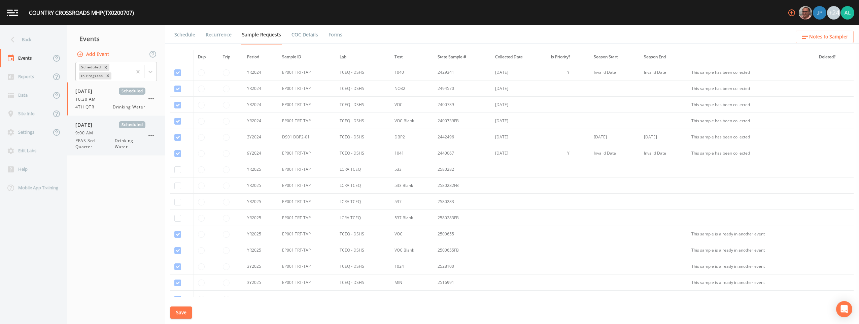
click at [111, 139] on span "PFAS 3rd Quarter" at bounding box center [94, 144] width 39 height 12
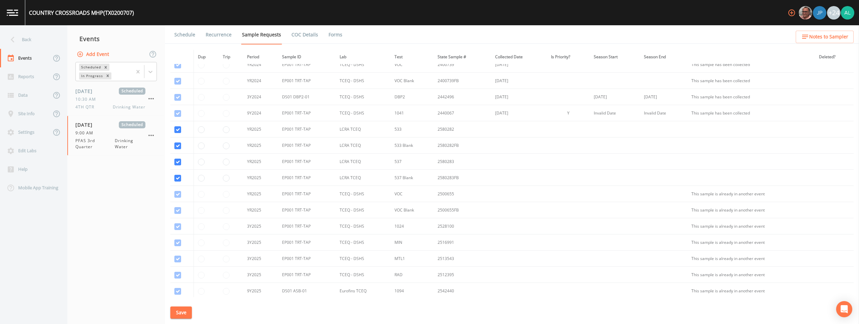
scroll to position [96, 0]
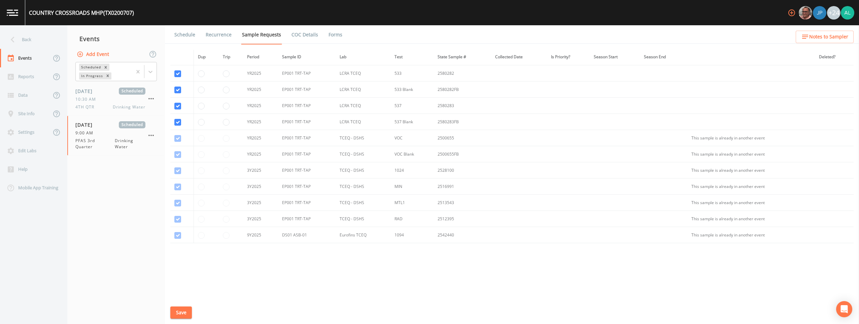
click at [188, 39] on link "Schedule" at bounding box center [184, 34] width 23 height 19
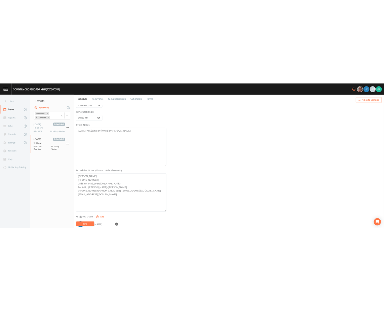
scroll to position [135, 0]
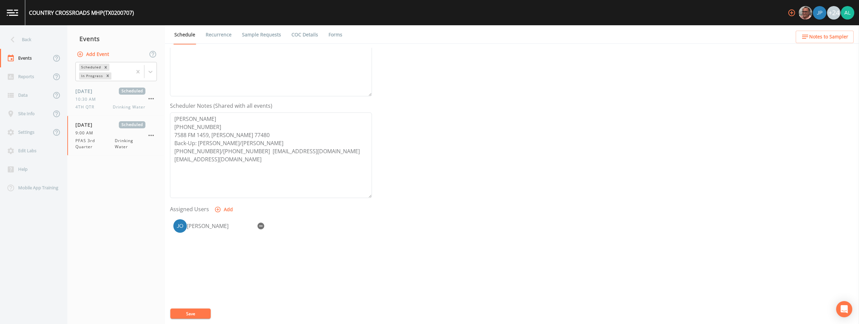
click at [384, 38] on span "Notes to Sampler" at bounding box center [828, 37] width 39 height 8
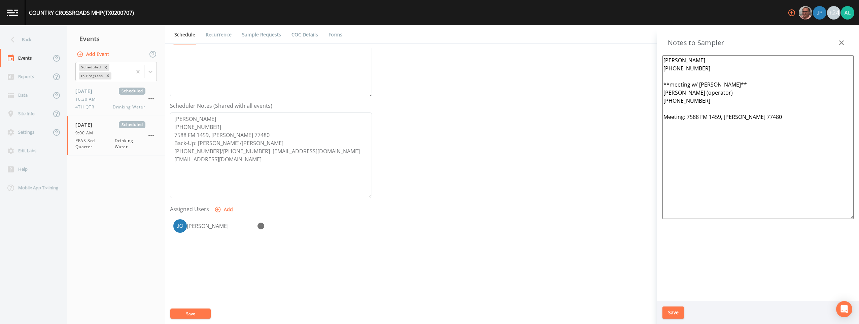
drag, startPoint x: 678, startPoint y: 314, endPoint x: 677, endPoint y: 308, distance: 5.5
click at [384, 312] on button "Save" at bounding box center [673, 312] width 22 height 12
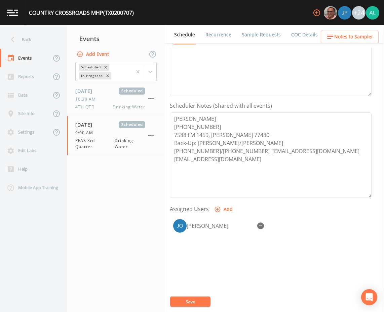
click at [199, 303] on button "Save" at bounding box center [190, 301] width 40 height 10
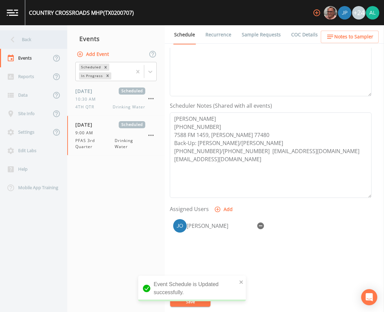
click at [39, 41] on div "Back" at bounding box center [30, 39] width 61 height 19
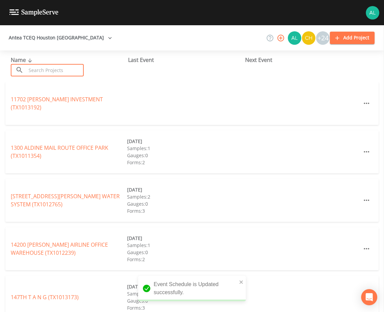
click at [34, 67] on input "text" at bounding box center [55, 70] width 58 height 12
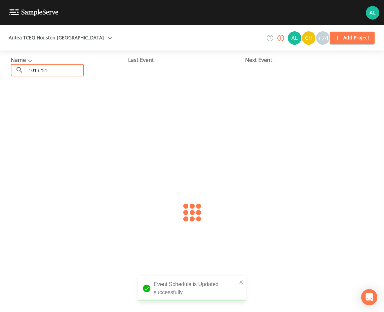
type input "1013251"
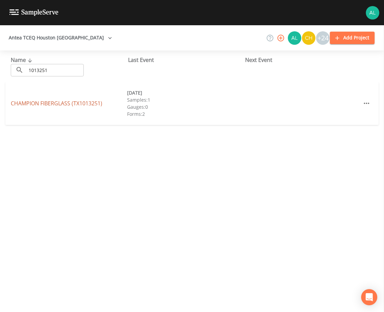
click at [36, 101] on link "CHAMPION FIBERGLASS (TX1013251)" at bounding box center [57, 103] width 92 height 7
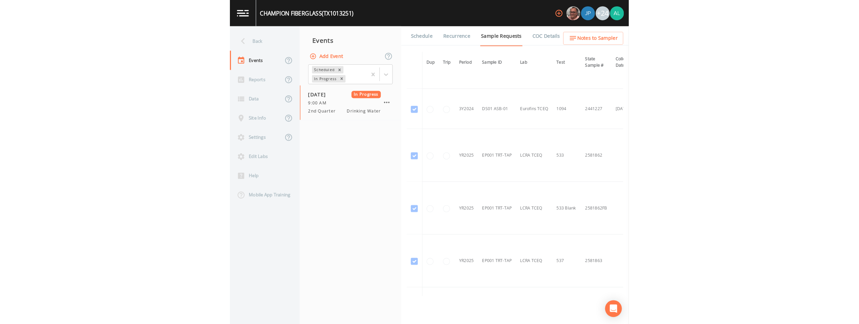
scroll to position [38, 0]
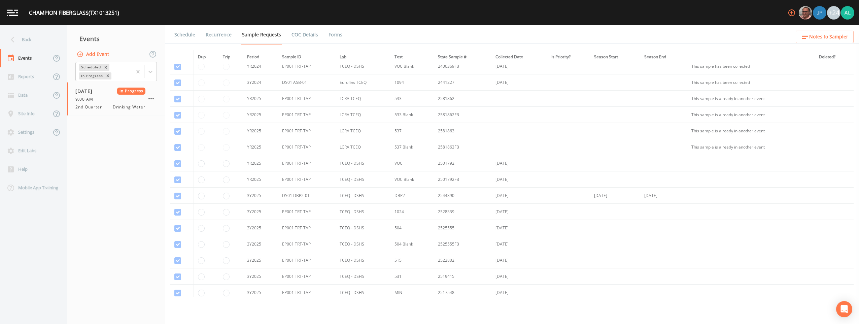
click at [327, 32] on link "Forms" at bounding box center [335, 34] width 16 height 19
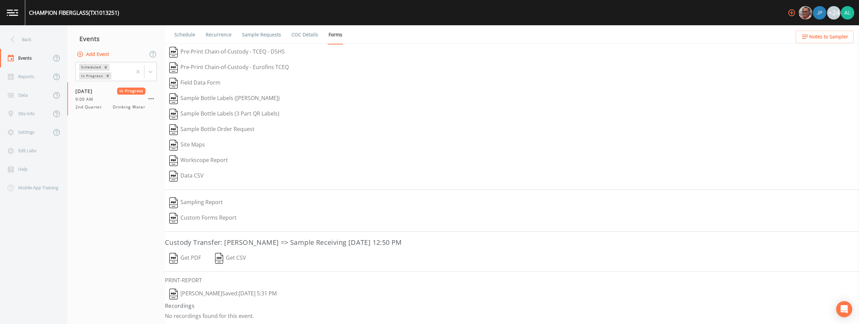
click at [200, 295] on button "[PERSON_NAME]  Saved: [DATE] 5:31 PM" at bounding box center [223, 293] width 116 height 15
click at [150, 71] on icon at bounding box center [150, 71] width 7 height 7
click at [136, 90] on div "Completed" at bounding box center [115, 90] width 81 height 11
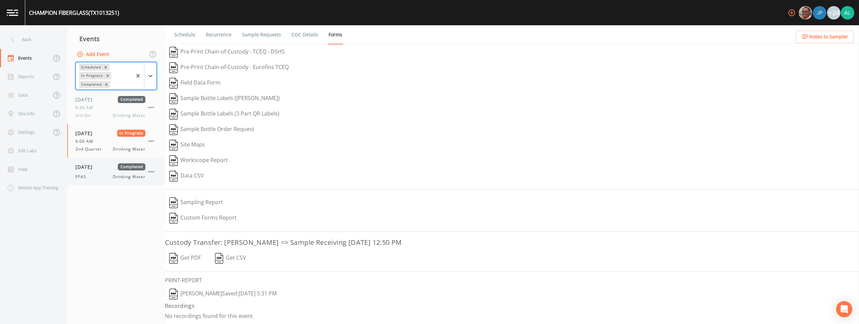
click at [101, 181] on div "[DATE] Completed PFAS Drinking Water" at bounding box center [116, 171] width 98 height 27
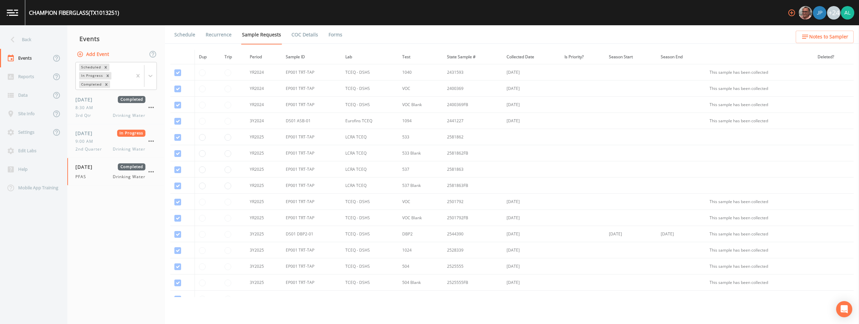
scroll to position [96, 0]
click at [184, 33] on link "Schedule" at bounding box center [184, 34] width 23 height 19
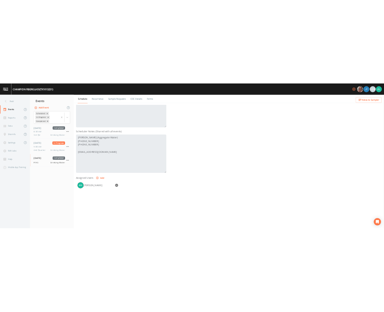
scroll to position [135, 0]
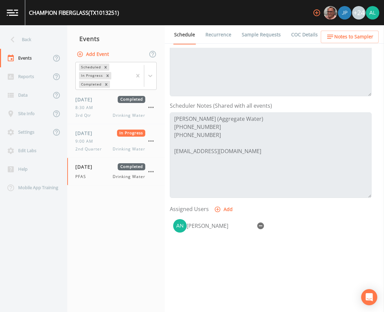
click at [45, 41] on div "Back" at bounding box center [30, 39] width 61 height 19
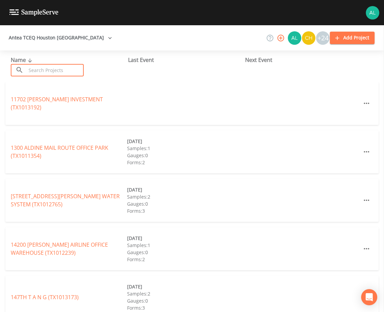
click at [56, 71] on input "text" at bounding box center [55, 70] width 58 height 12
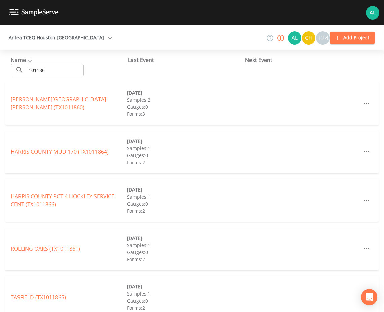
click at [64, 62] on div "Name ​ 101186 ​" at bounding box center [69, 66] width 117 height 21
click at [63, 68] on input "101186" at bounding box center [55, 70] width 58 height 12
click at [50, 64] on div "Name ​ 101186 ​" at bounding box center [69, 66] width 117 height 21
drag, startPoint x: 57, startPoint y: 71, endPoint x: -45, endPoint y: 71, distance: 101.3
click at [0, 71] on html "Antea TCEQ [GEOGRAPHIC_DATA] +24 Add Project Name ​ 101186 ​ Last Event Next Ev…" at bounding box center [192, 156] width 384 height 312
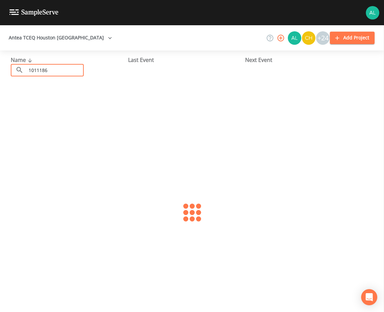
type input "1011186"
click at [34, 103] on link "[GEOGRAPHIC_DATA] (TX1011186)" at bounding box center [68, 103] width 114 height 7
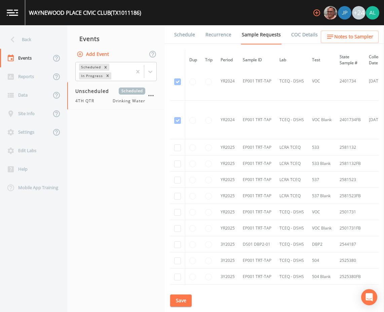
scroll to position [67, 0]
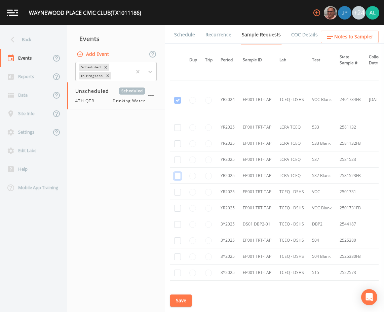
click at [178, 177] on input "checkbox" at bounding box center [177, 176] width 7 height 7
checkbox input "true"
click at [176, 158] on input "checkbox" at bounding box center [177, 159] width 7 height 7
checkbox input "true"
click at [178, 143] on input "checkbox" at bounding box center [177, 143] width 7 height 7
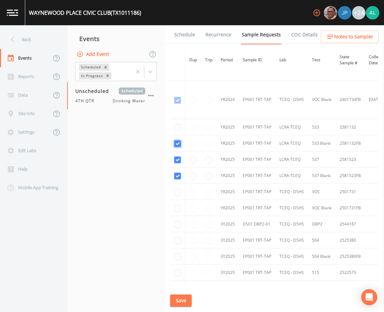
checkbox input "true"
click at [176, 121] on td at bounding box center [177, 127] width 15 height 16
click at [174, 128] on input "checkbox" at bounding box center [177, 127] width 7 height 7
checkbox input "true"
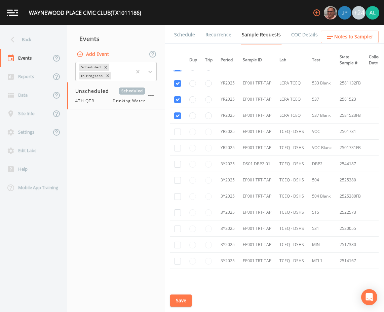
scroll to position [66, 0]
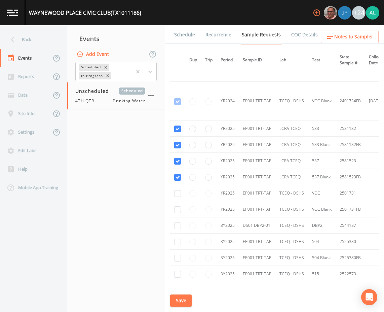
click at [184, 40] on link "Schedule" at bounding box center [184, 34] width 23 height 19
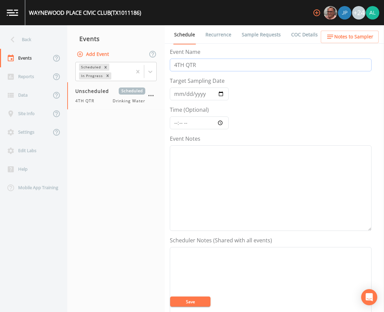
drag, startPoint x: 210, startPoint y: 63, endPoint x: 171, endPoint y: 62, distance: 39.0
click at [171, 62] on input "4TH QTR" at bounding box center [271, 65] width 202 height 13
click at [170, 296] on button "Save" at bounding box center [190, 301] width 40 height 10
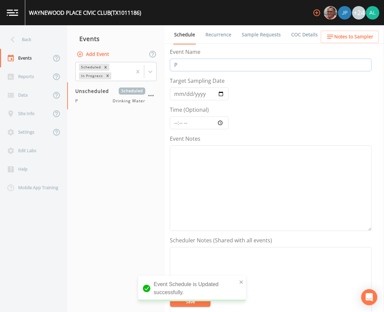
type input "PFAS 3rd Quarter"
type input "[DATE]"
click at [173, 125] on input "Time (Optional)" at bounding box center [199, 122] width 59 height 13
type input "08:30"
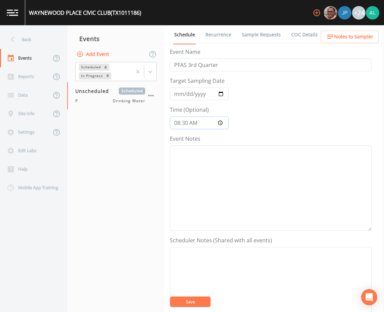
click at [170, 296] on button "Save" at bounding box center [190, 301] width 40 height 10
click at [202, 307] on textarea "Event Notes" at bounding box center [271, 289] width 202 height 85
click at [323, 44] on li "Forms" at bounding box center [331, 34] width 24 height 19
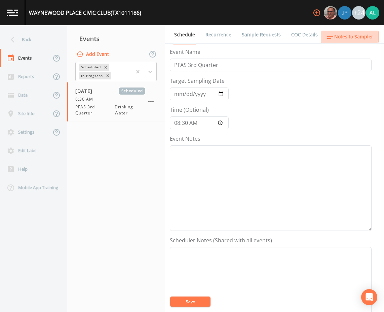
click at [331, 37] on icon "button" at bounding box center [330, 37] width 6 height 4
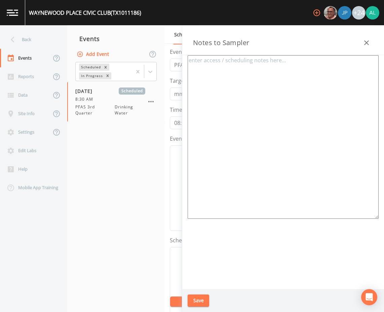
click at [255, 100] on textarea at bounding box center [283, 137] width 191 height 164
type textarea "h"
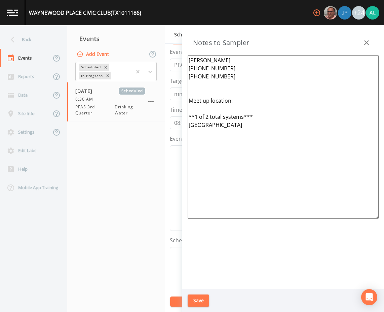
type textarea "[PERSON_NAME] [PHONE_NUMBER] [PHONE_NUMBER] Meet up location: **1 of 2 total sy…"
click at [369, 43] on icon "button" at bounding box center [367, 43] width 8 height 8
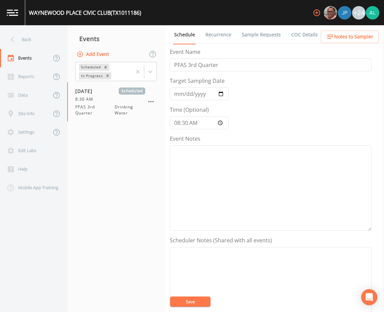
click at [196, 301] on button "Save" at bounding box center [190, 301] width 40 height 10
